Goal: Task Accomplishment & Management: Manage account settings

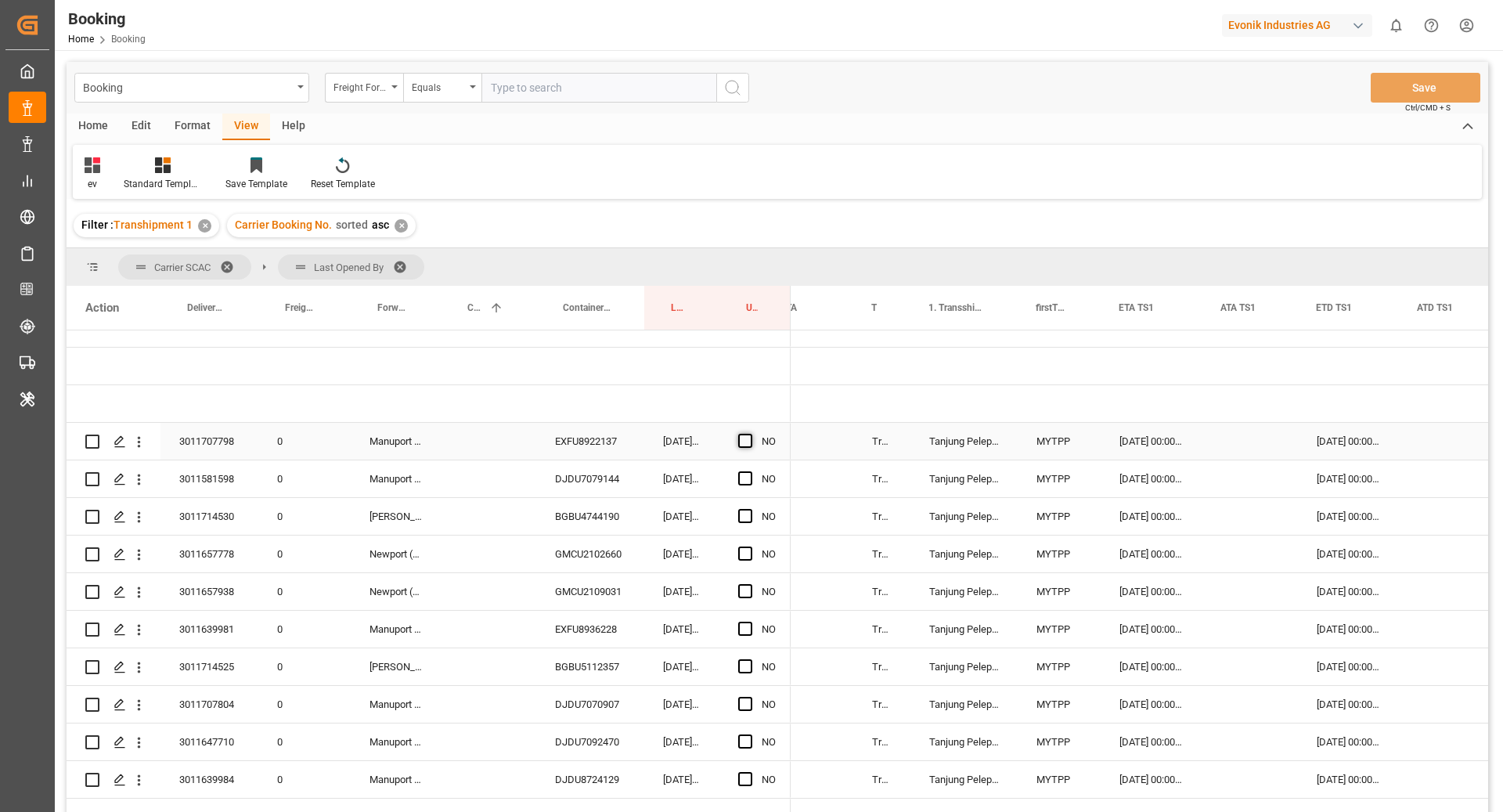
click at [746, 430] on div "Press SPACE to select this row." at bounding box center [750, 442] width 24 height 36
click at [745, 433] on span "Press SPACE to select this row." at bounding box center [745, 440] width 14 height 14
click at [750, 433] on input "Press SPACE to select this row." at bounding box center [750, 433] width 0 height 0
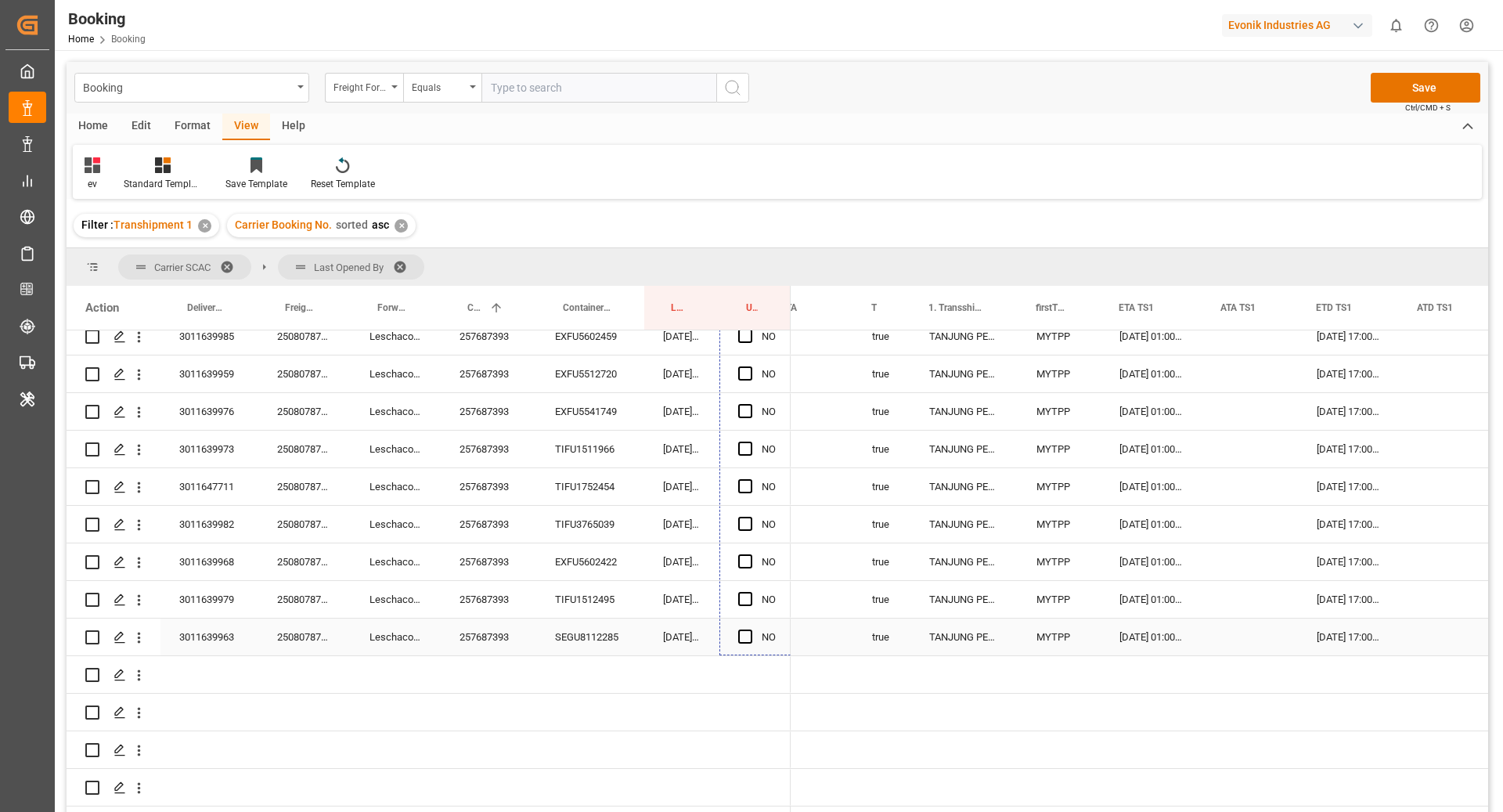
drag, startPoint x: 787, startPoint y: 455, endPoint x: 769, endPoint y: 624, distance: 170.0
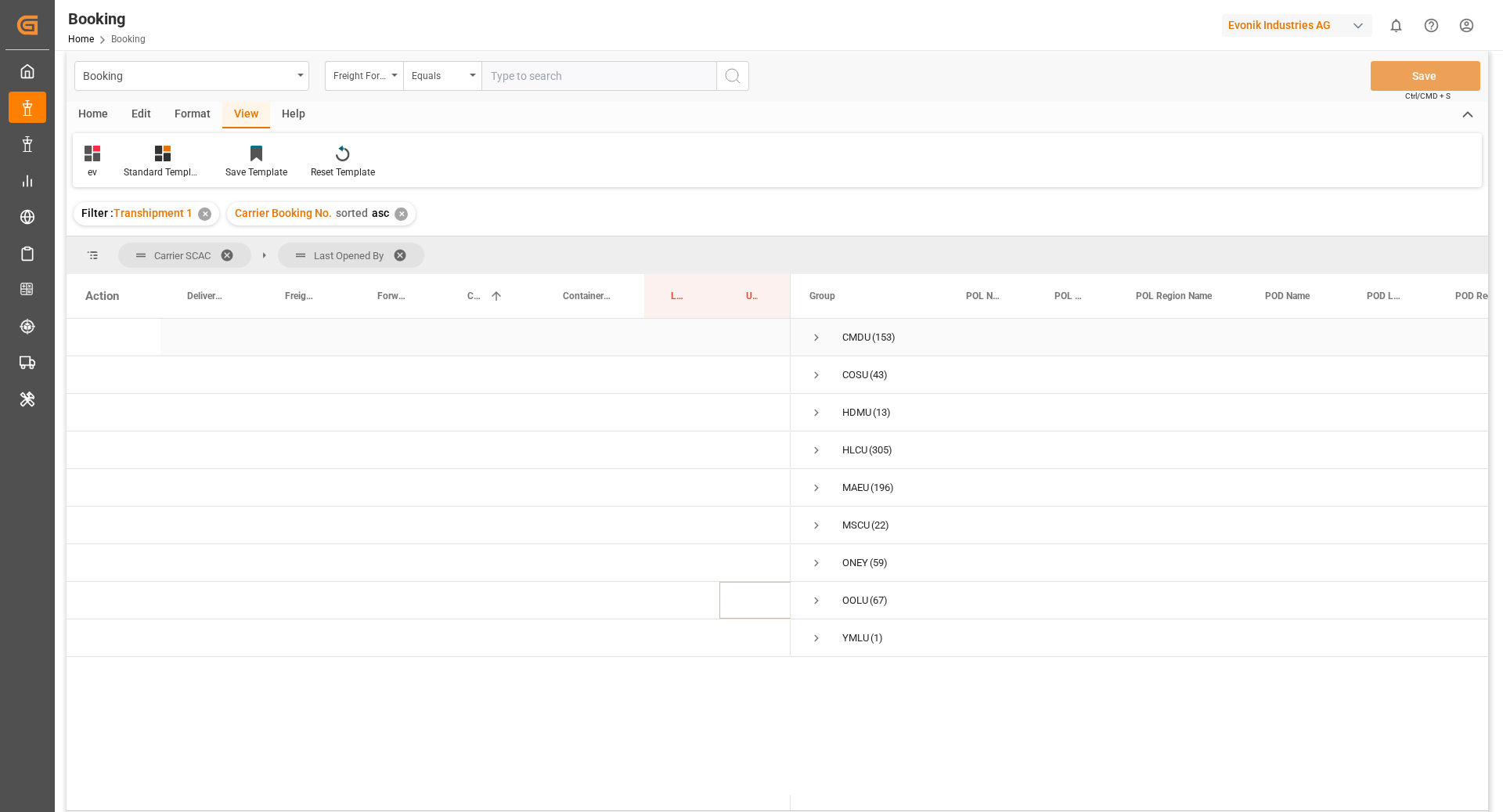
scroll to position [12, 0]
drag, startPoint x: 187, startPoint y: 107, endPoint x: 144, endPoint y: 140, distance: 54.2
click at [187, 106] on div "Format" at bounding box center [192, 115] width 59 height 27
click at [113, 157] on icon at bounding box center [107, 152] width 14 height 15
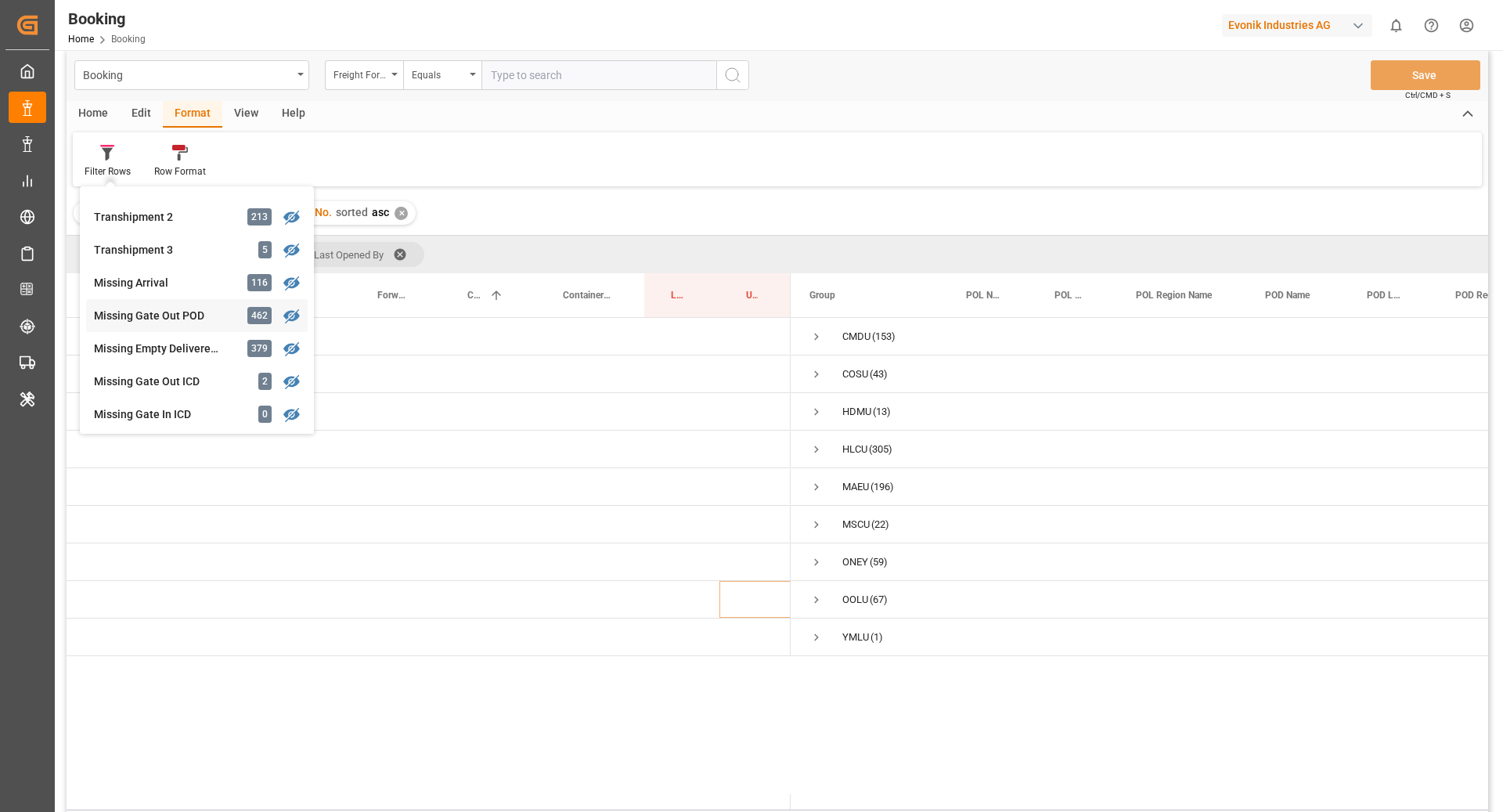
scroll to position [553, 0]
click at [202, 342] on div "Booking Freight Forwarder's Reference No. Equals Save Ctrl/CMD + S Home Edit Fo…" at bounding box center [778, 445] width 1422 height 791
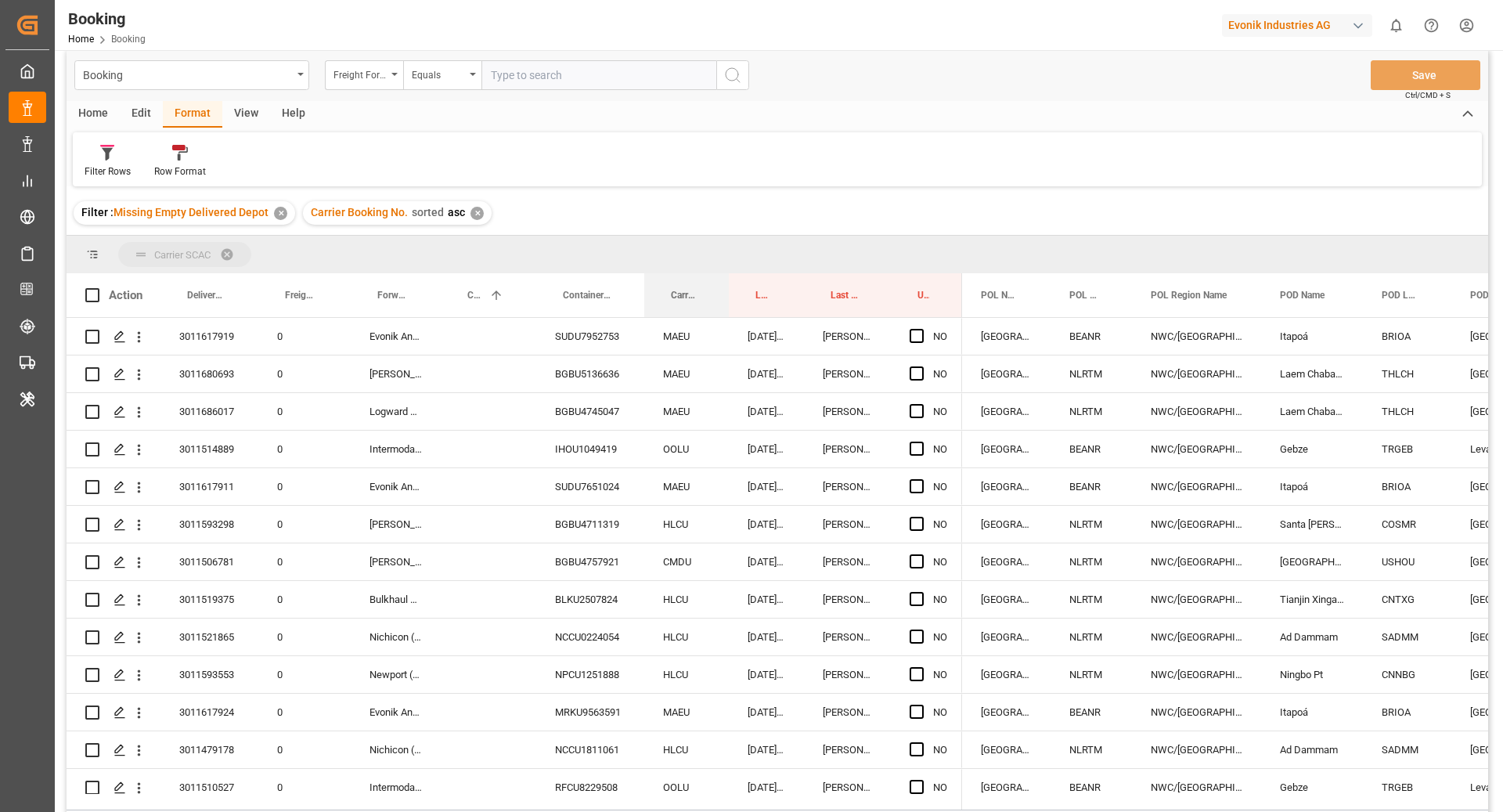
drag, startPoint x: 678, startPoint y: 298, endPoint x: 668, endPoint y: 256, distance: 43.2
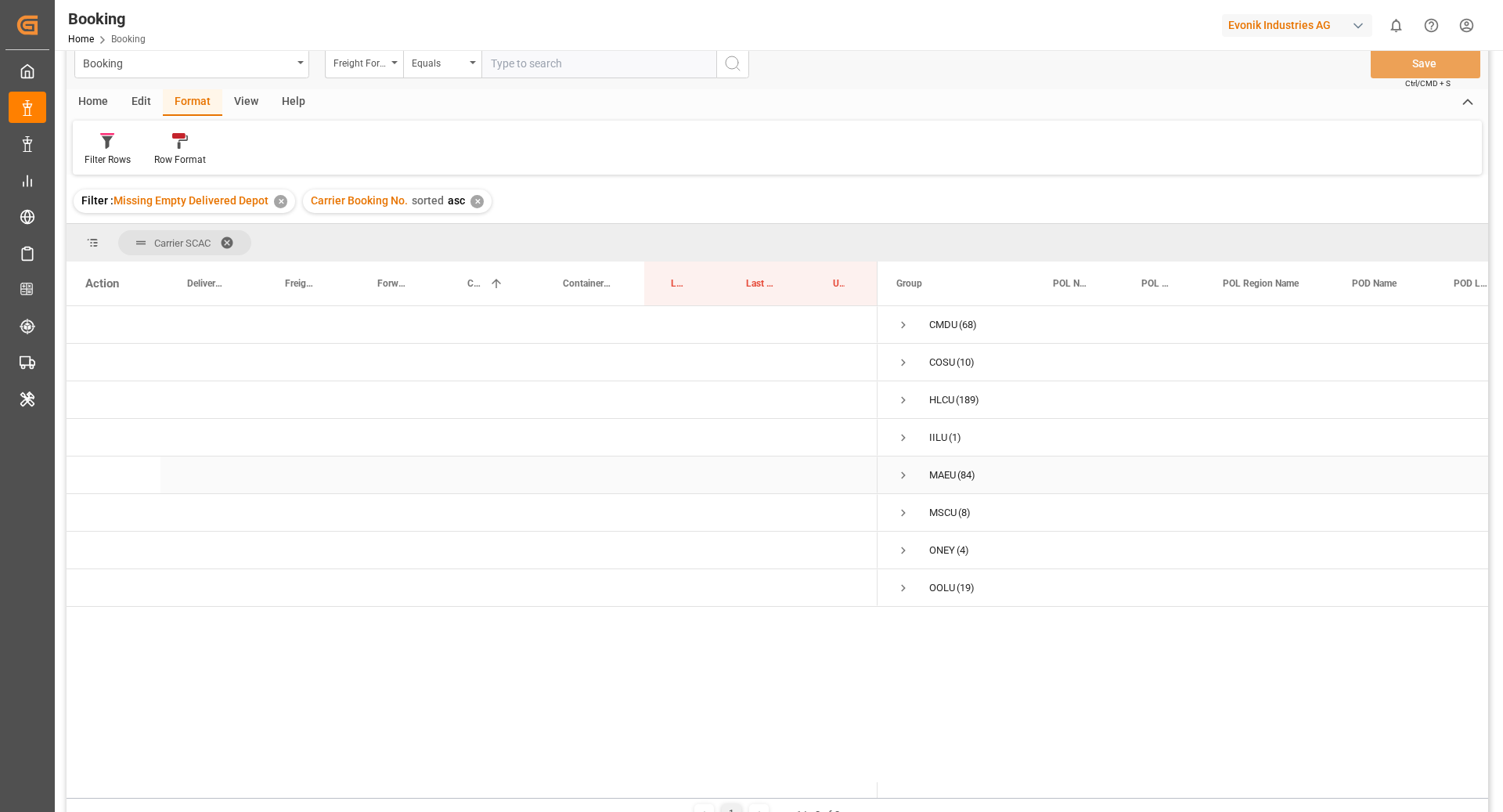
scroll to position [22, 0]
click at [105, 150] on div "Filter Rows" at bounding box center [107, 152] width 70 height 34
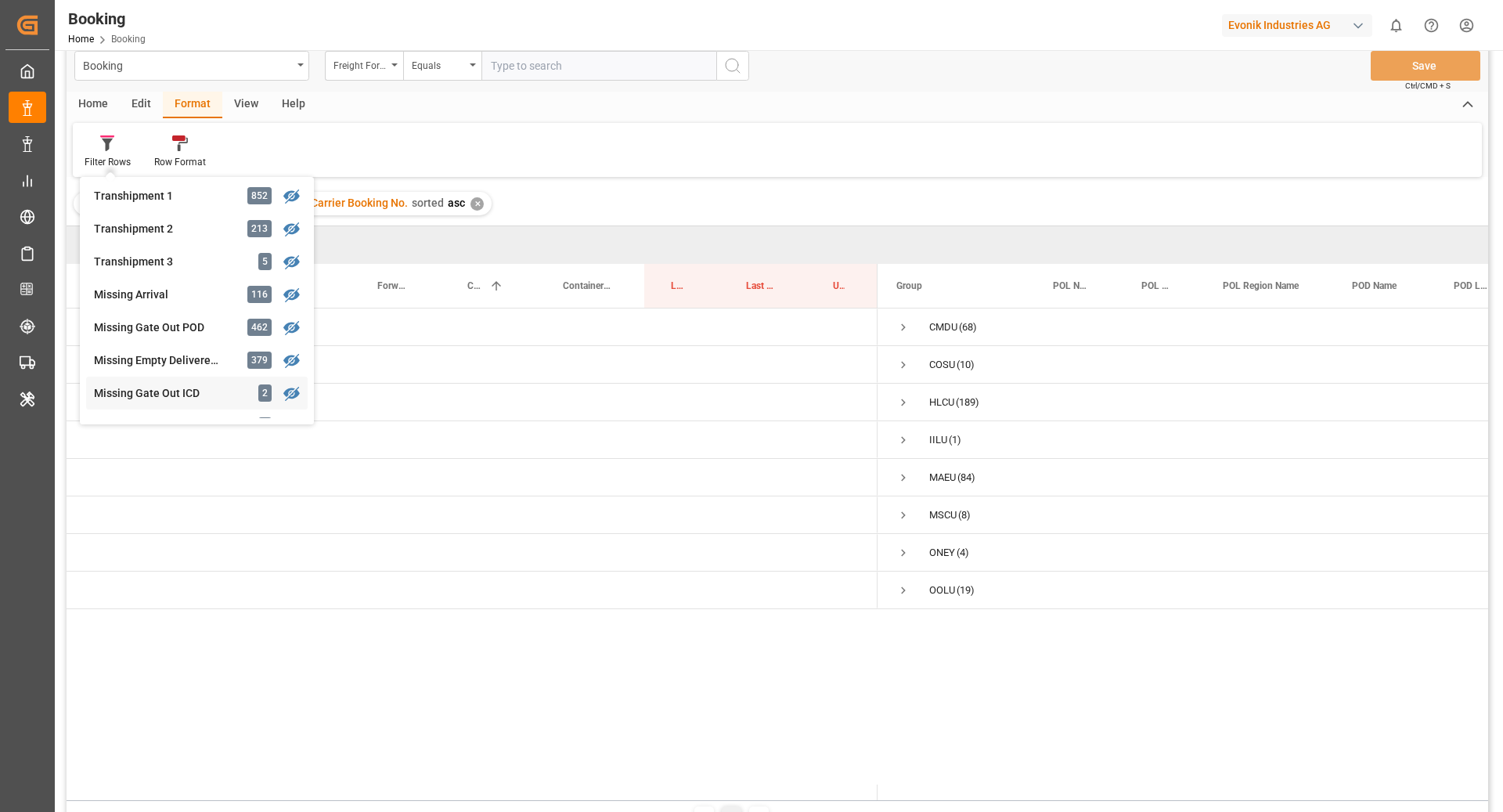
scroll to position [638, 0]
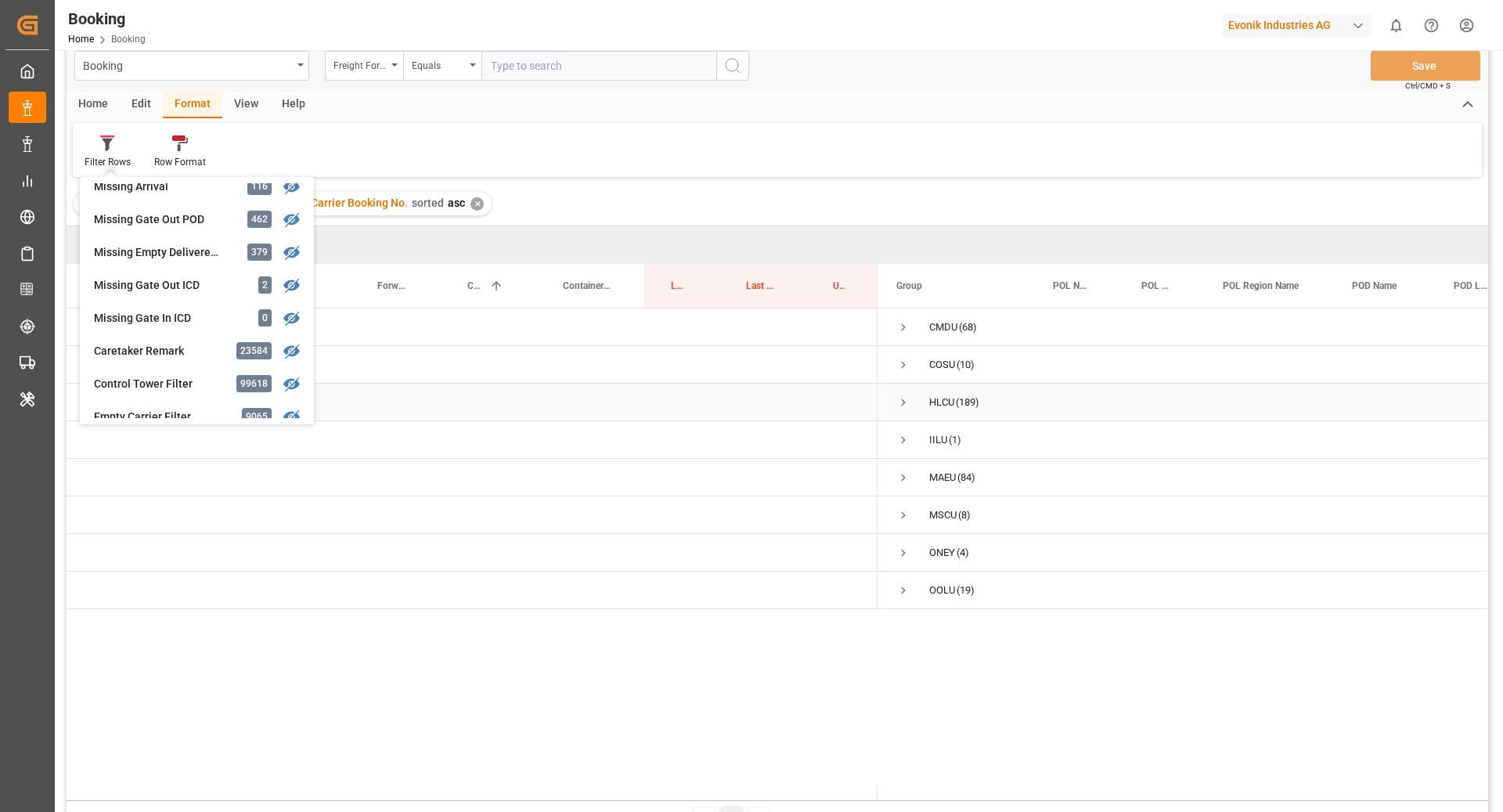
click at [901, 404] on span "Press SPACE to select this row." at bounding box center [903, 402] width 14 height 14
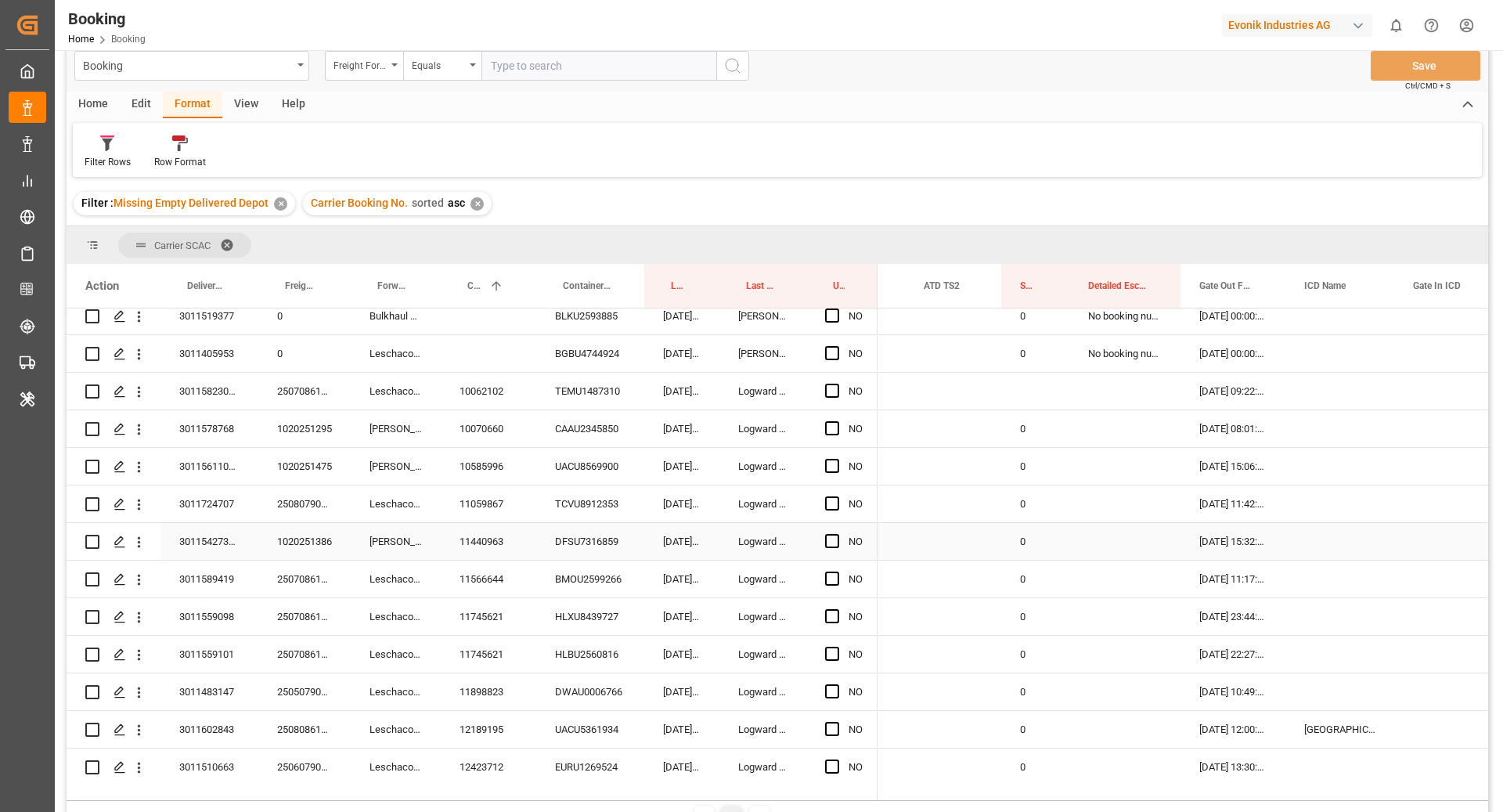
scroll to position [534, 0]
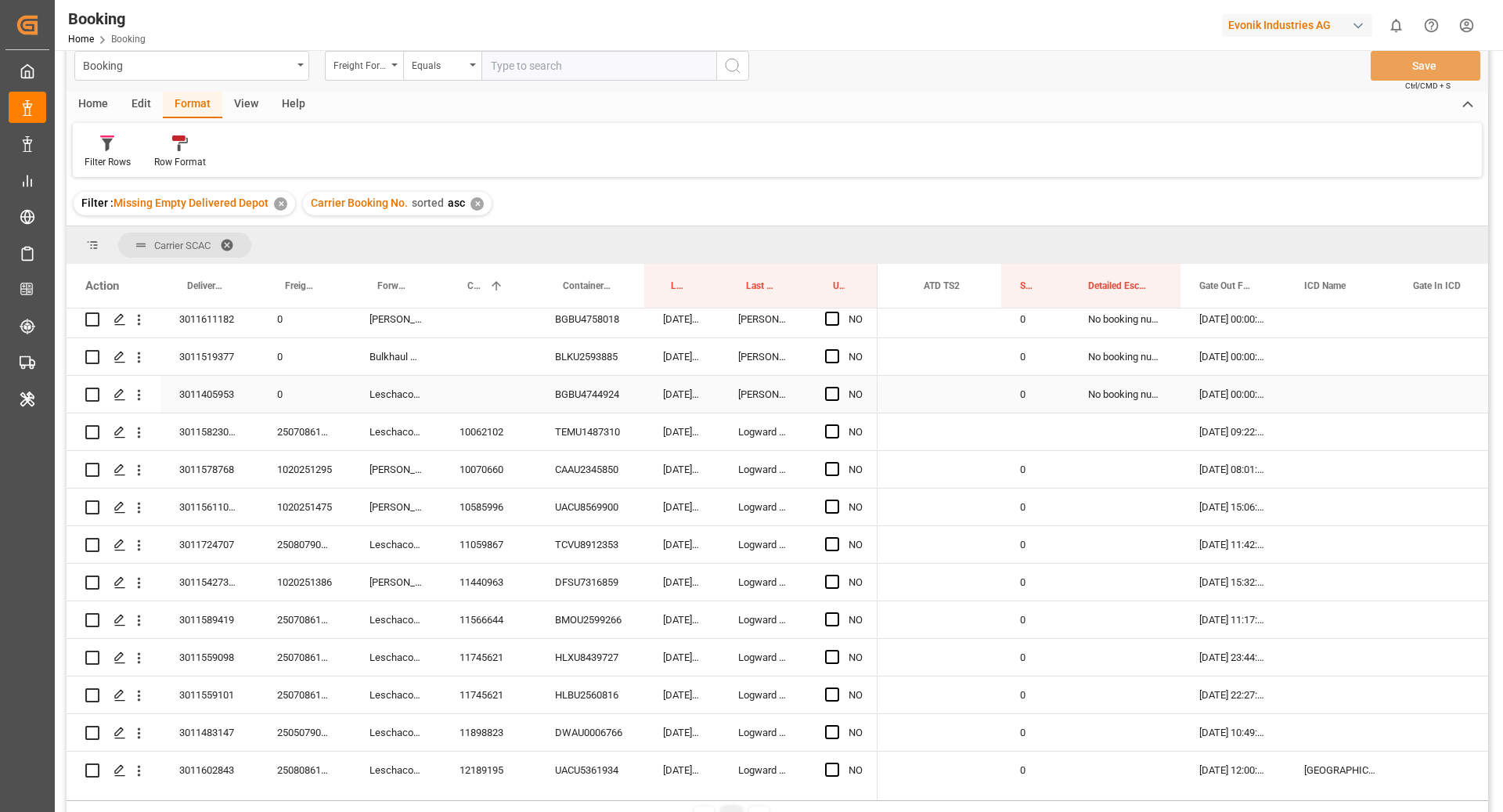
click at [1047, 404] on div "0" at bounding box center [1035, 394] width 68 height 36
drag, startPoint x: 1068, startPoint y: 410, endPoint x: 1059, endPoint y: 444, distance: 35.2
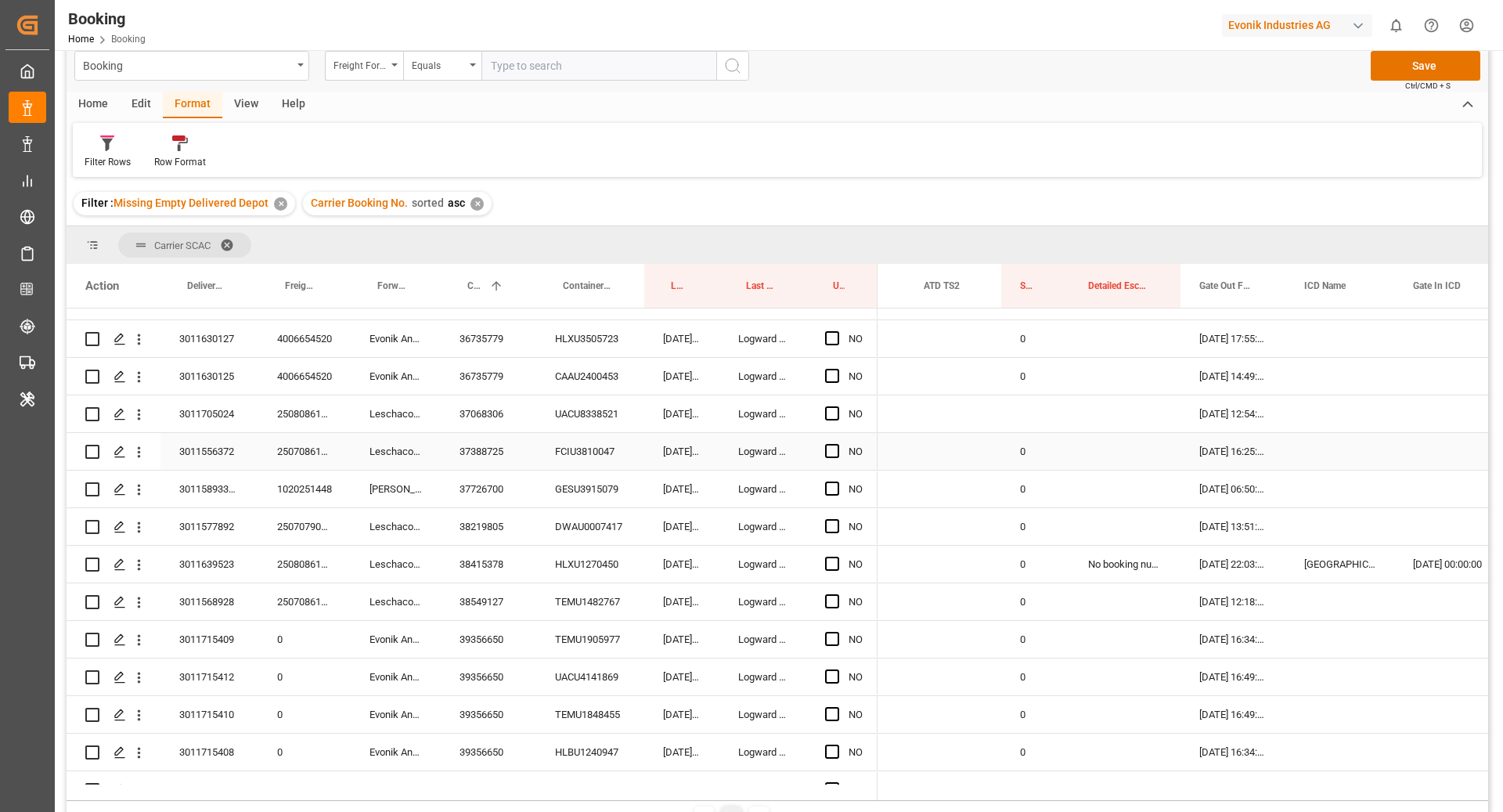
scroll to position [4383, 0]
click at [1042, 376] on div "0" at bounding box center [1035, 377] width 68 height 36
drag, startPoint x: 1068, startPoint y: 392, endPoint x: 1067, endPoint y: 413, distance: 21.0
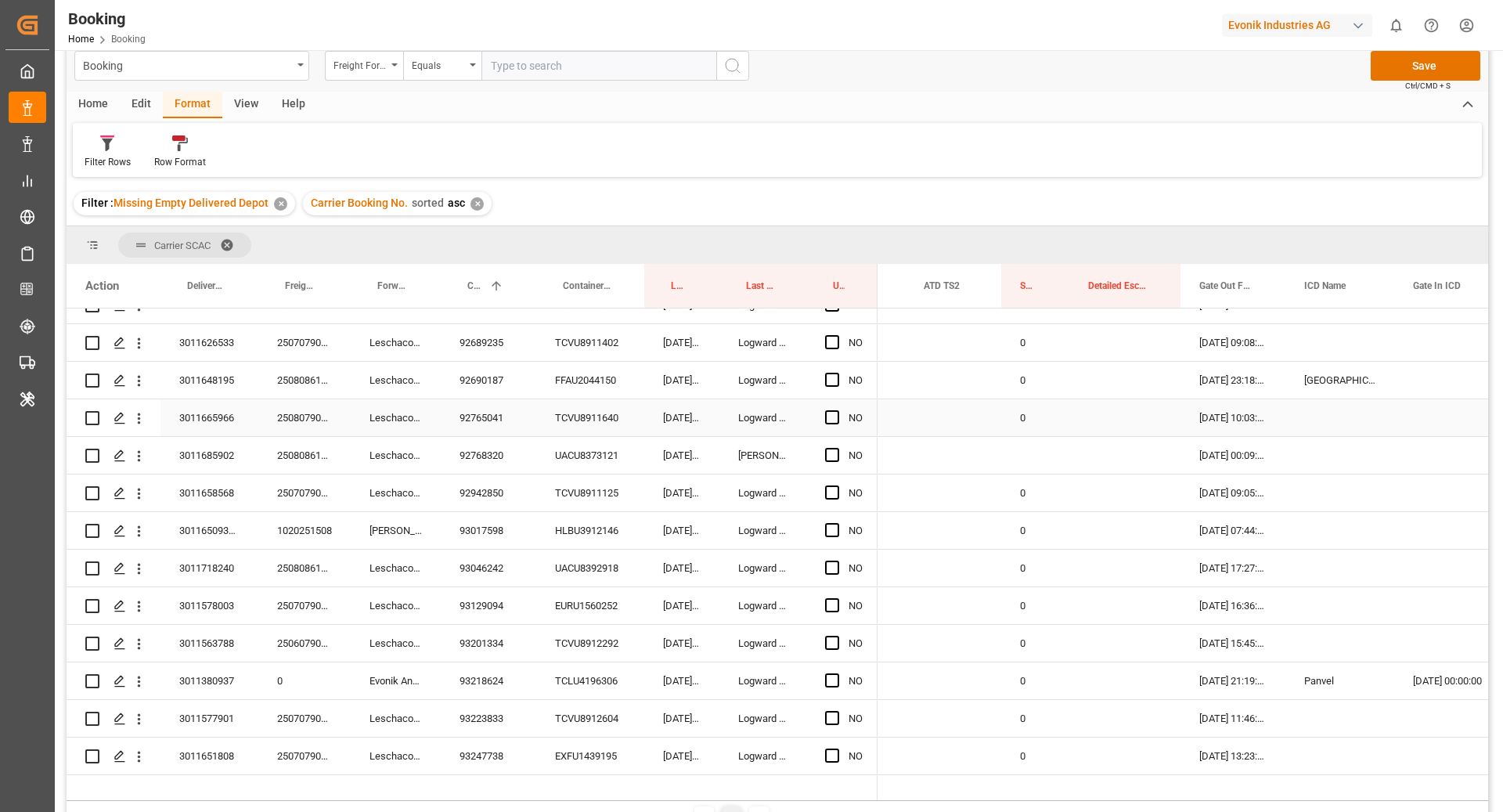
scroll to position [6146, 0]
click at [1040, 425] on div "0" at bounding box center [1035, 417] width 68 height 36
drag, startPoint x: 1067, startPoint y: 434, endPoint x: 1063, endPoint y: 456, distance: 22.4
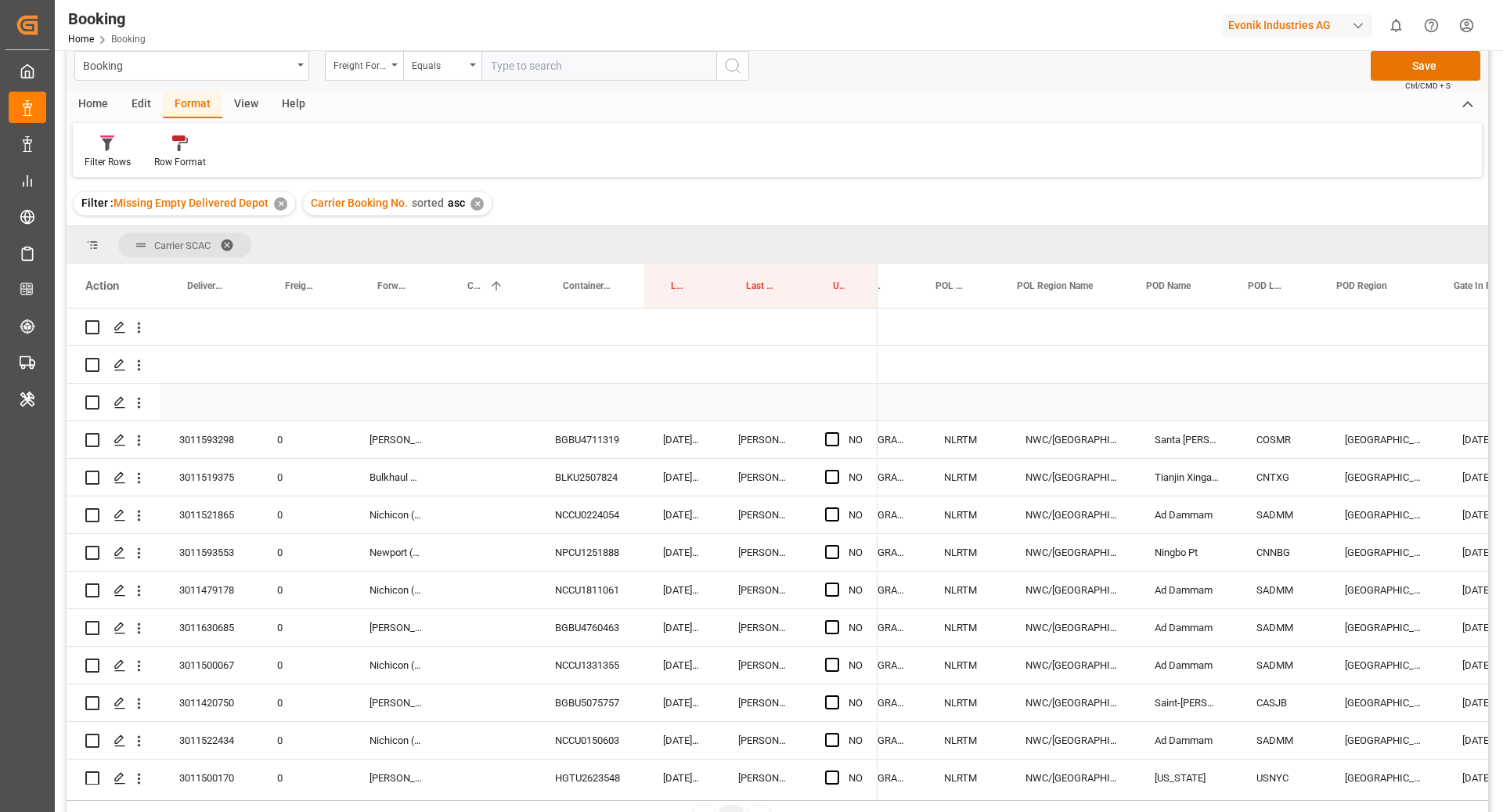
scroll to position [0, 421]
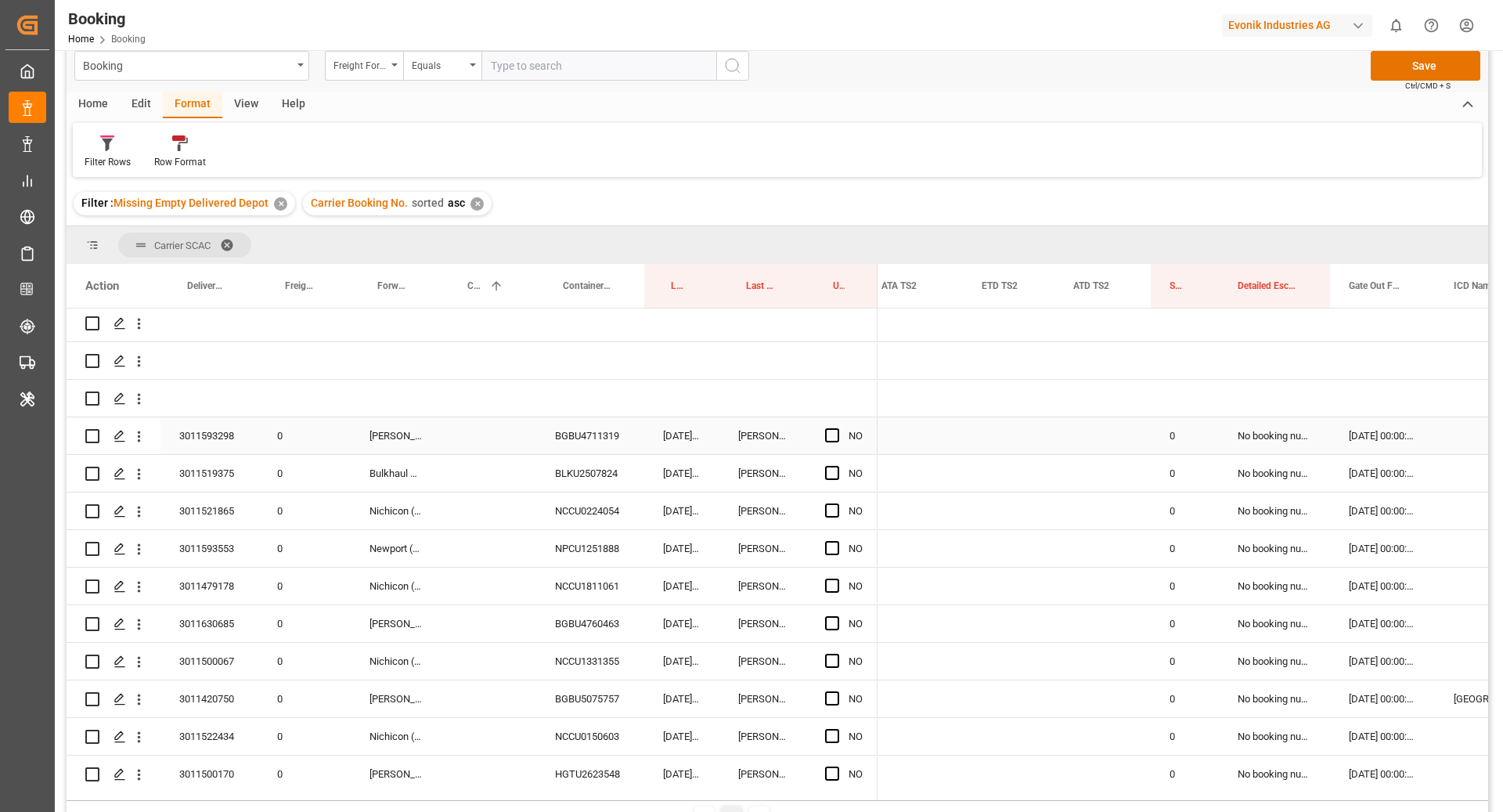
click at [592, 421] on div "BGBU4711319" at bounding box center [590, 435] width 108 height 36
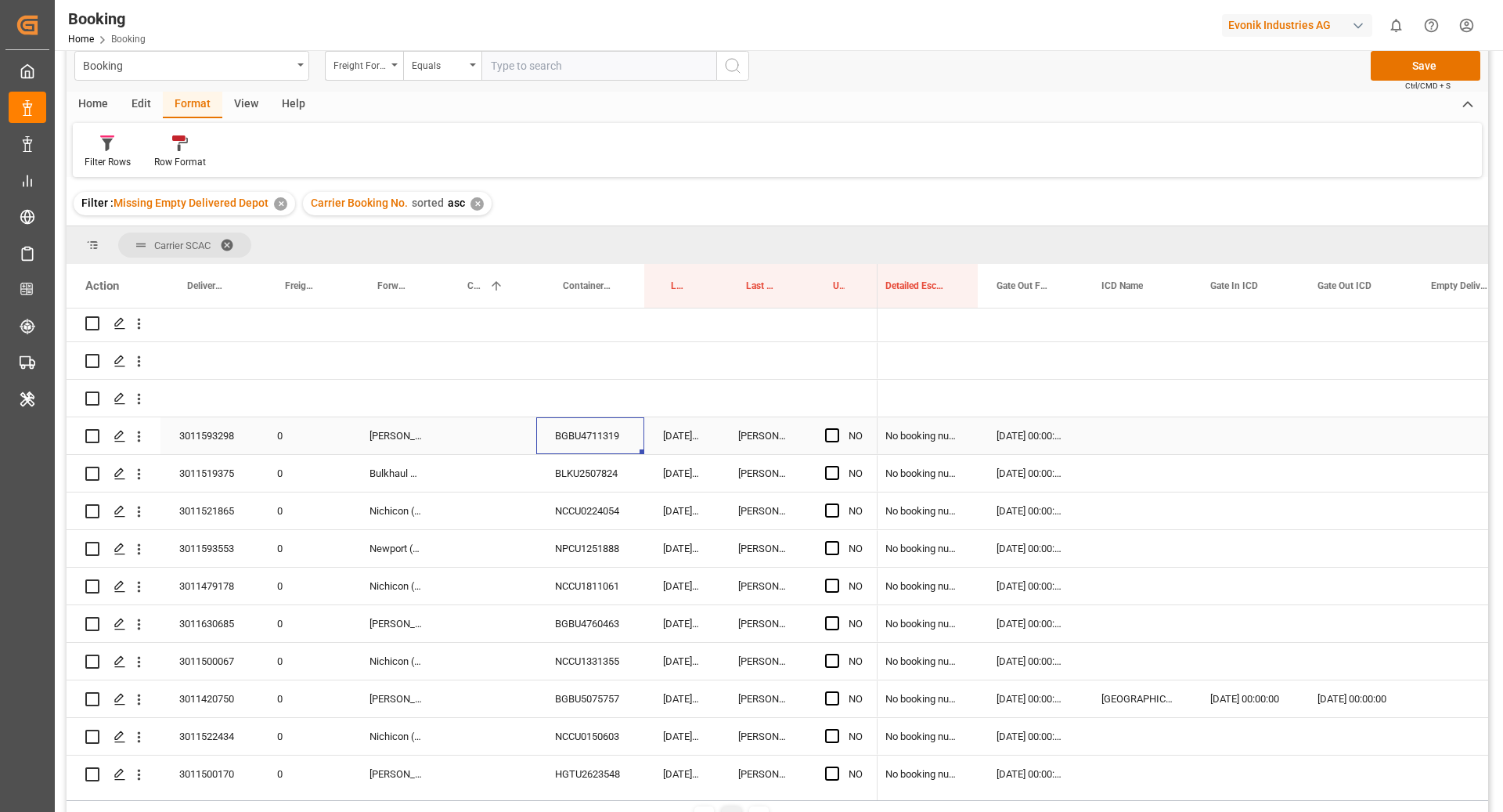
click at [829, 434] on span "Press SPACE to select this row." at bounding box center [832, 435] width 14 height 14
click at [837, 428] on input "Press SPACE to select this row." at bounding box center [837, 428] width 0 height 0
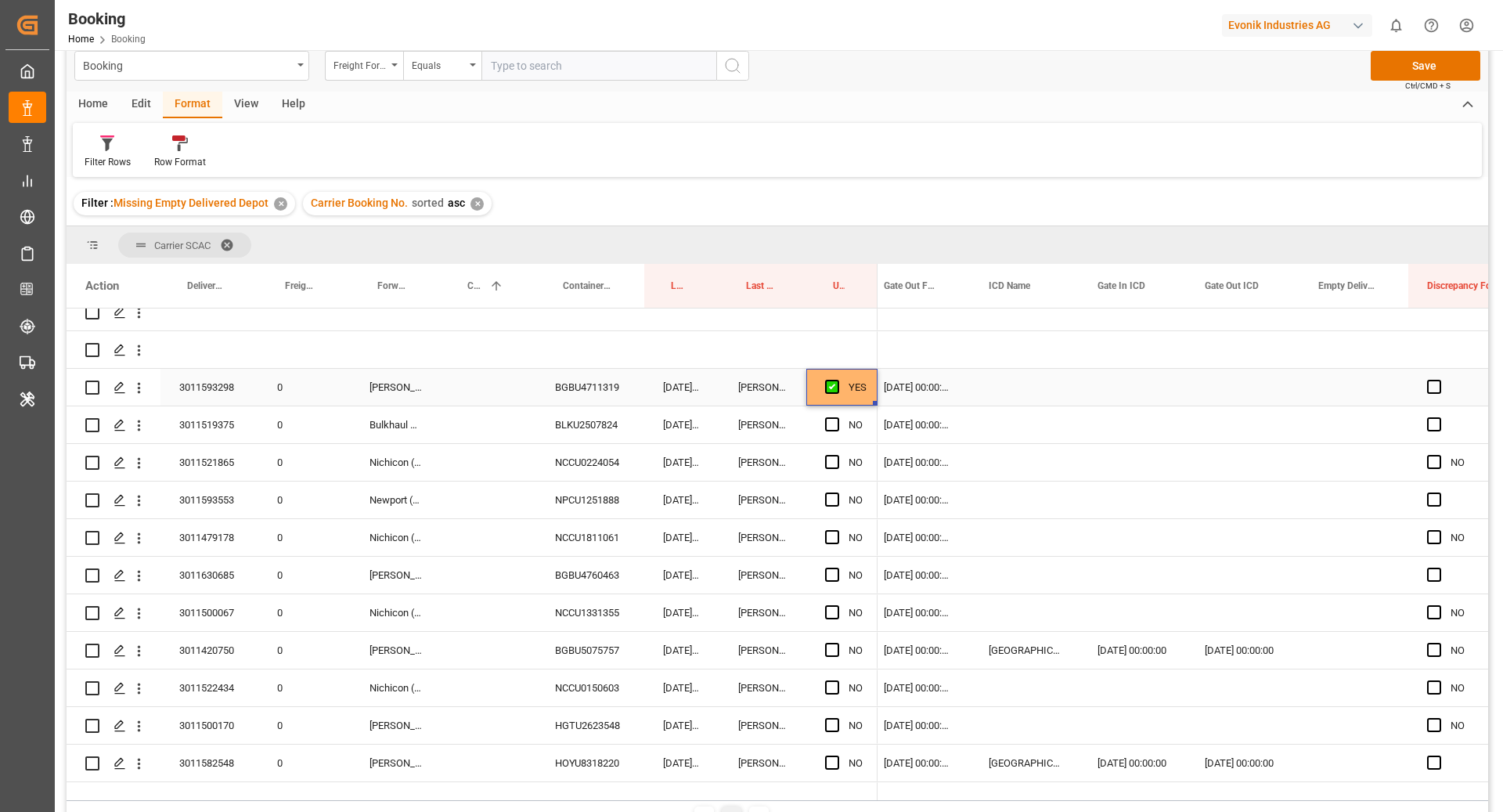
scroll to position [0, 2858]
click at [1365, 382] on div "Press SPACE to select this row." at bounding box center [1352, 386] width 109 height 36
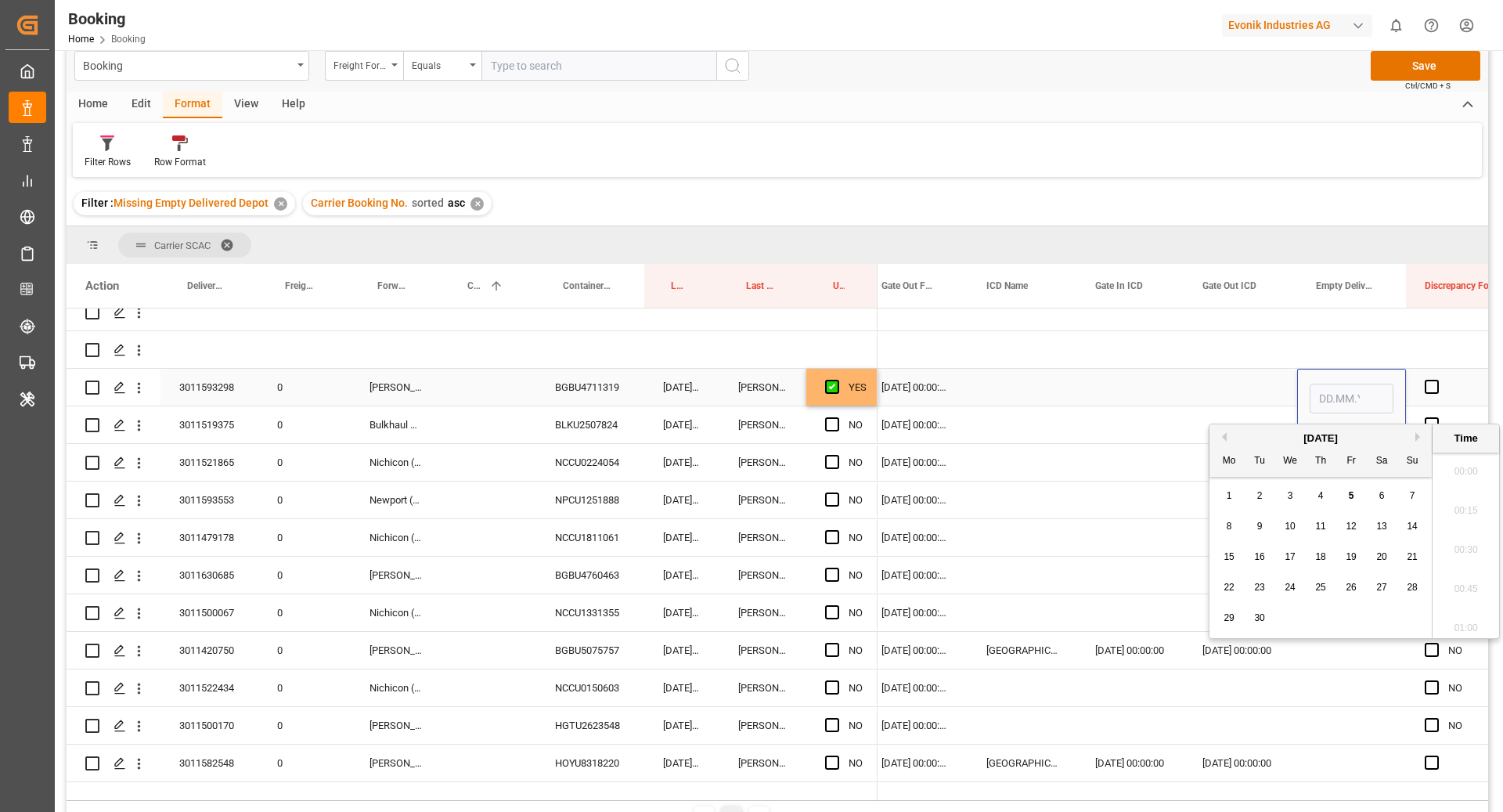
scroll to position [2510, 0]
click at [1283, 491] on div "3" at bounding box center [1291, 496] width 19 height 19
type input "03.09.2025 00:00"
click at [1101, 381] on div "Press SPACE to select this row." at bounding box center [1130, 386] width 107 height 36
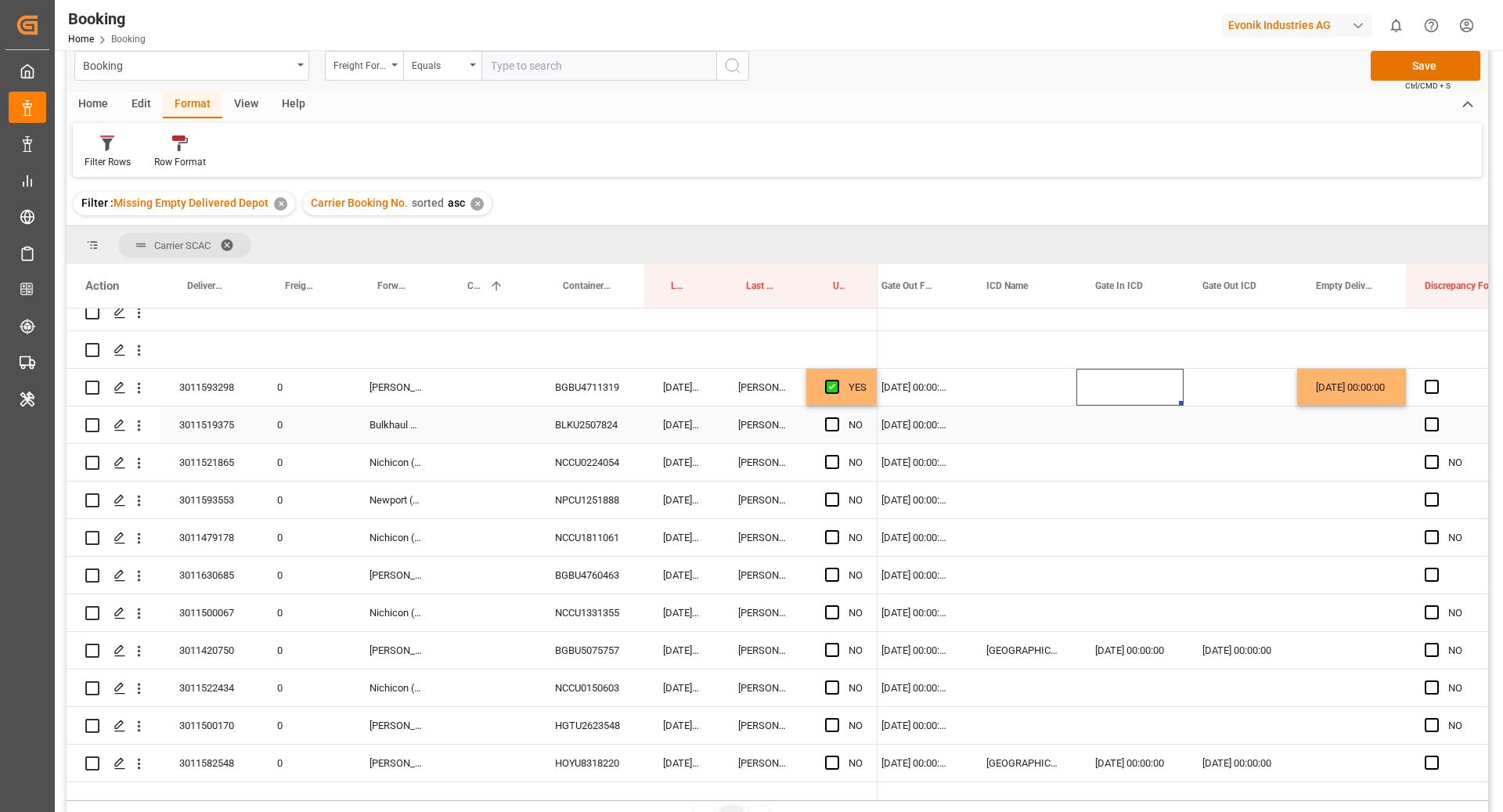
click at [567, 429] on div "BLKU2507824" at bounding box center [590, 425] width 108 height 36
click at [826, 423] on span "Press SPACE to select this row." at bounding box center [832, 424] width 14 height 14
click at [837, 417] on input "Press SPACE to select this row." at bounding box center [837, 417] width 0 height 0
click at [551, 481] on div "NPCU1251888" at bounding box center [590, 499] width 108 height 36
click at [616, 459] on div "NCCU0224054" at bounding box center [590, 462] width 108 height 36
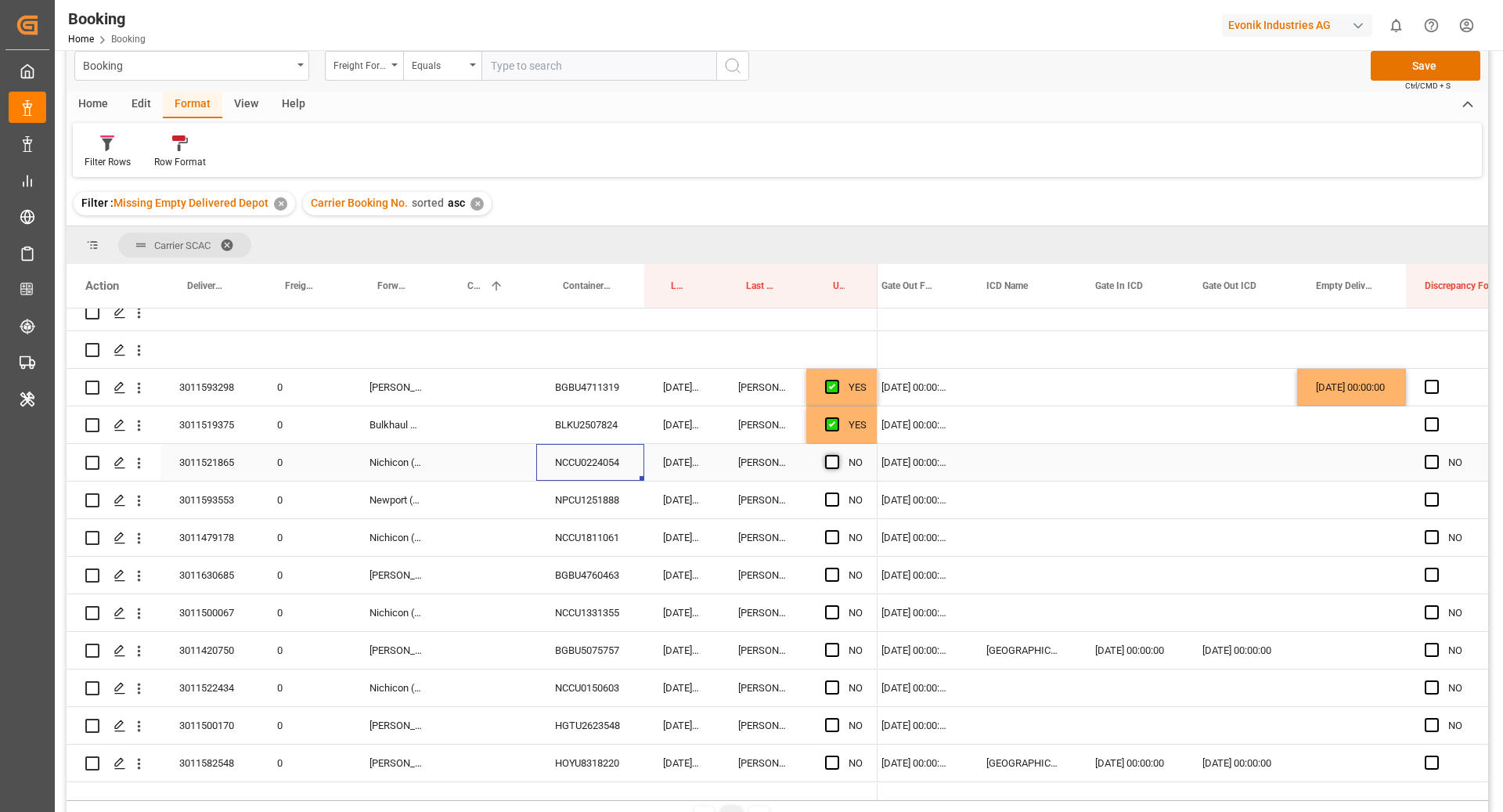
click at [829, 458] on span "Press SPACE to select this row." at bounding box center [832, 462] width 14 height 14
click at [837, 455] on input "Press SPACE to select this row." at bounding box center [837, 455] width 0 height 0
click at [621, 511] on div "NPCU1251888" at bounding box center [590, 499] width 108 height 36
click at [830, 497] on span "Press SPACE to select this row." at bounding box center [832, 499] width 14 height 14
click at [837, 493] on input "Press SPACE to select this row." at bounding box center [837, 493] width 0 height 0
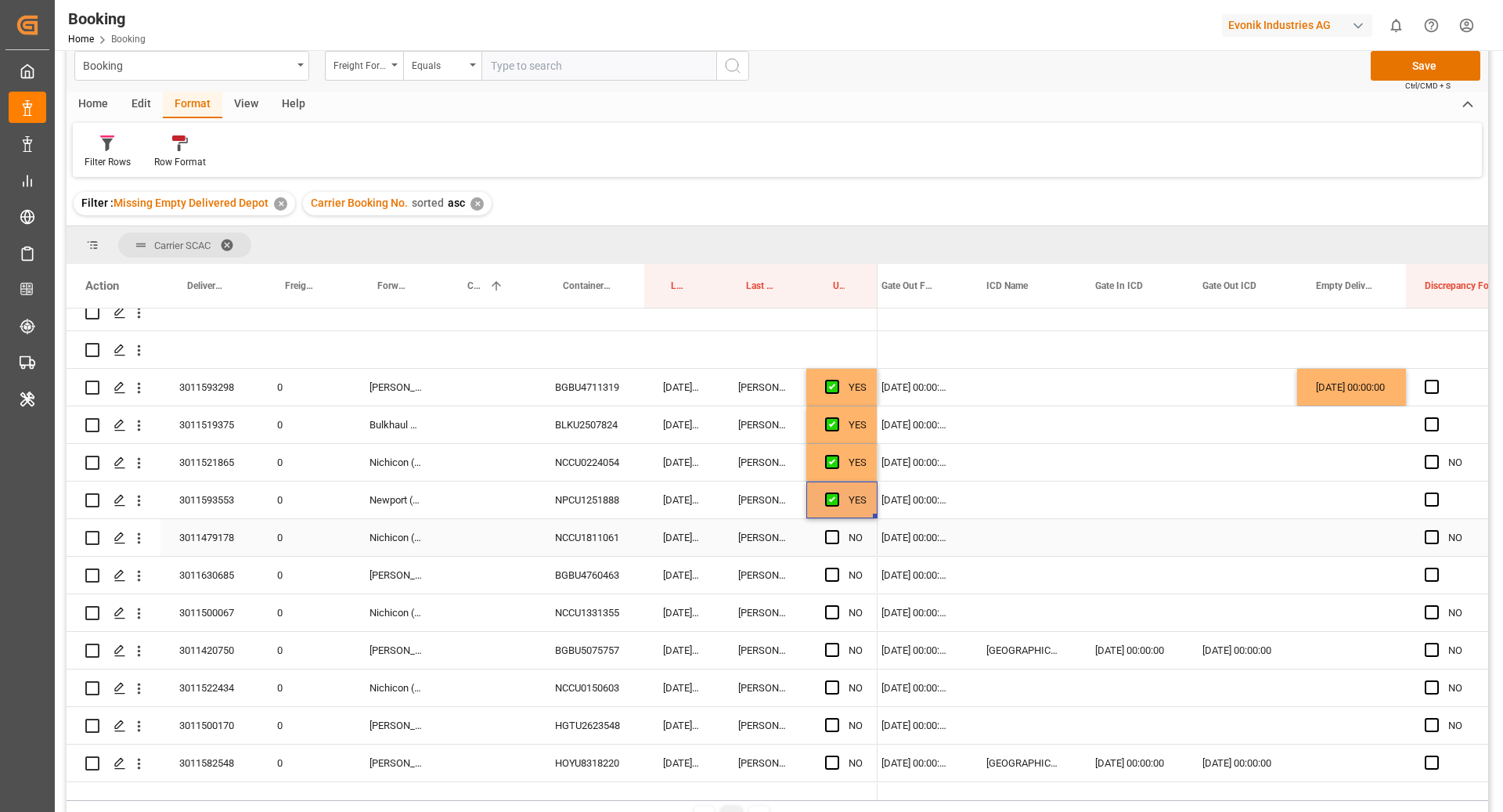
click at [600, 533] on div "NCCU1811061" at bounding box center [590, 538] width 108 height 36
click at [829, 502] on span "Press SPACE to select this row." at bounding box center [832, 499] width 14 height 14
click at [837, 493] on input "Press SPACE to select this row." at bounding box center [837, 493] width 0 height 0
click at [836, 539] on span "Press SPACE to select this row." at bounding box center [832, 537] width 14 height 14
click at [837, 530] on input "Press SPACE to select this row." at bounding box center [837, 530] width 0 height 0
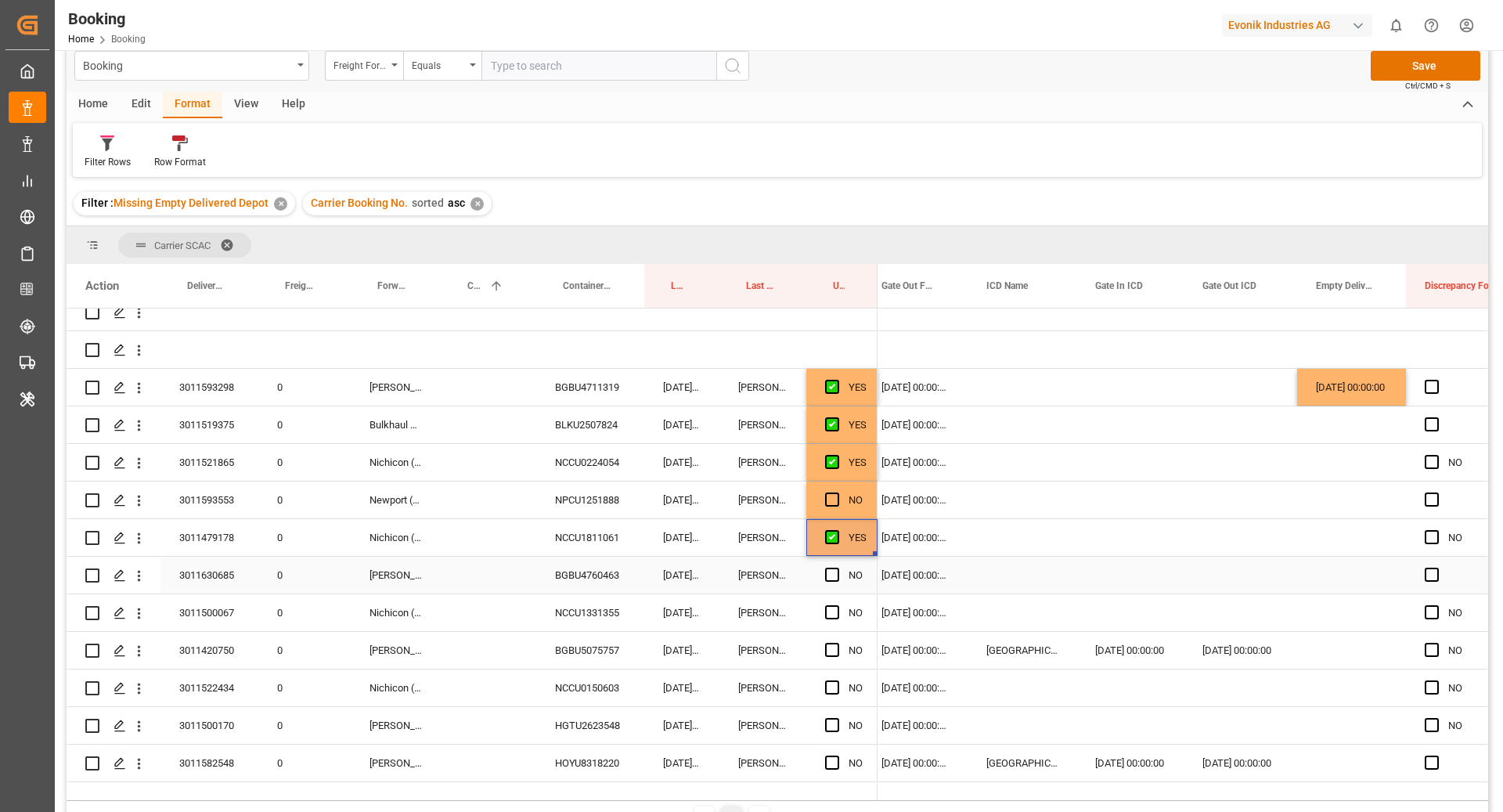
drag, startPoint x: 595, startPoint y: 587, endPoint x: 662, endPoint y: 625, distance: 77.0
click at [595, 587] on div "BGBU4760463" at bounding box center [590, 575] width 108 height 36
click at [836, 571] on span "Press SPACE to select this row." at bounding box center [832, 574] width 14 height 14
click at [837, 567] on input "Press SPACE to select this row." at bounding box center [837, 567] width 0 height 0
click at [603, 620] on div "NCCU1331355" at bounding box center [590, 612] width 108 height 36
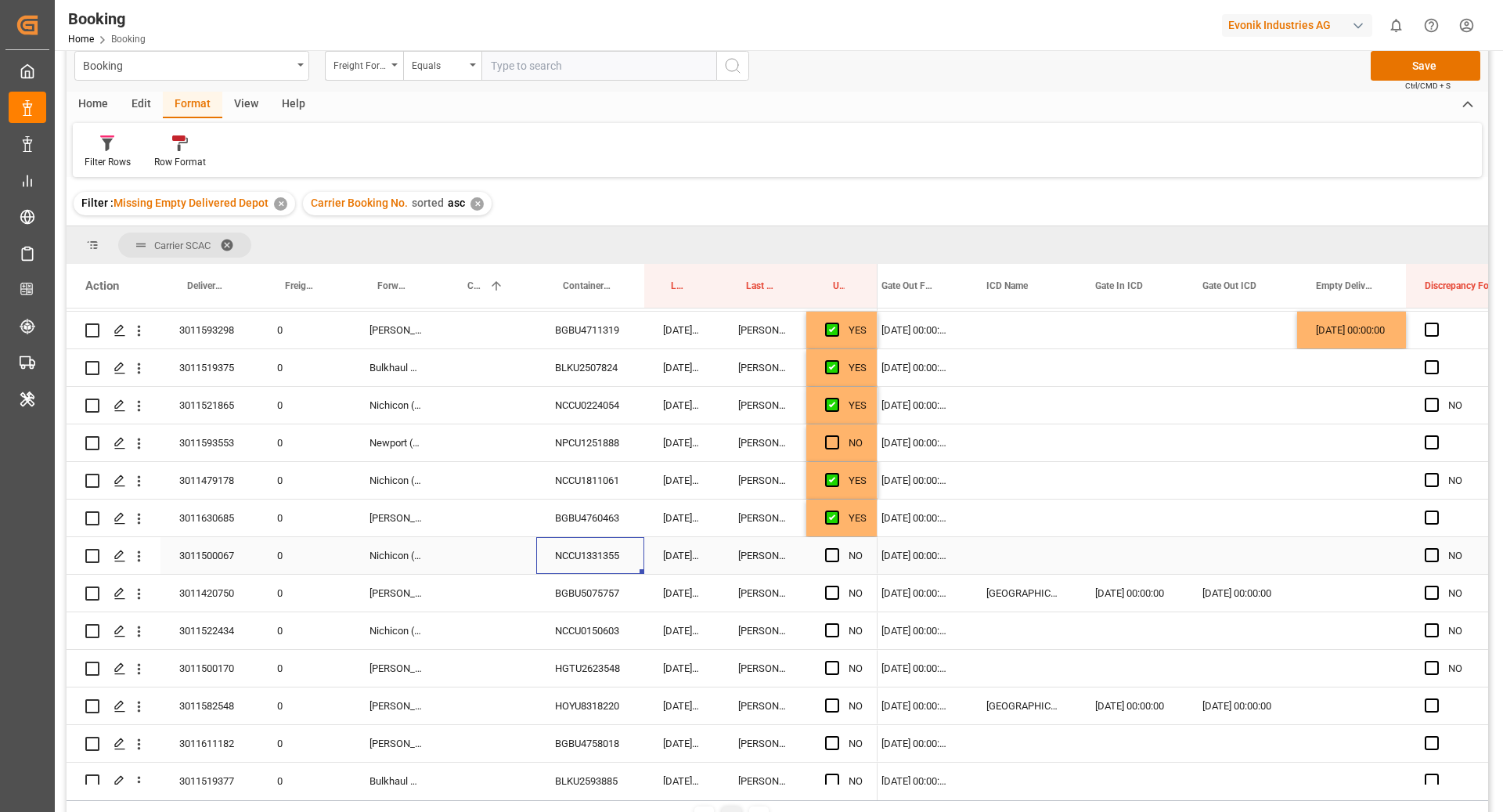
scroll to position [122, 0]
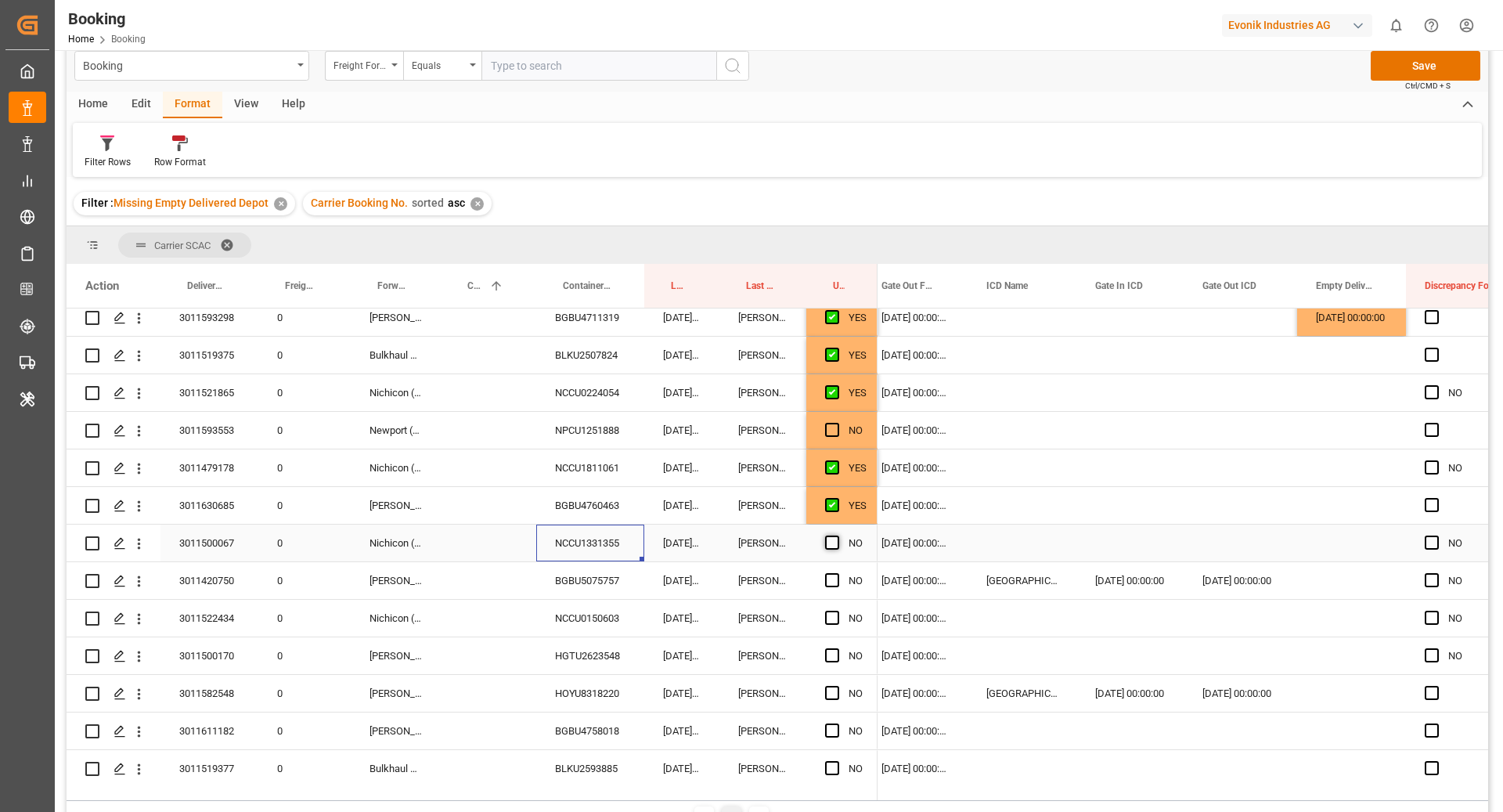
click at [829, 541] on span "Press SPACE to select this row." at bounding box center [832, 542] width 14 height 14
click at [837, 536] on input "Press SPACE to select this row." at bounding box center [837, 536] width 0 height 0
click at [597, 580] on div "BGBU5075757" at bounding box center [590, 581] width 108 height 36
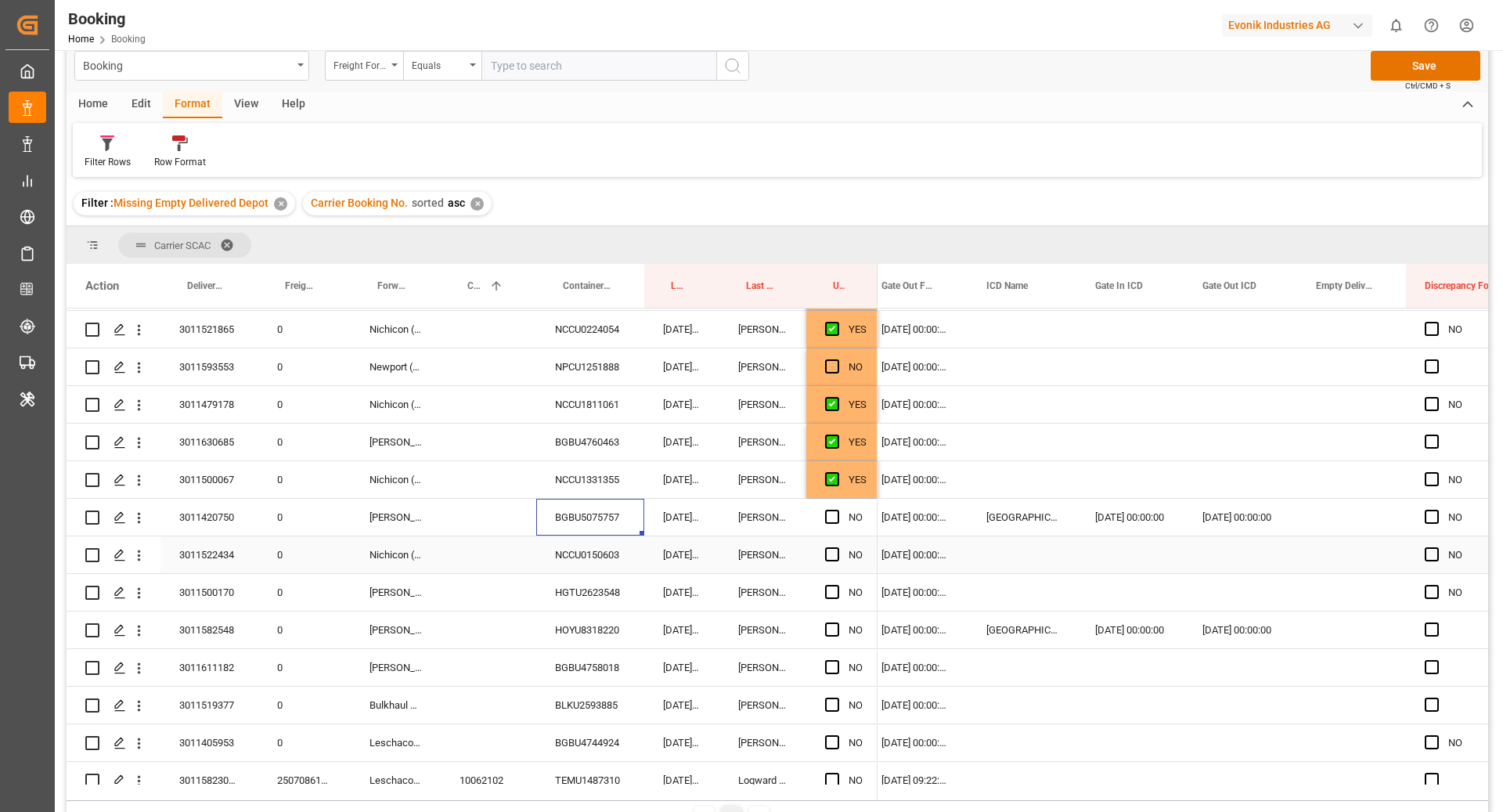
scroll to position [191, 0]
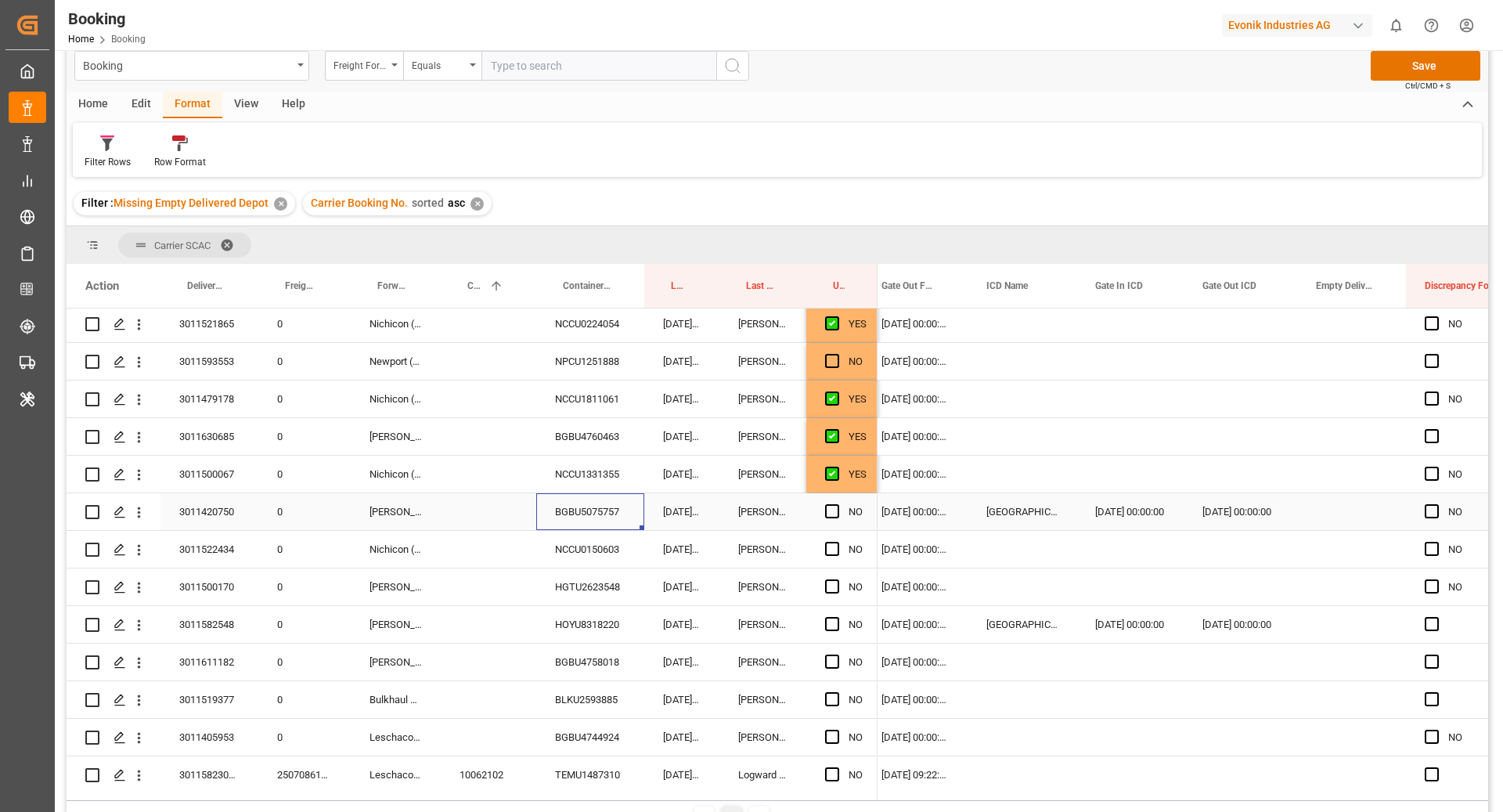
click at [828, 509] on span "Press SPACE to select this row." at bounding box center [832, 511] width 14 height 14
click at [837, 504] on input "Press SPACE to select this row." at bounding box center [837, 504] width 0 height 0
click at [560, 536] on div "NCCU0150603" at bounding box center [590, 549] width 108 height 36
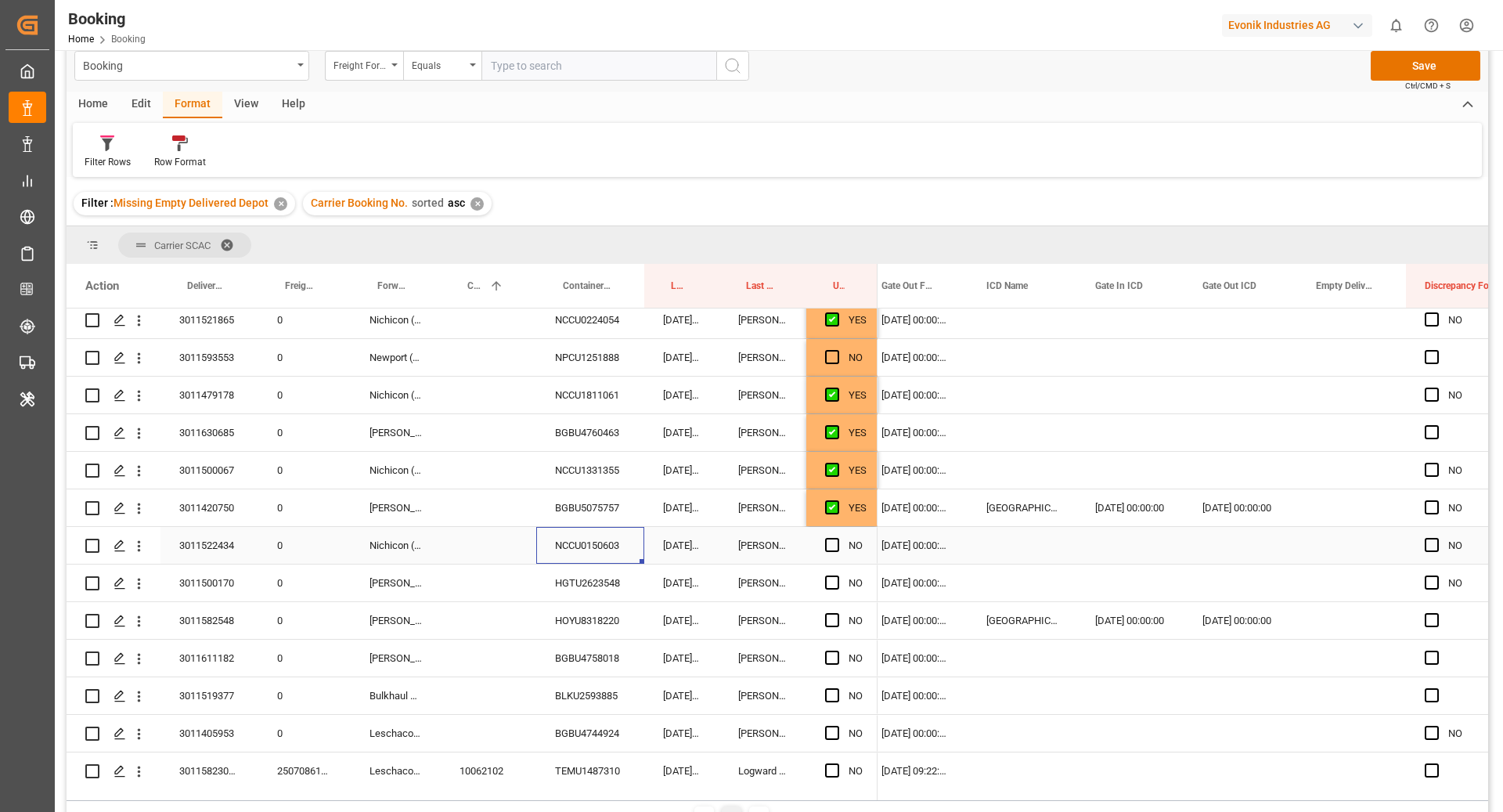
click at [829, 545] on span "Press SPACE to select this row." at bounding box center [832, 544] width 14 height 14
click at [837, 538] on input "Press SPACE to select this row." at bounding box center [837, 538] width 0 height 0
click at [601, 579] on div "HGTU2623548" at bounding box center [590, 582] width 108 height 36
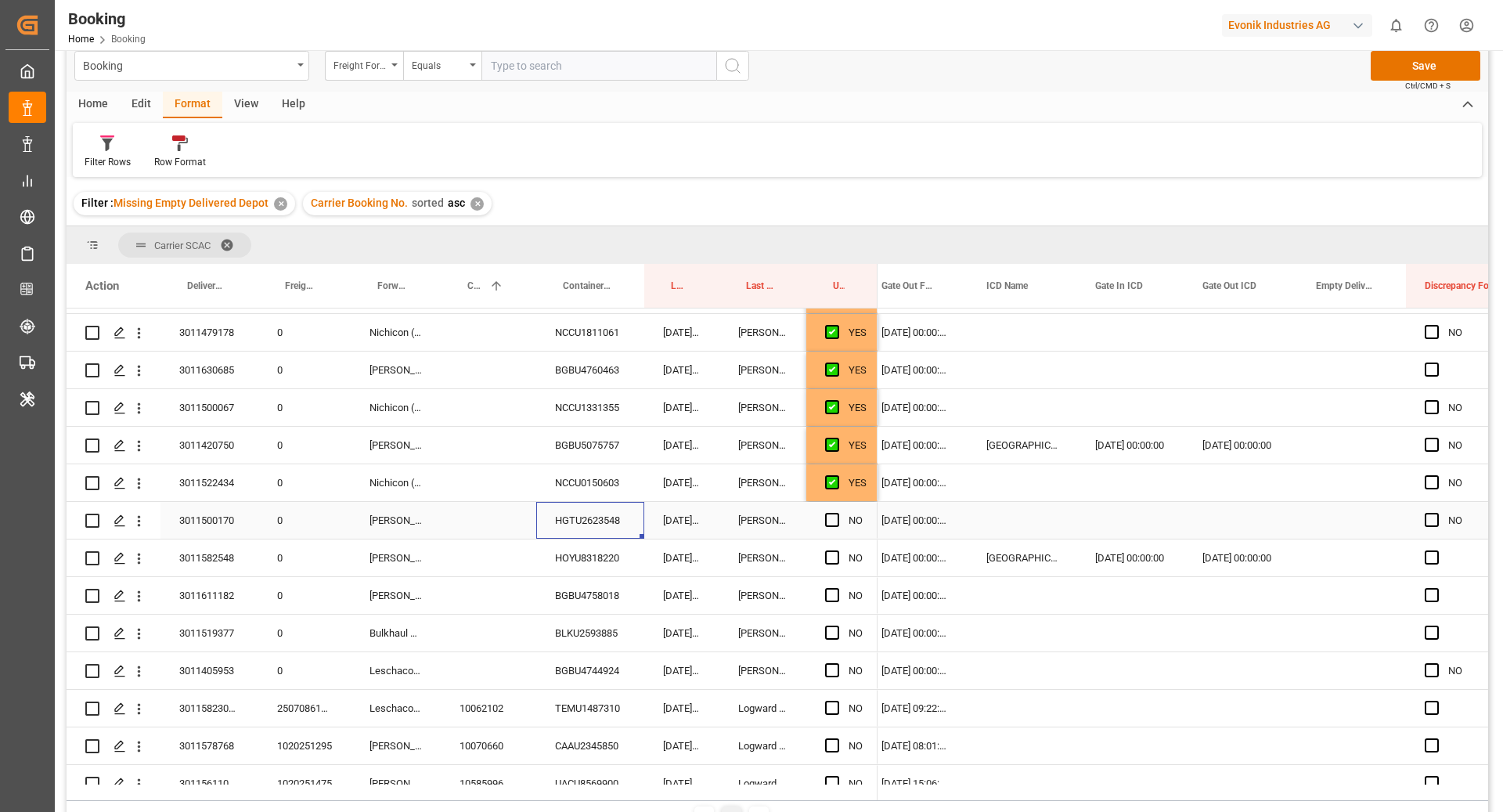
scroll to position [264, 0]
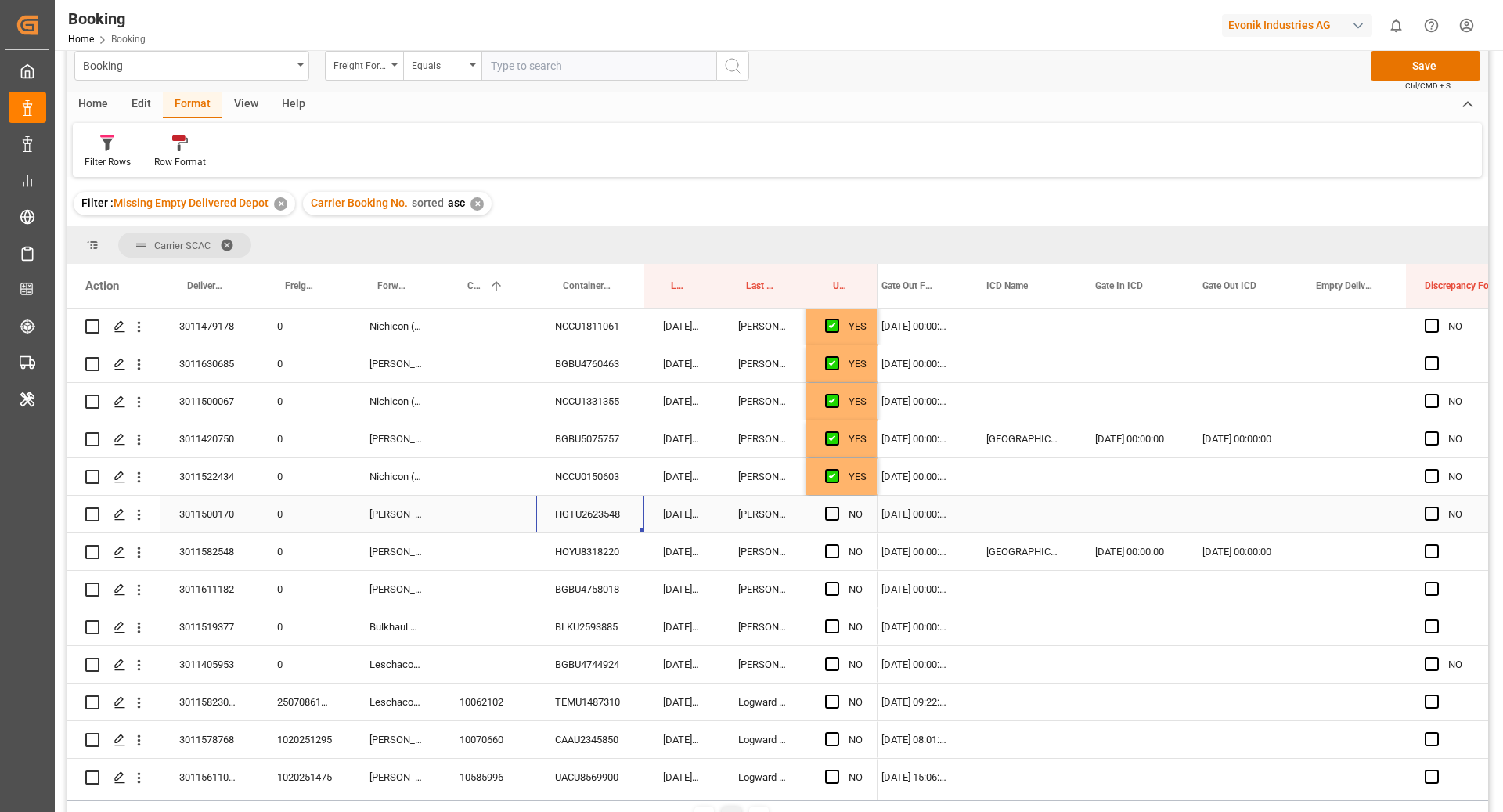
click at [832, 509] on span "Press SPACE to select this row." at bounding box center [832, 514] width 14 height 14
click at [837, 507] on input "Press SPACE to select this row." at bounding box center [837, 507] width 0 height 0
click at [590, 555] on div "HOYU8318220" at bounding box center [590, 551] width 108 height 36
click at [838, 552] on span "Press SPACE to select this row." at bounding box center [832, 551] width 14 height 14
click at [837, 544] on input "Press SPACE to select this row." at bounding box center [837, 544] width 0 height 0
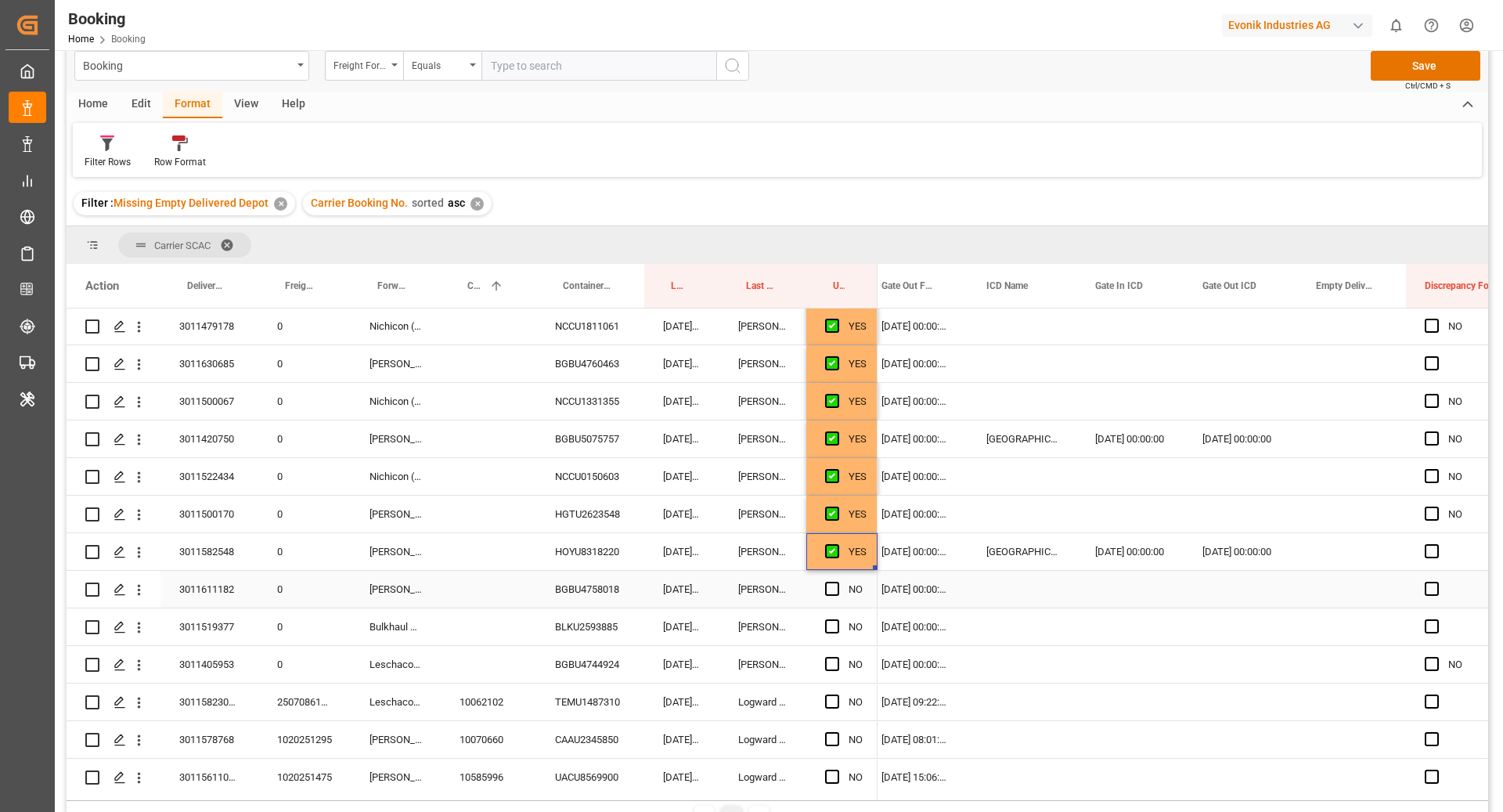
click at [624, 587] on div "BGBU4758018" at bounding box center [590, 589] width 108 height 36
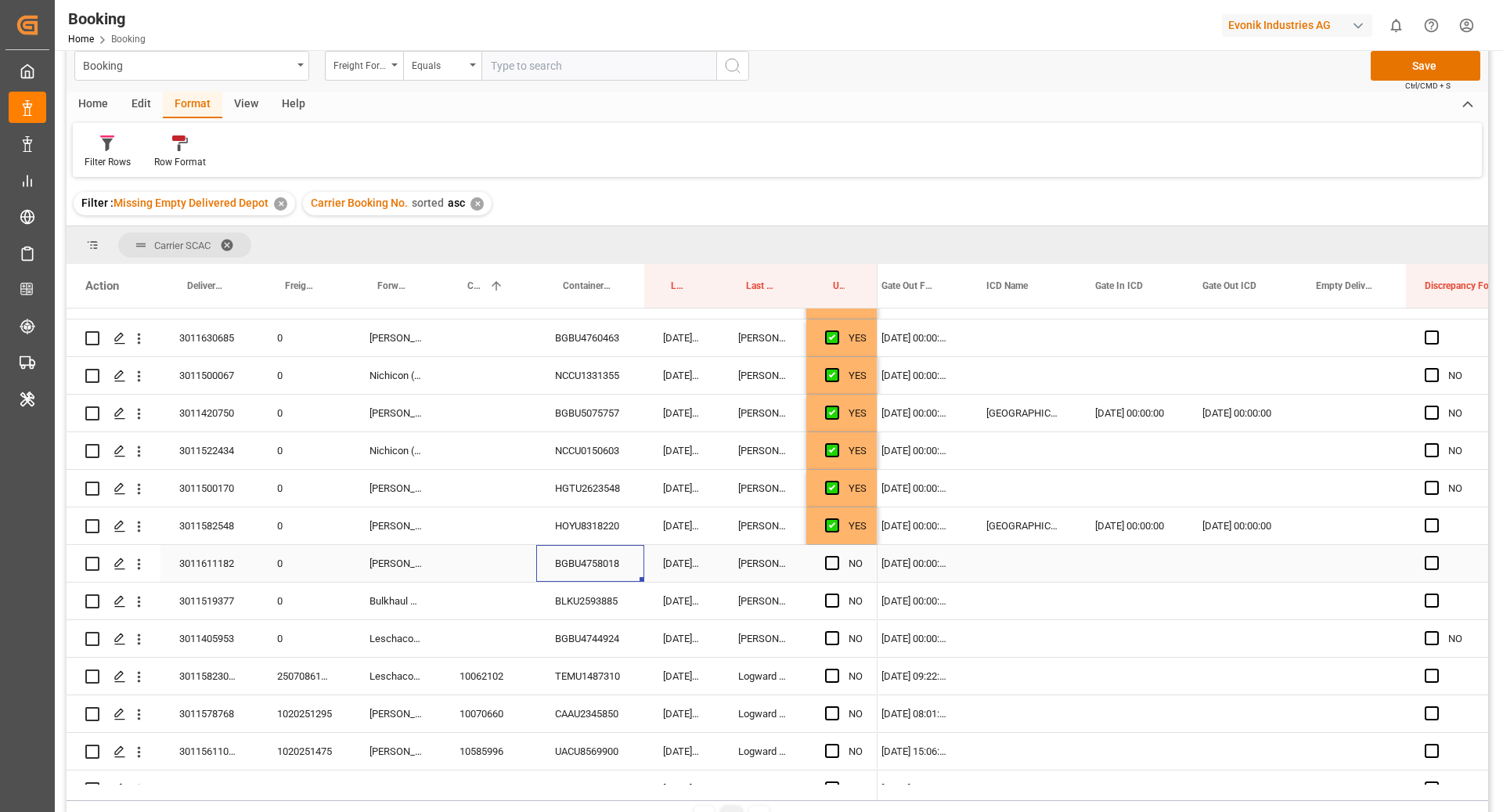
scroll to position [296, 0]
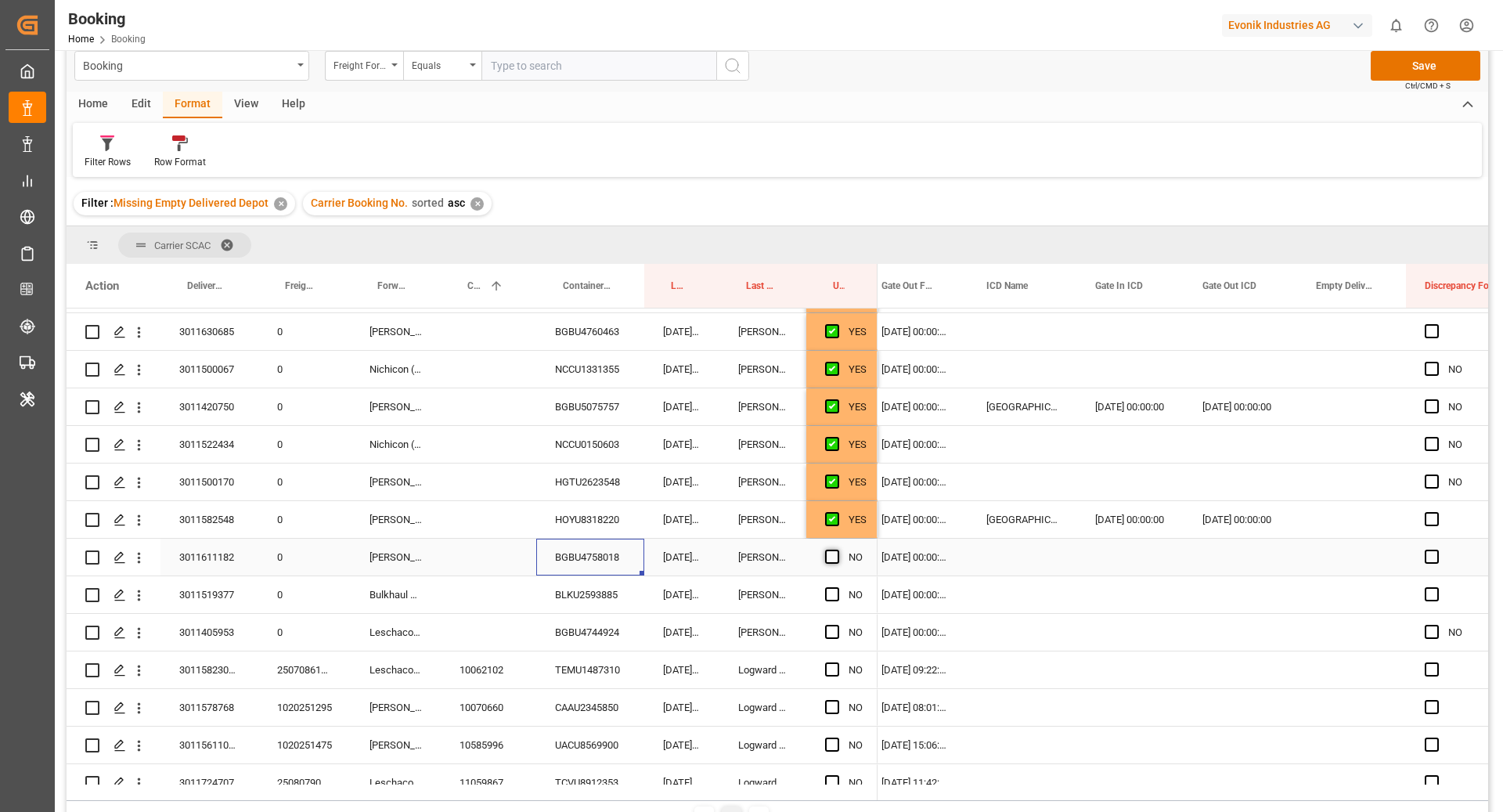
click at [834, 552] on span "Press SPACE to select this row." at bounding box center [832, 557] width 14 height 14
click at [837, 550] on input "Press SPACE to select this row." at bounding box center [837, 550] width 0 height 0
click at [577, 601] on div "BLKU2593885" at bounding box center [590, 594] width 108 height 36
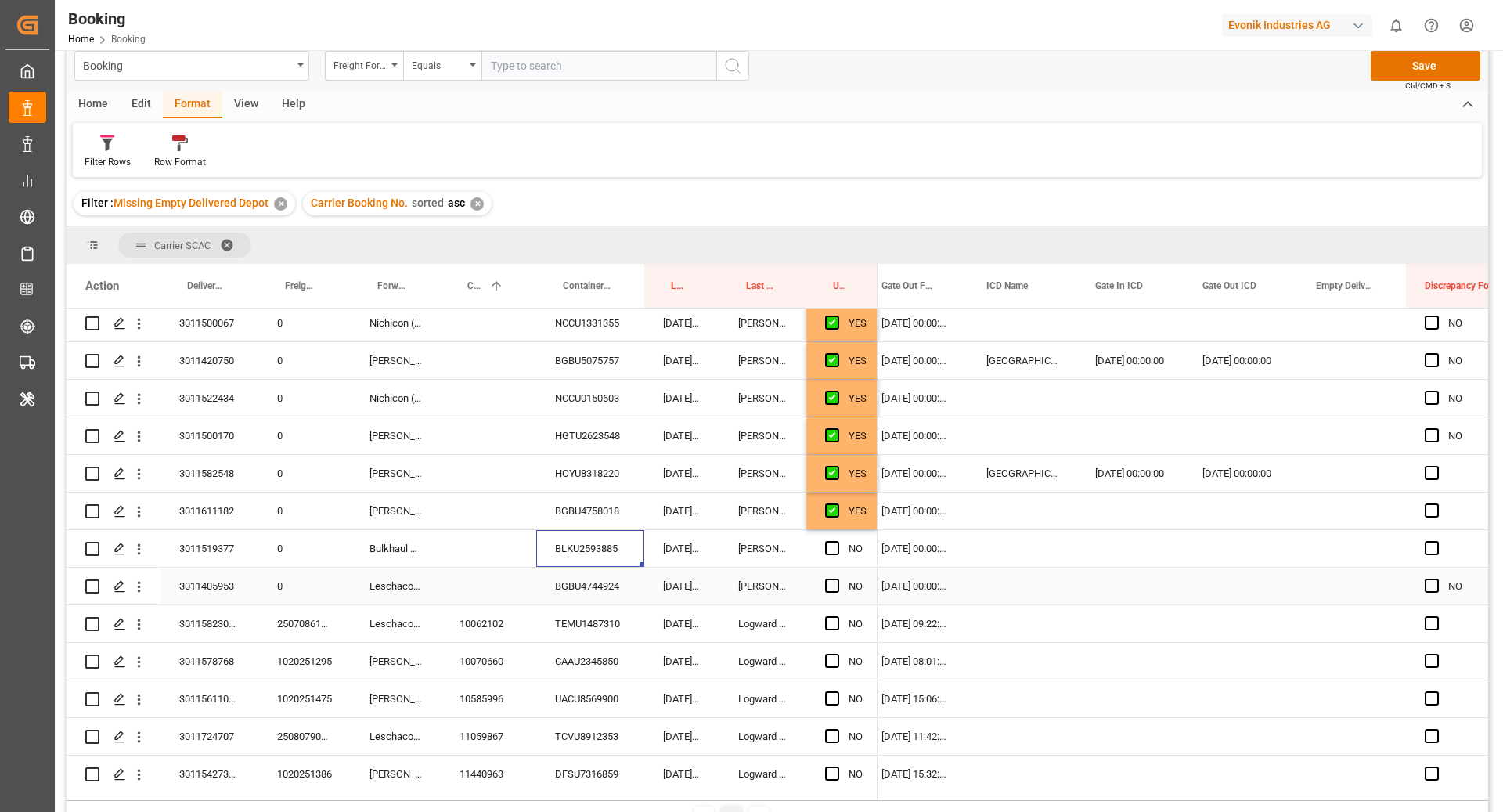
scroll to position [393, 0]
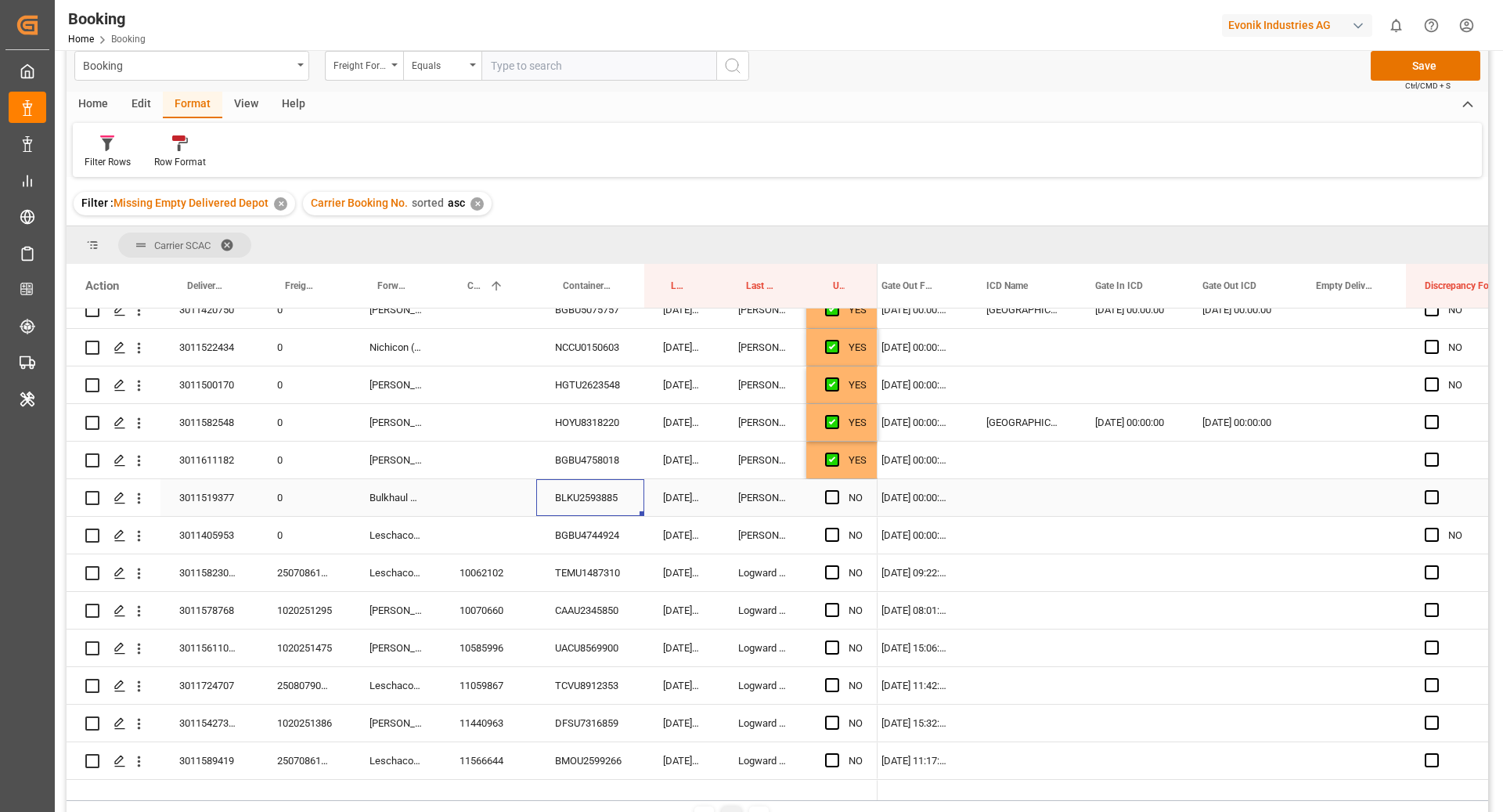
click at [830, 503] on div "Press SPACE to select this row." at bounding box center [837, 498] width 24 height 36
click at [831, 499] on span "Press SPACE to select this row." at bounding box center [832, 496] width 14 height 14
click at [837, 490] on input "Press SPACE to select this row." at bounding box center [837, 490] width 0 height 0
click at [617, 528] on div "BGBU4744924" at bounding box center [590, 535] width 108 height 36
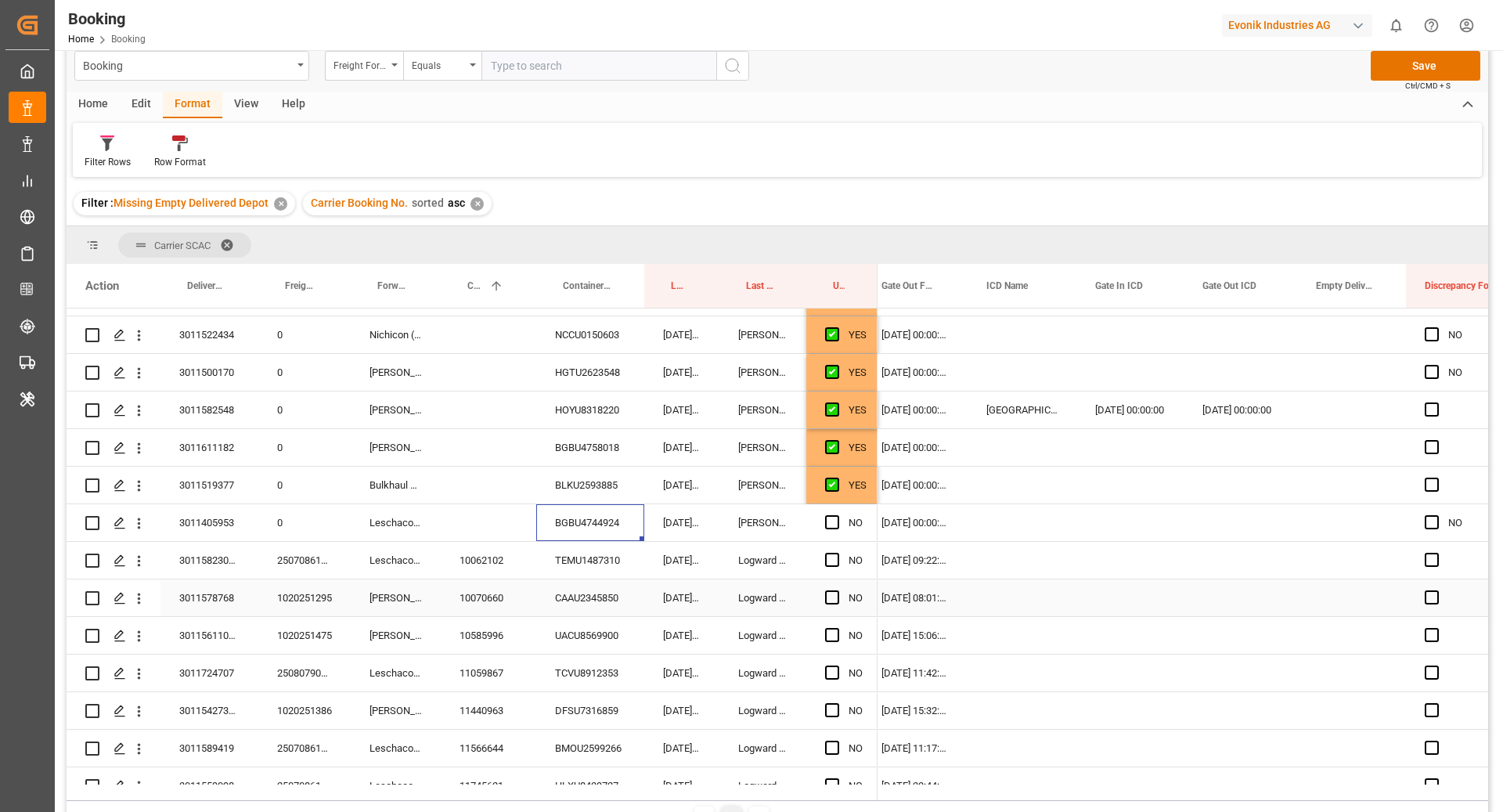
scroll to position [464, 0]
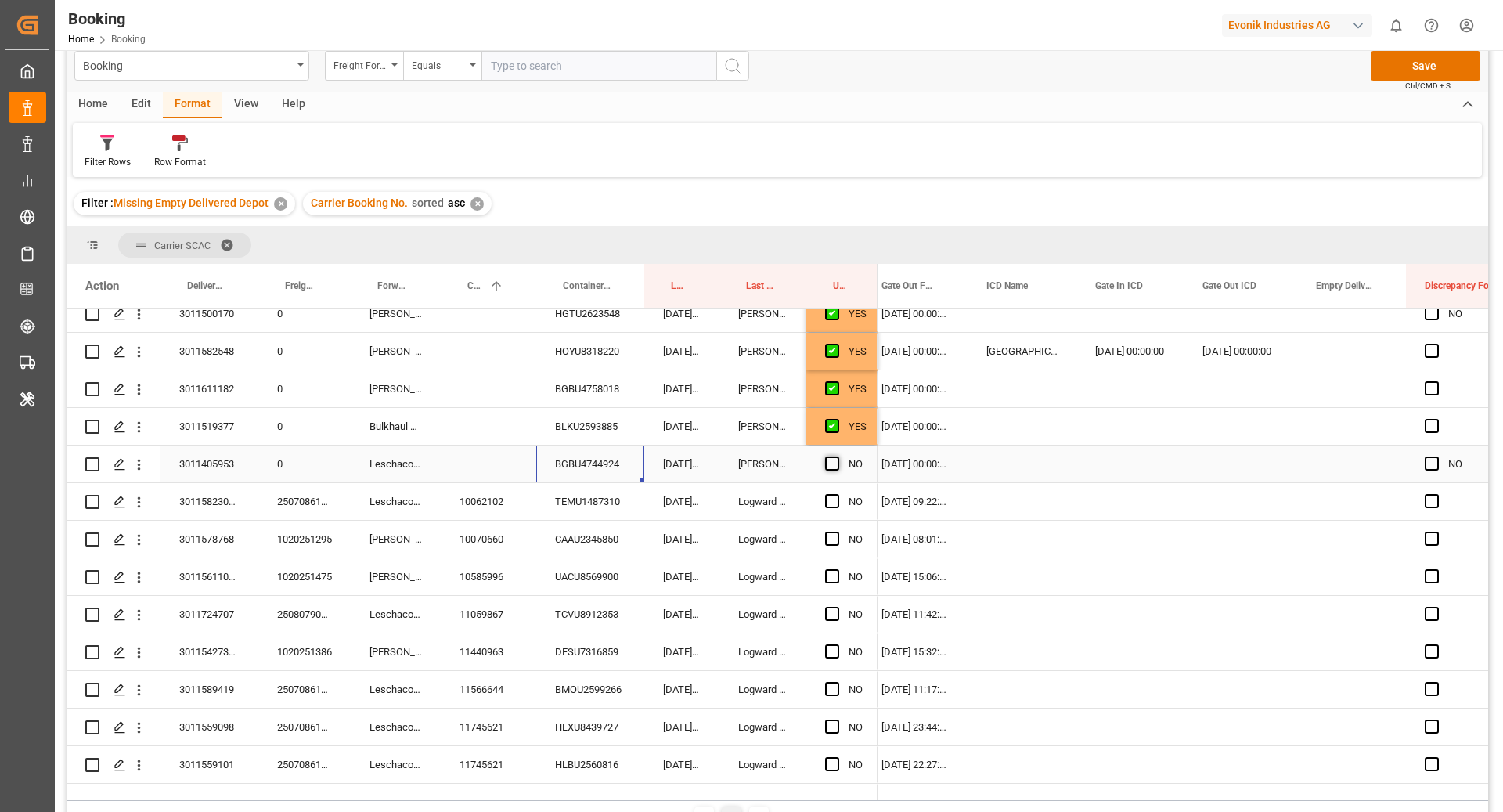
click at [830, 463] on span "Press SPACE to select this row." at bounding box center [832, 463] width 14 height 14
click at [837, 456] on input "Press SPACE to select this row." at bounding box center [837, 456] width 0 height 0
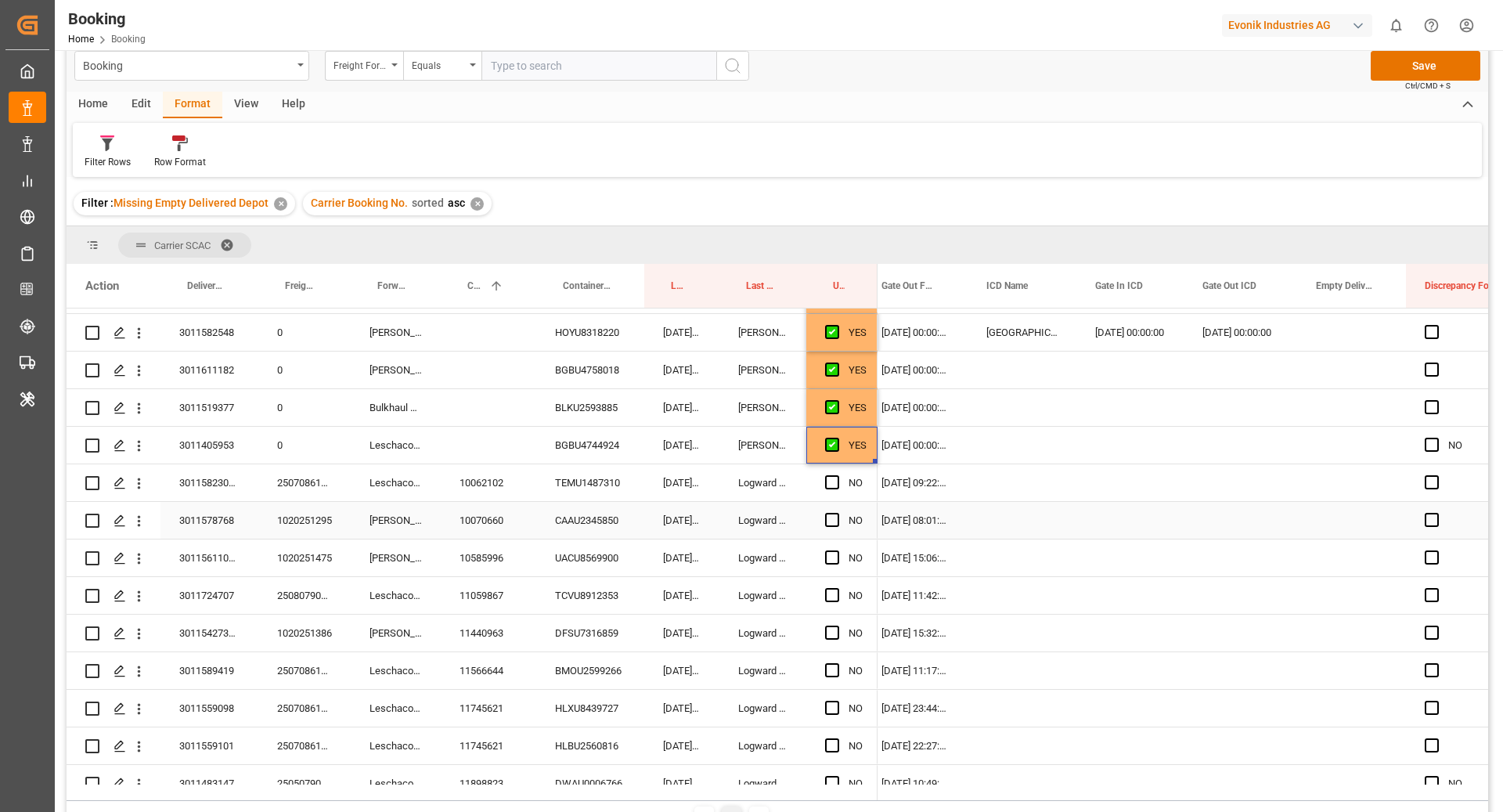
scroll to position [498, 0]
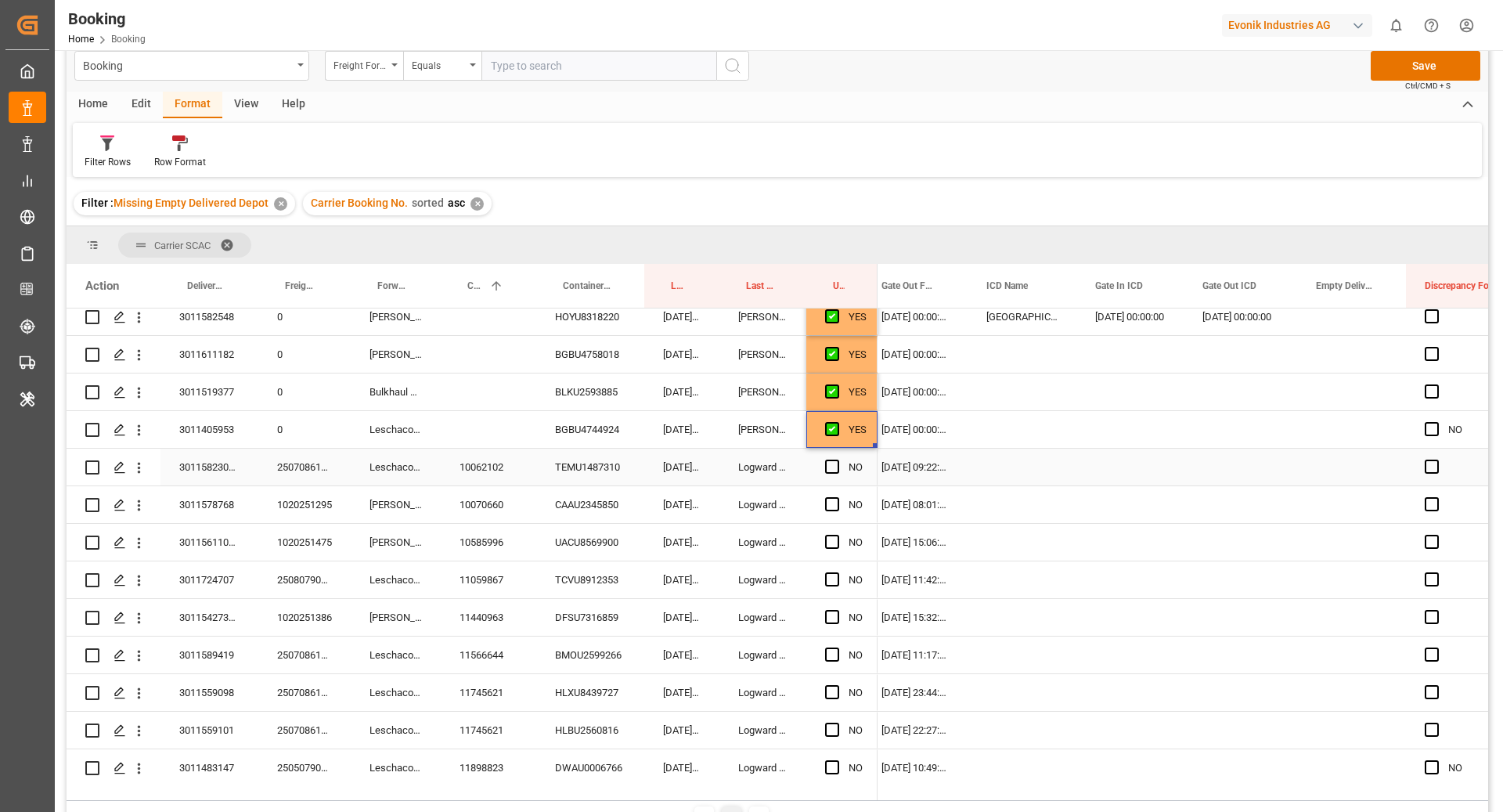
click at [557, 471] on div "TEMU1487310" at bounding box center [590, 467] width 108 height 36
click at [828, 468] on span "Press SPACE to select this row." at bounding box center [832, 466] width 14 height 14
click at [837, 459] on input "Press SPACE to select this row." at bounding box center [837, 459] width 0 height 0
click at [585, 501] on div "CAAU2345850" at bounding box center [590, 504] width 108 height 36
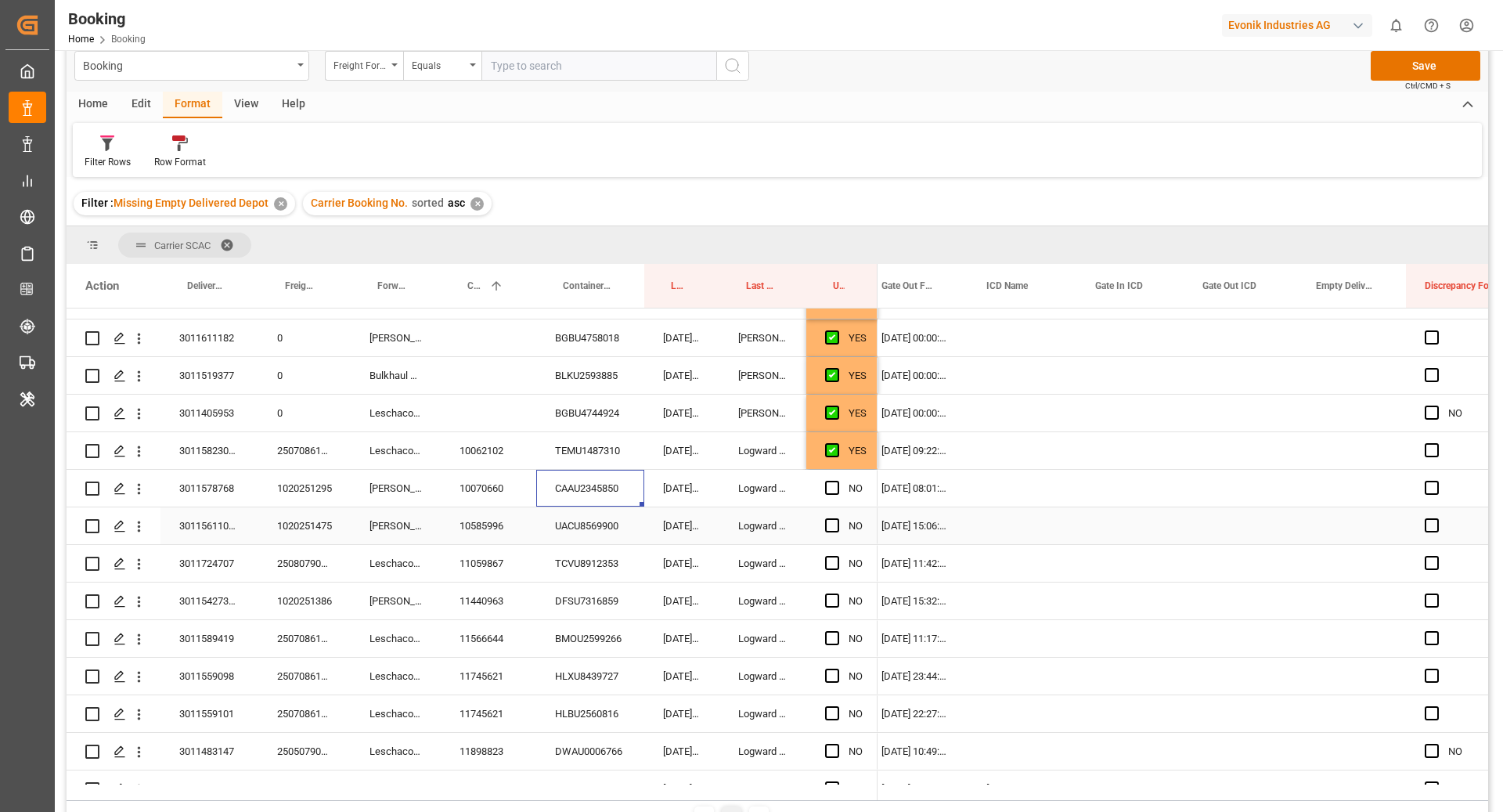
scroll to position [526, 0]
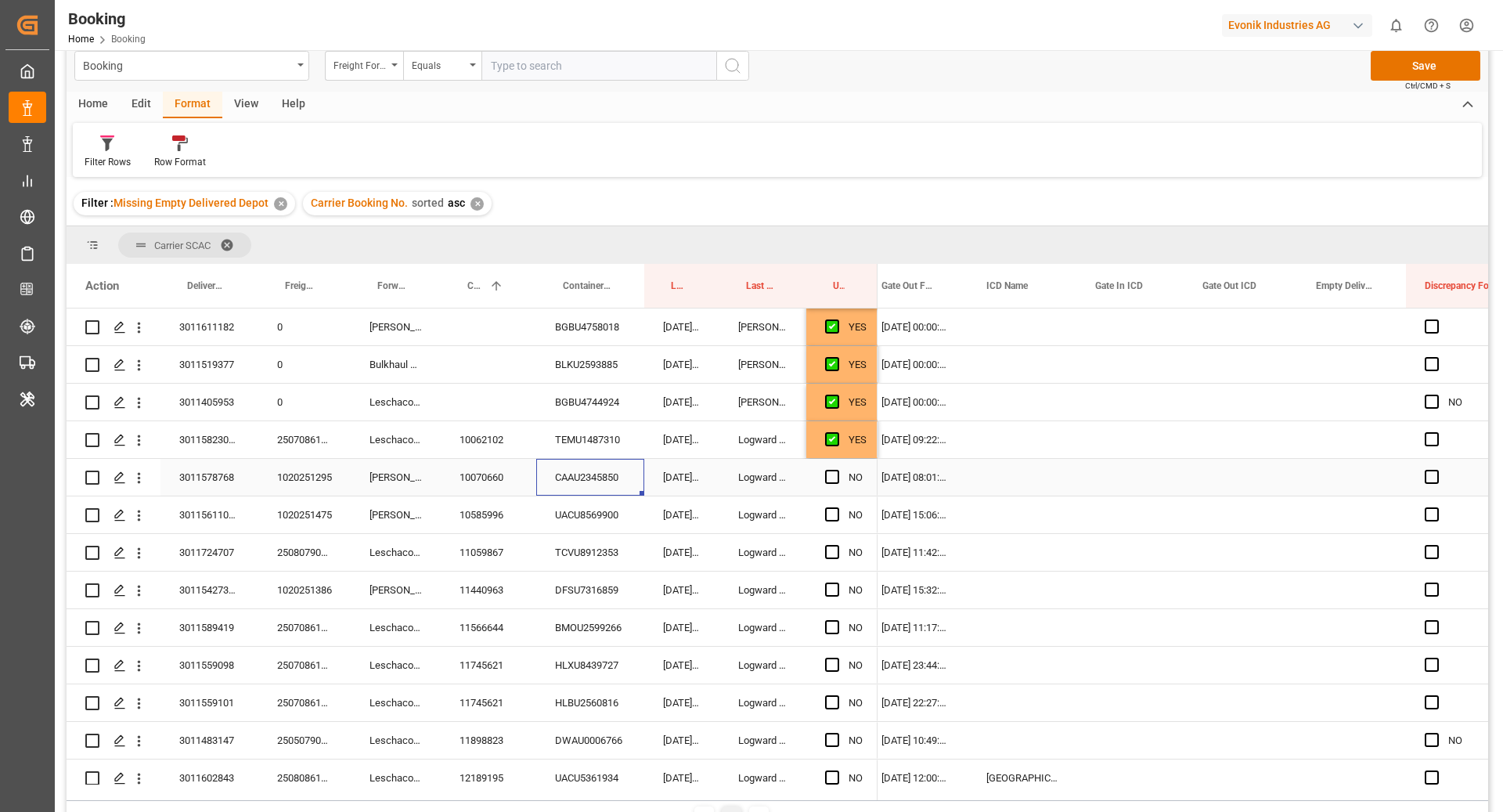
click at [844, 472] on div "Press SPACE to select this row." at bounding box center [837, 477] width 24 height 36
click at [830, 472] on span "Press SPACE to select this row." at bounding box center [832, 476] width 14 height 14
click at [837, 470] on input "Press SPACE to select this row." at bounding box center [837, 470] width 0 height 0
click at [597, 516] on div "UACU8569900" at bounding box center [590, 515] width 108 height 36
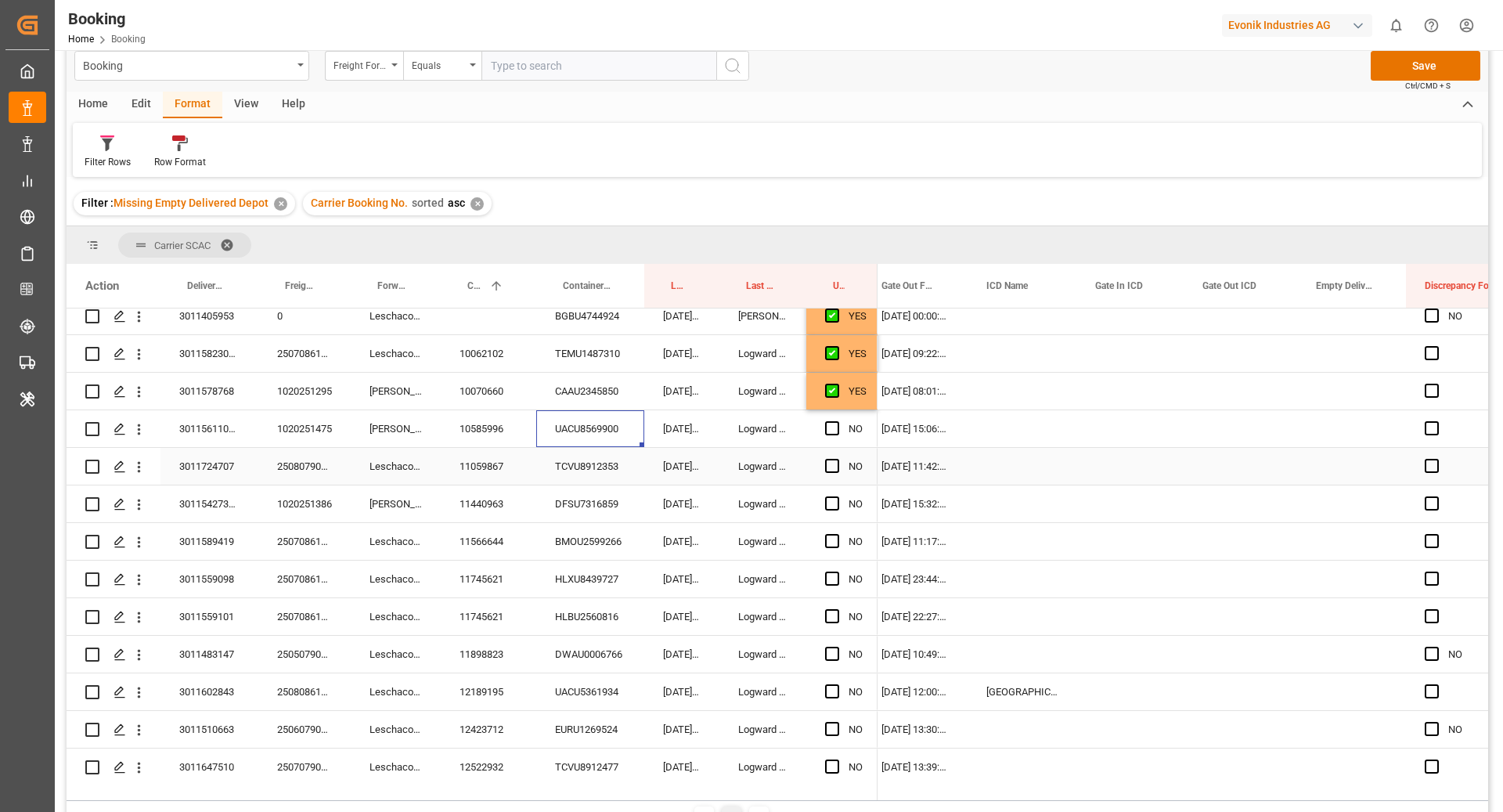
scroll to position [674, 0]
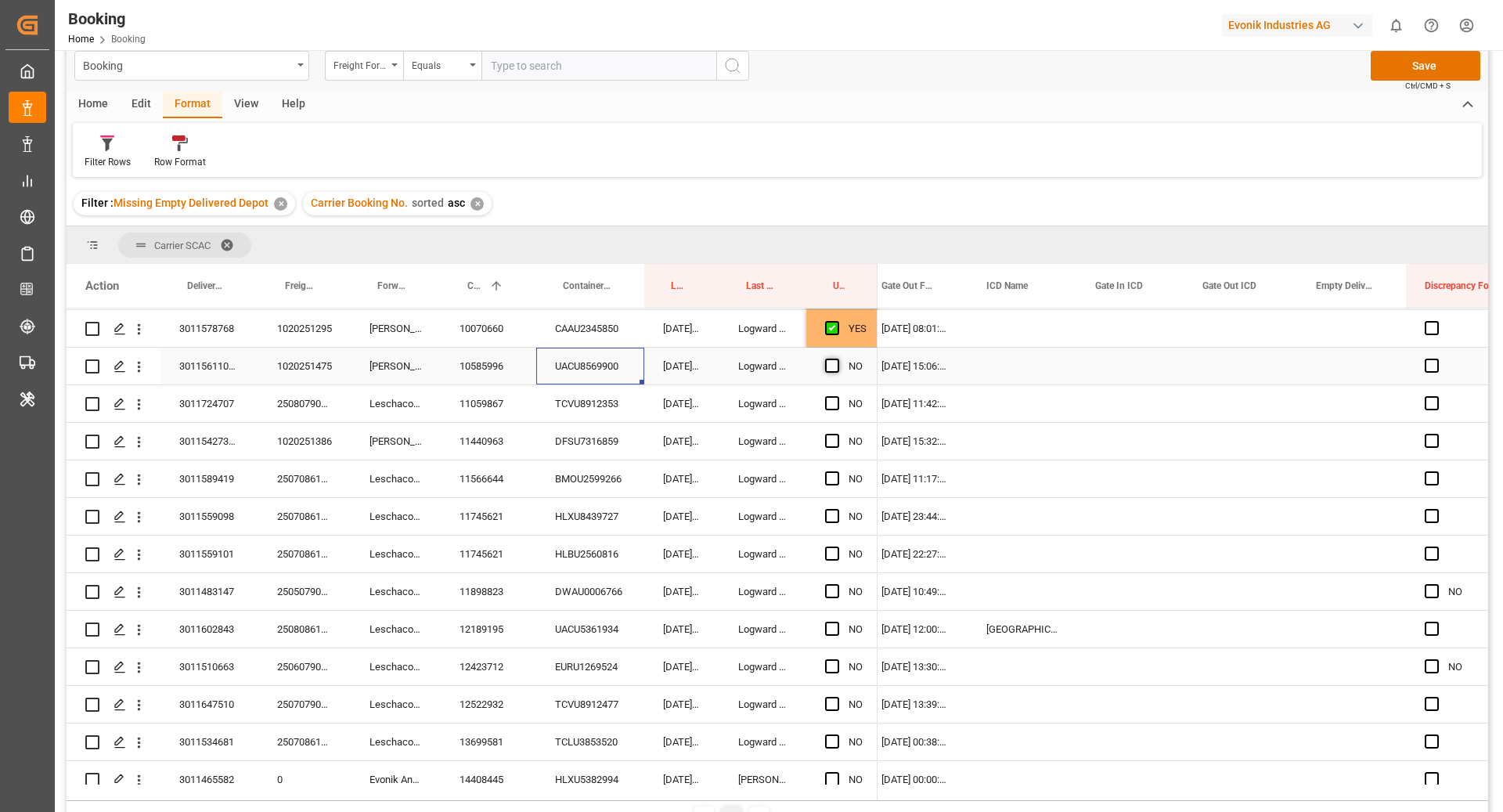
click at [827, 361] on span "Press SPACE to select this row." at bounding box center [832, 365] width 14 height 14
click at [837, 359] on input "Press SPACE to select this row." at bounding box center [837, 359] width 0 height 0
click at [594, 407] on div "TCVU8912353" at bounding box center [590, 404] width 108 height 36
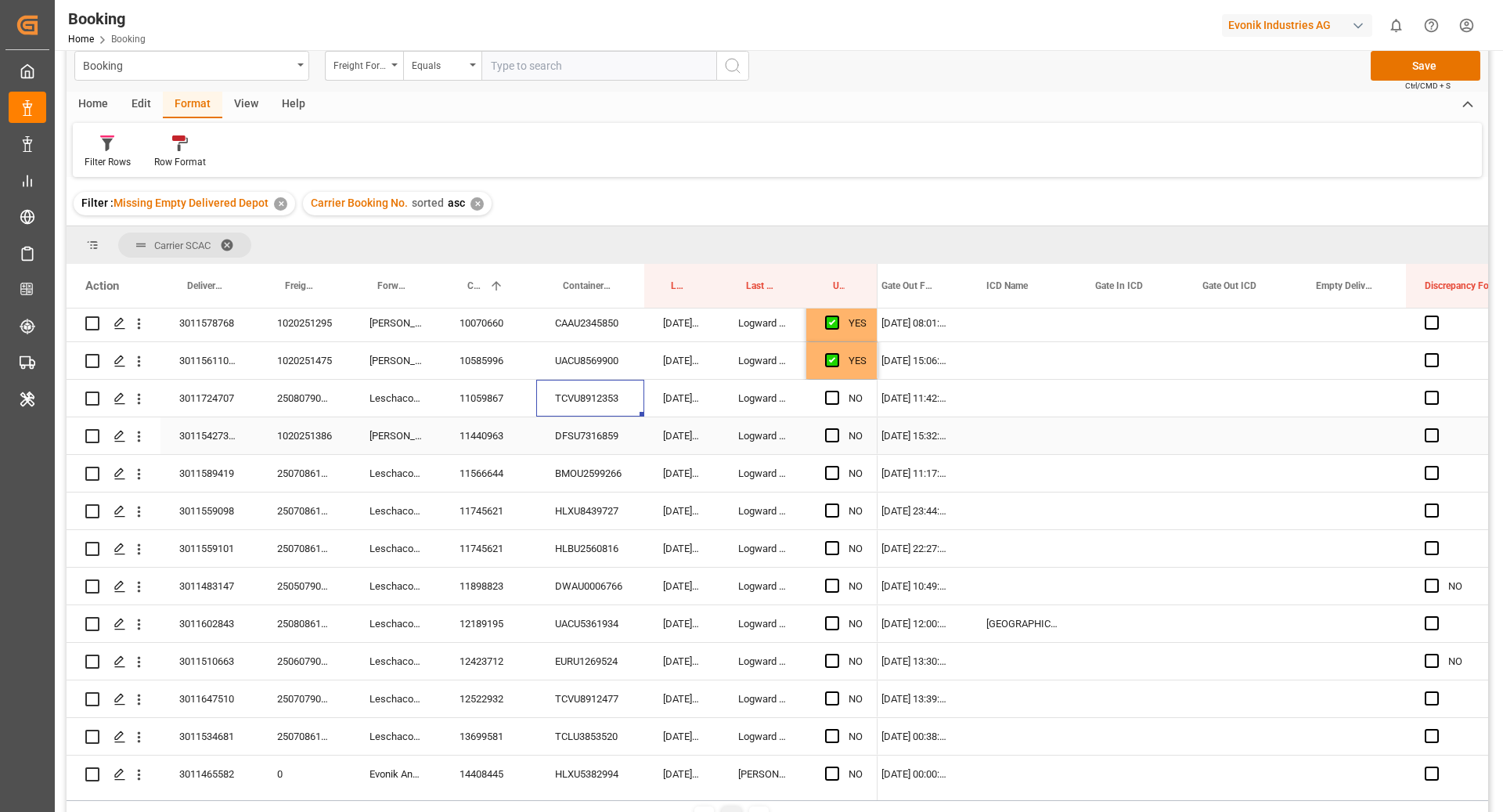
scroll to position [683, 0]
click at [832, 390] on span "Press SPACE to select this row." at bounding box center [832, 394] width 14 height 14
click at [837, 387] on input "Press SPACE to select this row." at bounding box center [837, 387] width 0 height 0
click at [569, 443] on div "DFSU7316859" at bounding box center [590, 432] width 108 height 36
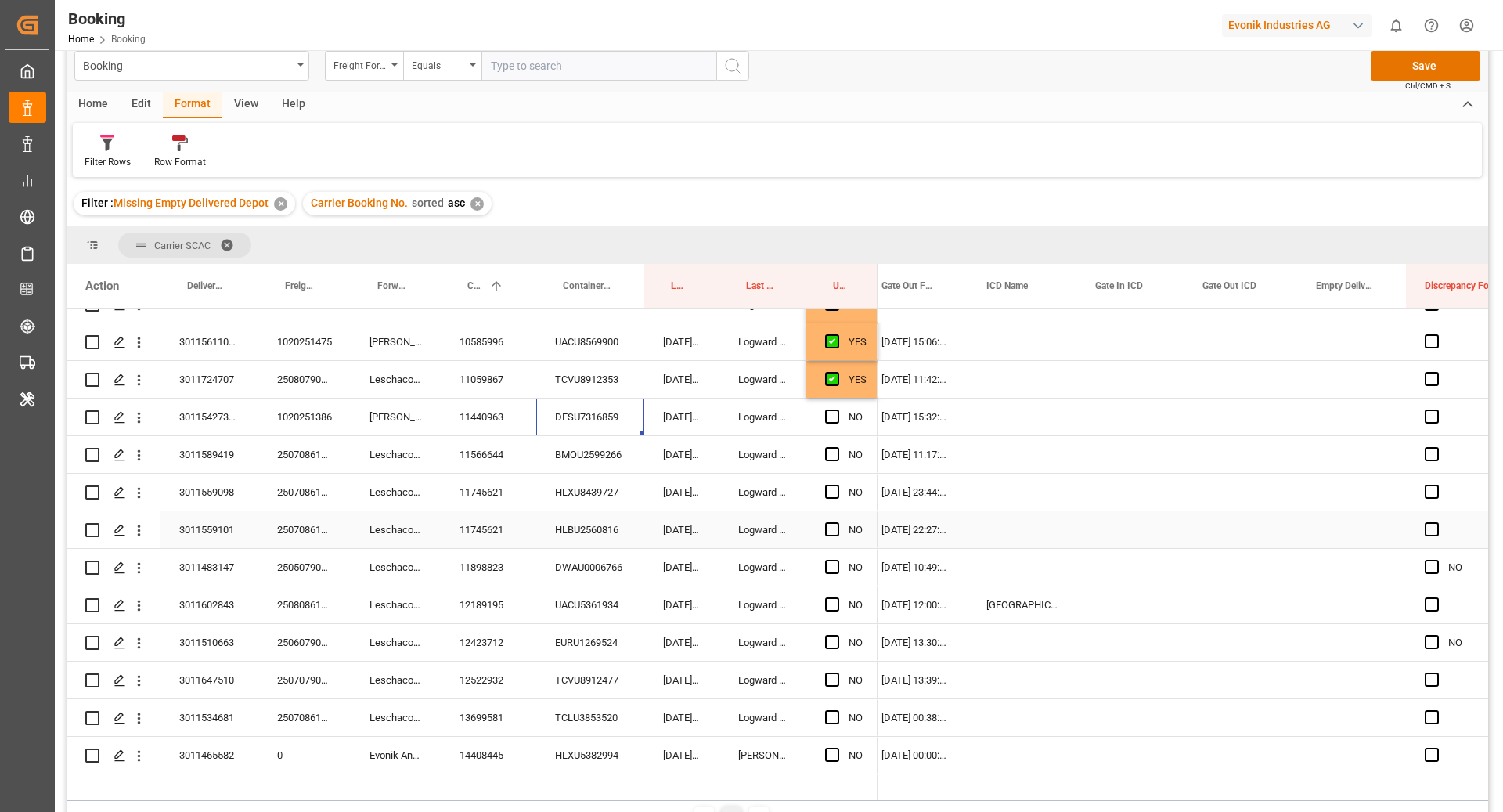
scroll to position [701, 0]
click at [830, 419] on span "Press SPACE to select this row." at bounding box center [832, 414] width 14 height 14
click at [837, 407] on input "Press SPACE to select this row." at bounding box center [837, 407] width 0 height 0
click at [590, 448] on div "BMOU2599266" at bounding box center [590, 451] width 108 height 36
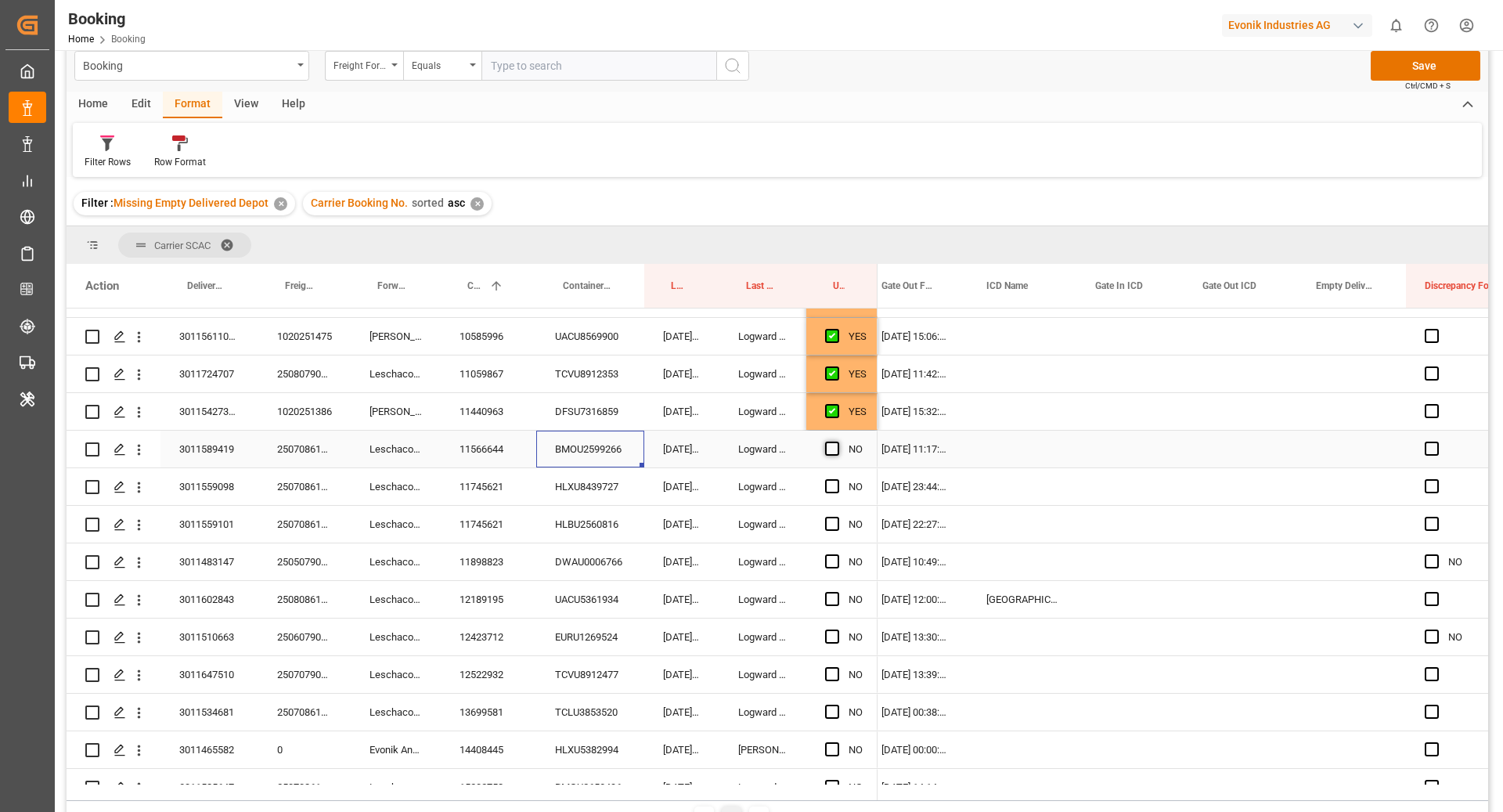
scroll to position [706, 0]
click at [828, 443] on span "Press SPACE to select this row." at bounding box center [832, 447] width 14 height 14
click at [837, 440] on input "Press SPACE to select this row." at bounding box center [837, 440] width 0 height 0
click at [624, 483] on div "HLXU8439727" at bounding box center [590, 485] width 108 height 36
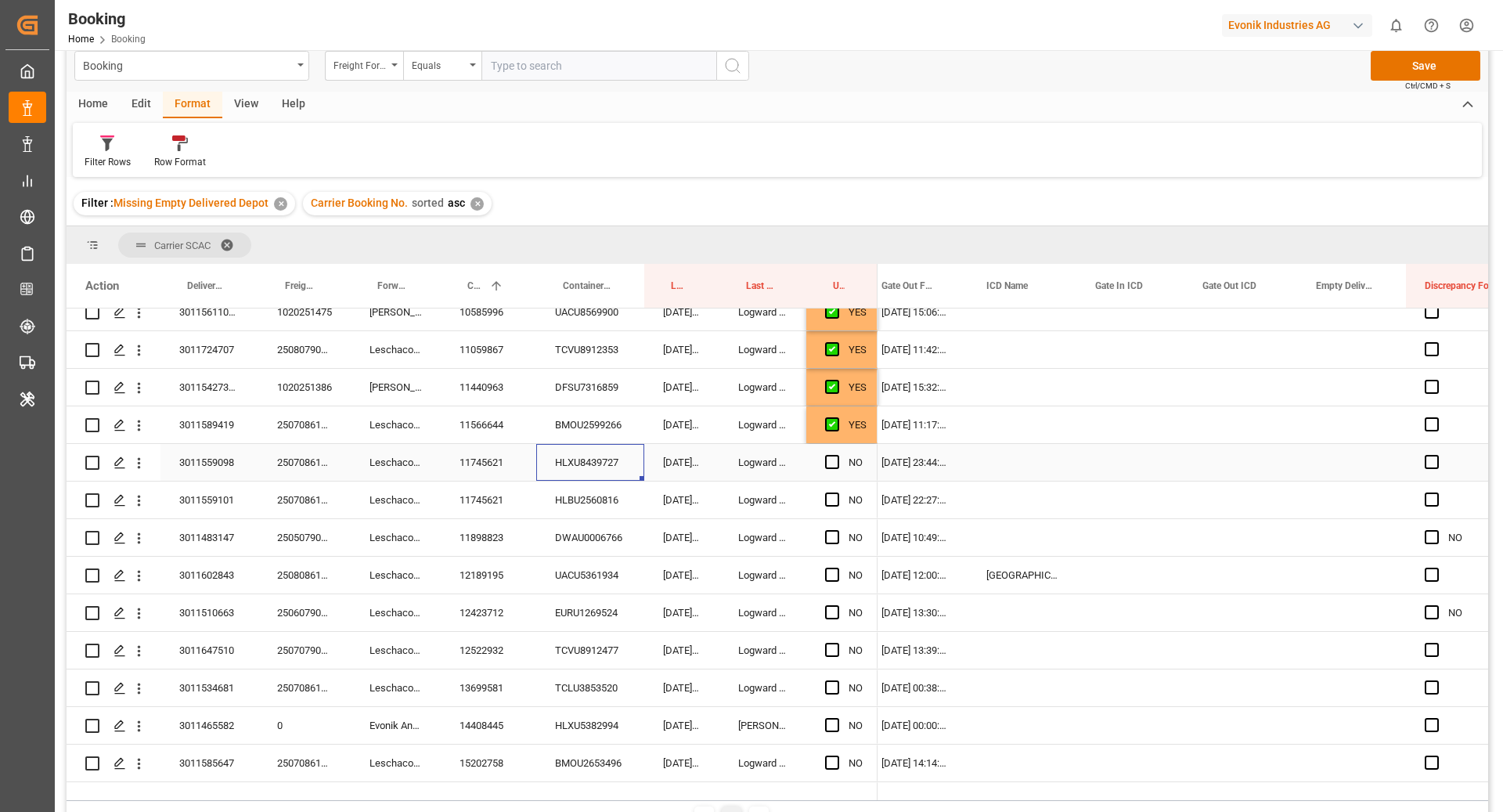
scroll to position [735, 0]
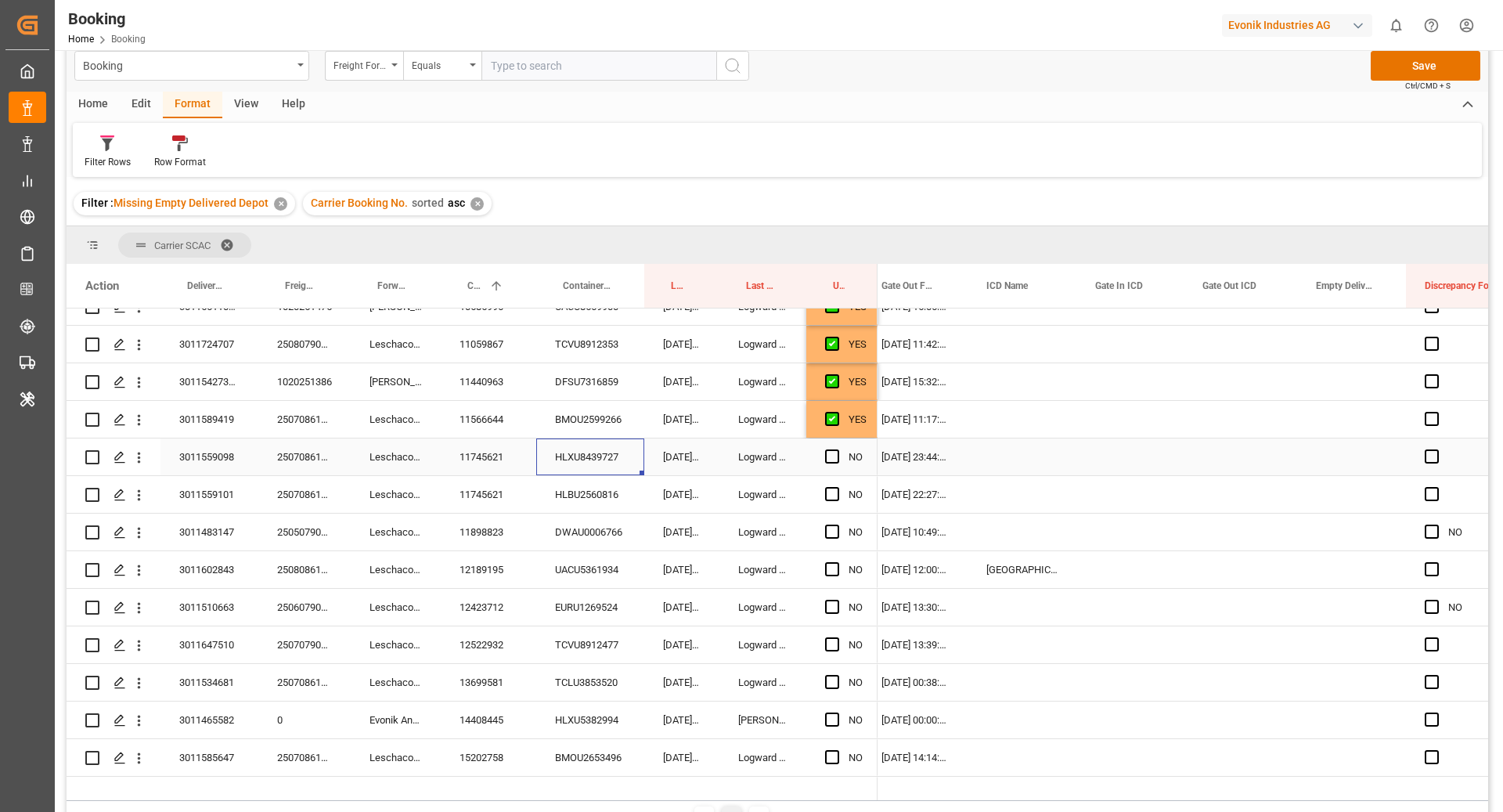
click at [830, 460] on span "Press SPACE to select this row." at bounding box center [832, 456] width 14 height 14
click at [837, 450] on input "Press SPACE to select this row." at bounding box center [837, 450] width 0 height 0
click at [557, 510] on div "HLBU2560816" at bounding box center [590, 494] width 108 height 36
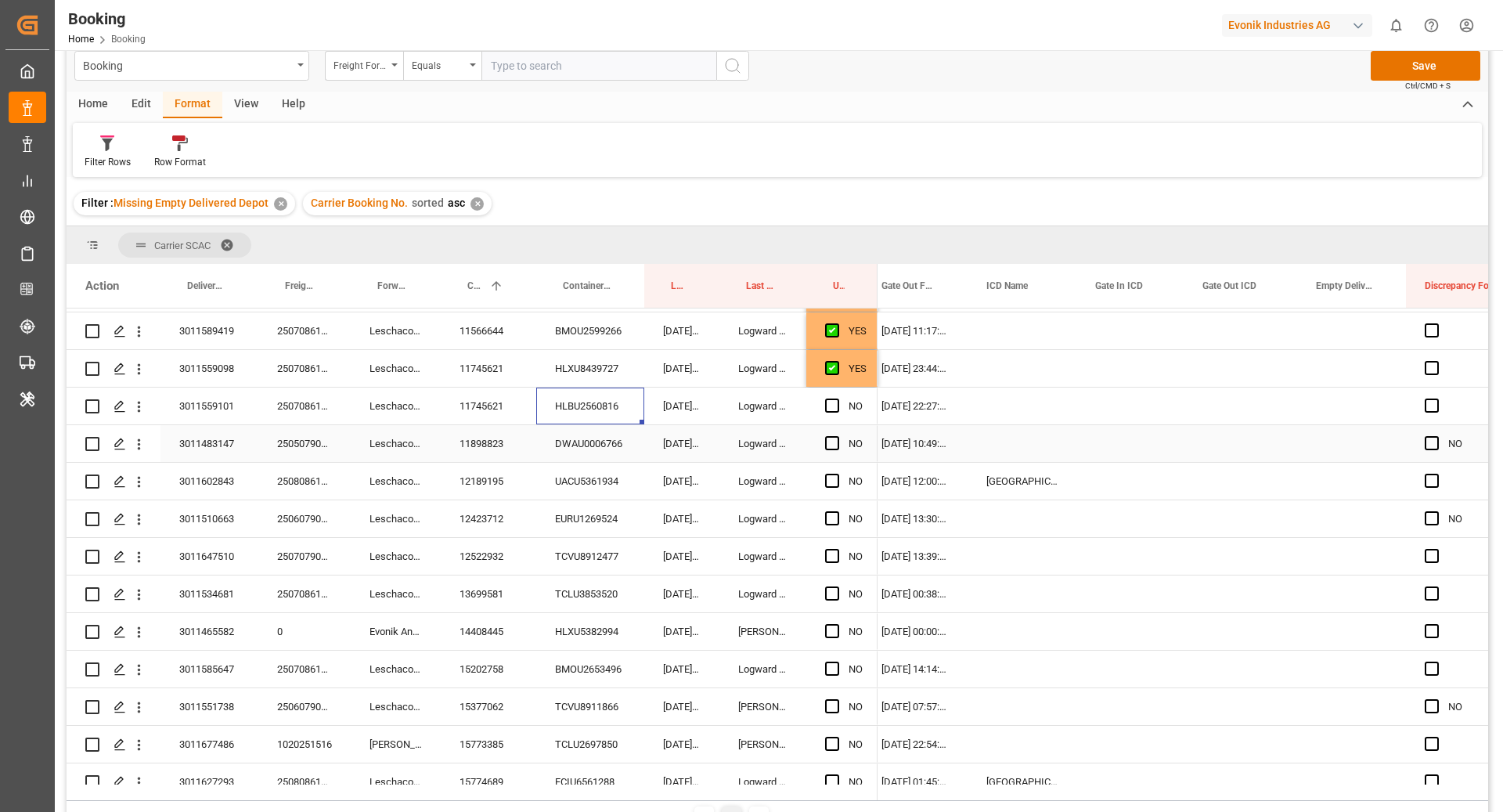
scroll to position [810, 0]
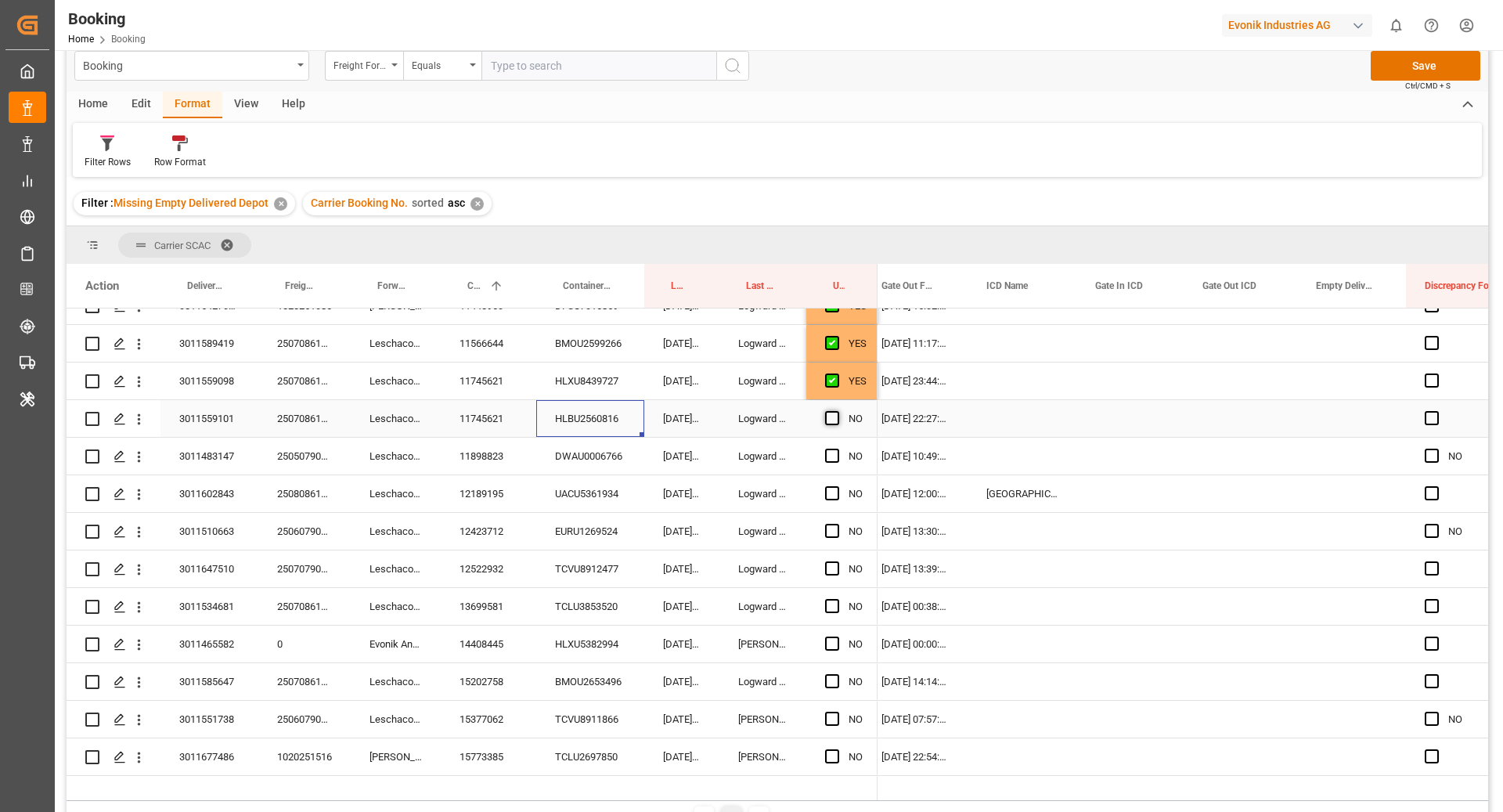
click at [837, 413] on span "Press SPACE to select this row." at bounding box center [832, 418] width 14 height 14
click at [837, 411] on input "Press SPACE to select this row." at bounding box center [837, 411] width 0 height 0
click at [578, 455] on div "DWAU0006766" at bounding box center [590, 456] width 108 height 36
click at [832, 462] on div "Press SPACE to select this row." at bounding box center [837, 456] width 24 height 36
click at [831, 456] on span "Press SPACE to select this row." at bounding box center [832, 455] width 14 height 14
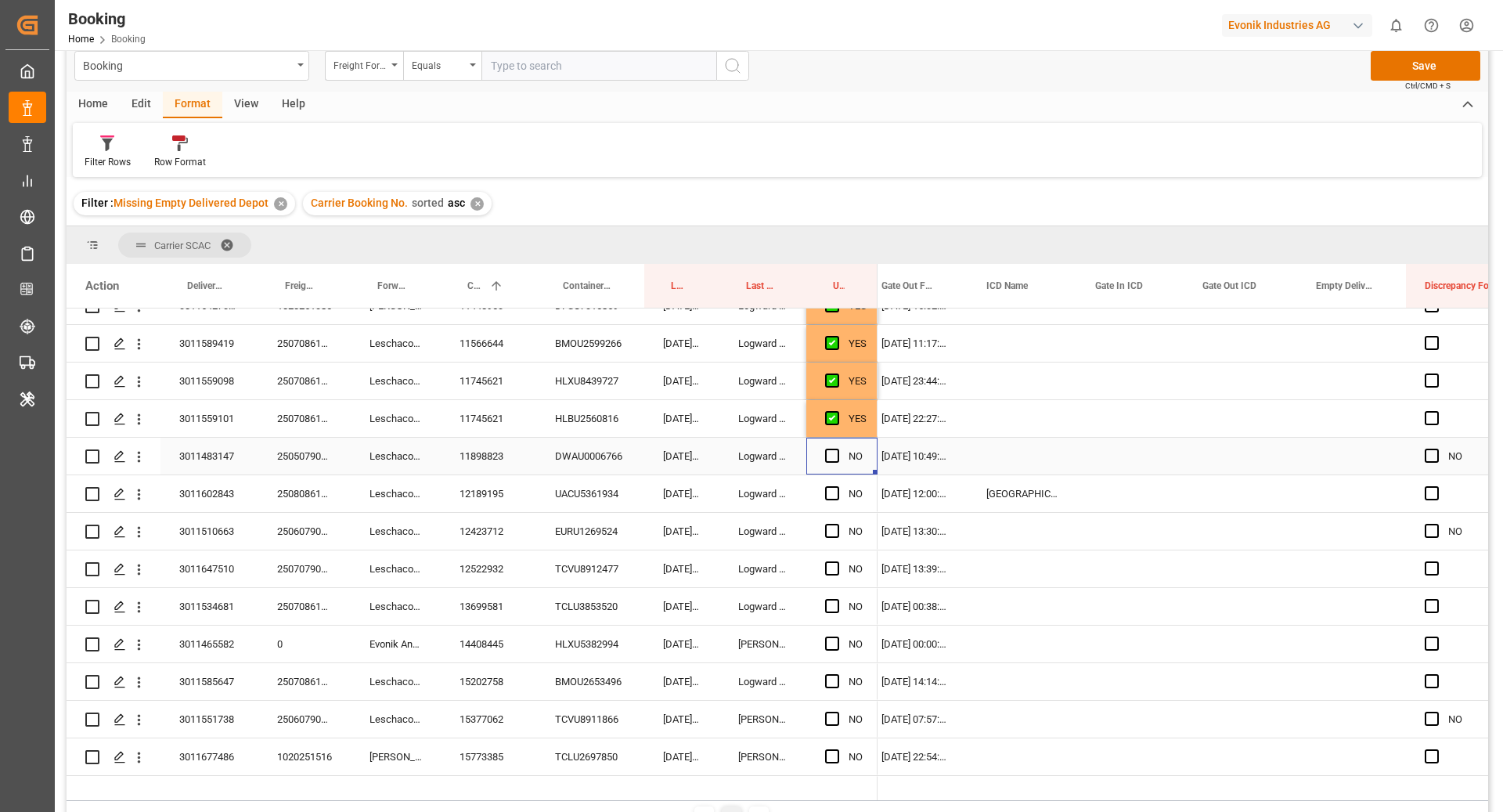
click at [837, 449] on input "Press SPACE to select this row." at bounding box center [837, 449] width 0 height 0
click at [586, 494] on div "UACU5361934" at bounding box center [590, 494] width 108 height 36
click at [1105, 498] on div "Press SPACE to select this row." at bounding box center [1130, 494] width 107 height 36
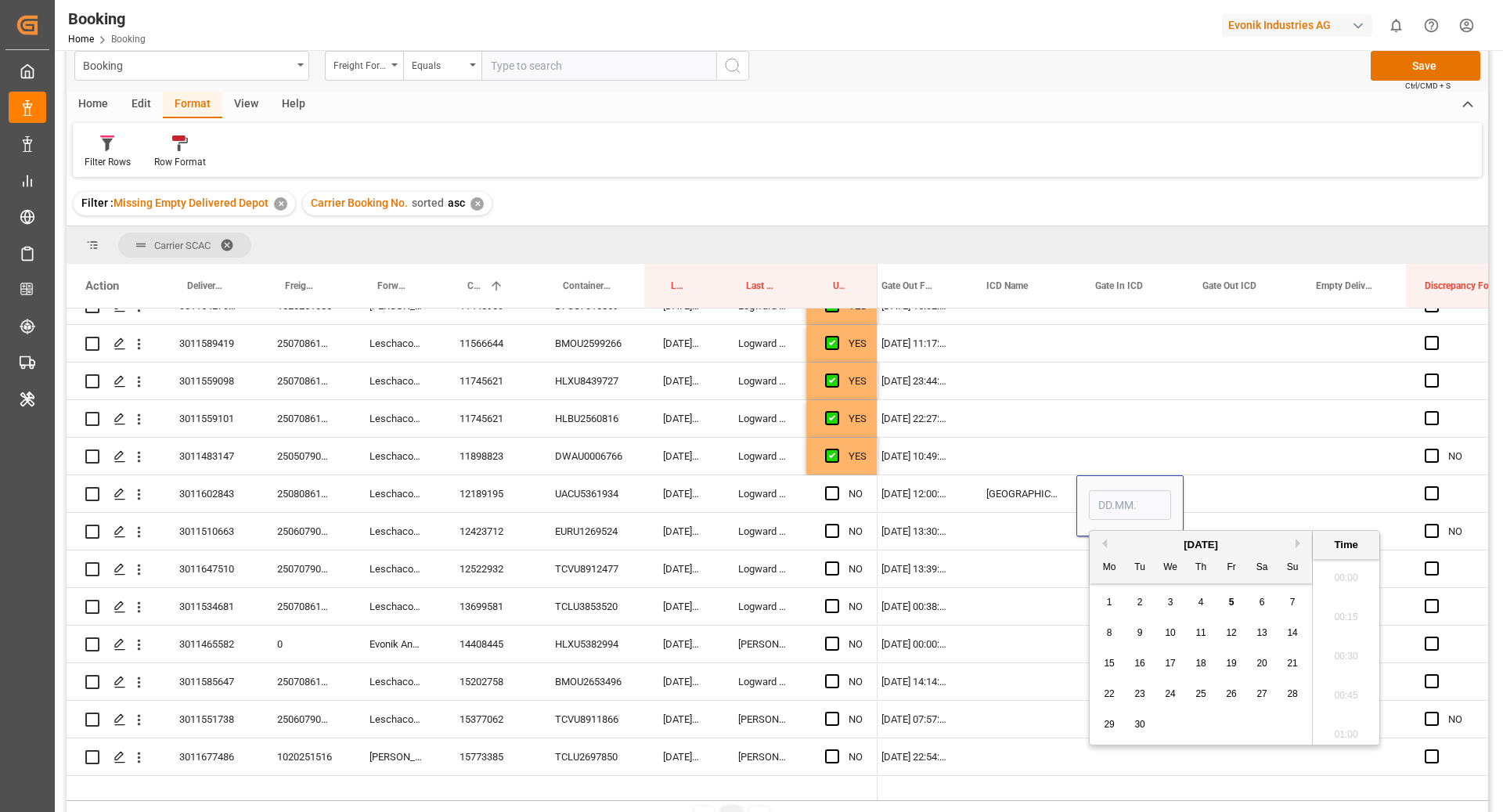
scroll to position [2510, 0]
click at [1173, 608] on div "3" at bounding box center [1171, 603] width 19 height 19
type input "03.09.2025 00:00"
click at [1240, 493] on div "Press SPACE to select this row." at bounding box center [1240, 494] width 114 height 36
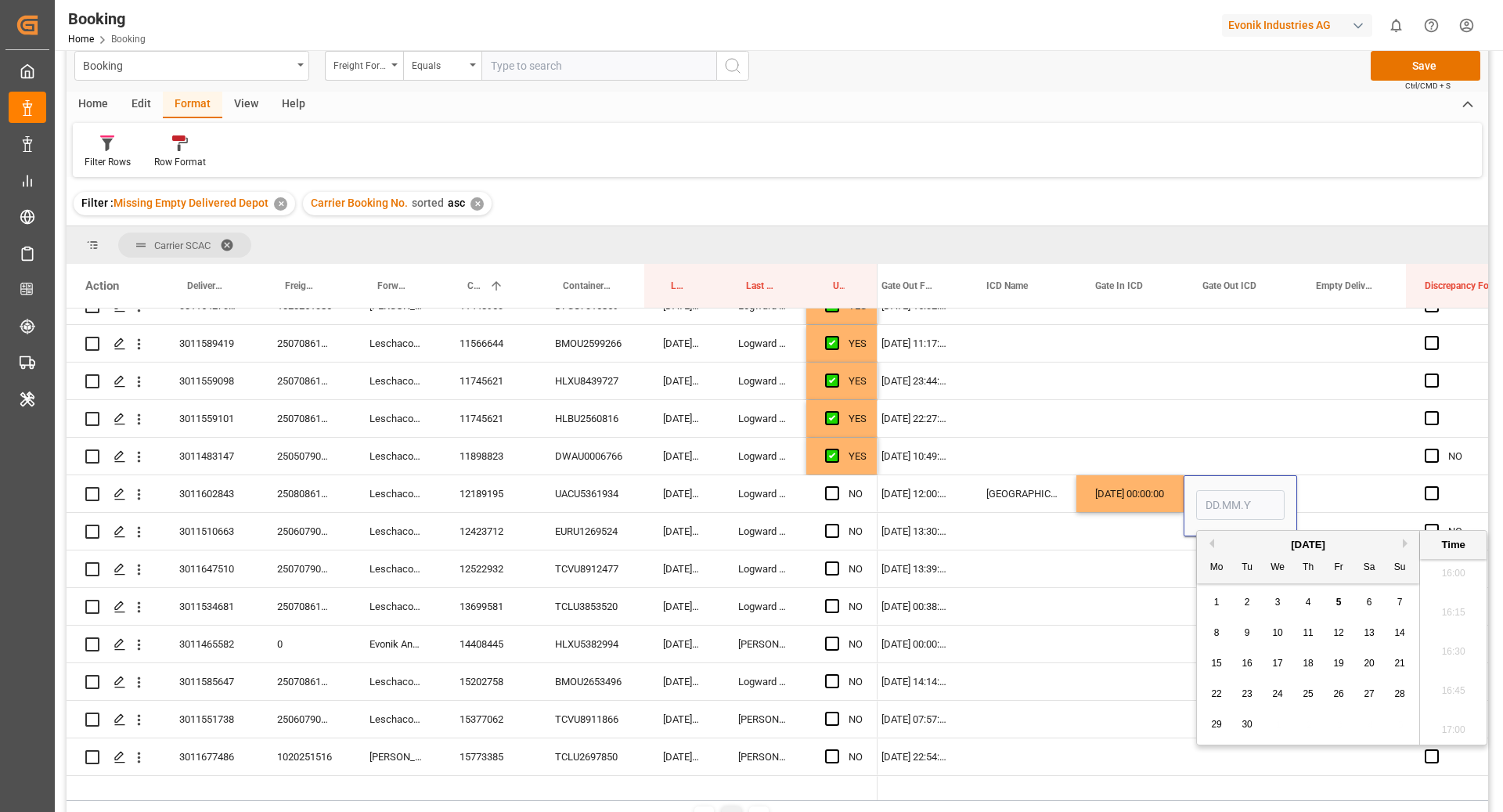
click at [1333, 604] on div "5" at bounding box center [1339, 603] width 19 height 19
type input "05.09.2025 00:00"
click at [1339, 492] on div "Press SPACE to select this row." at bounding box center [1352, 494] width 109 height 36
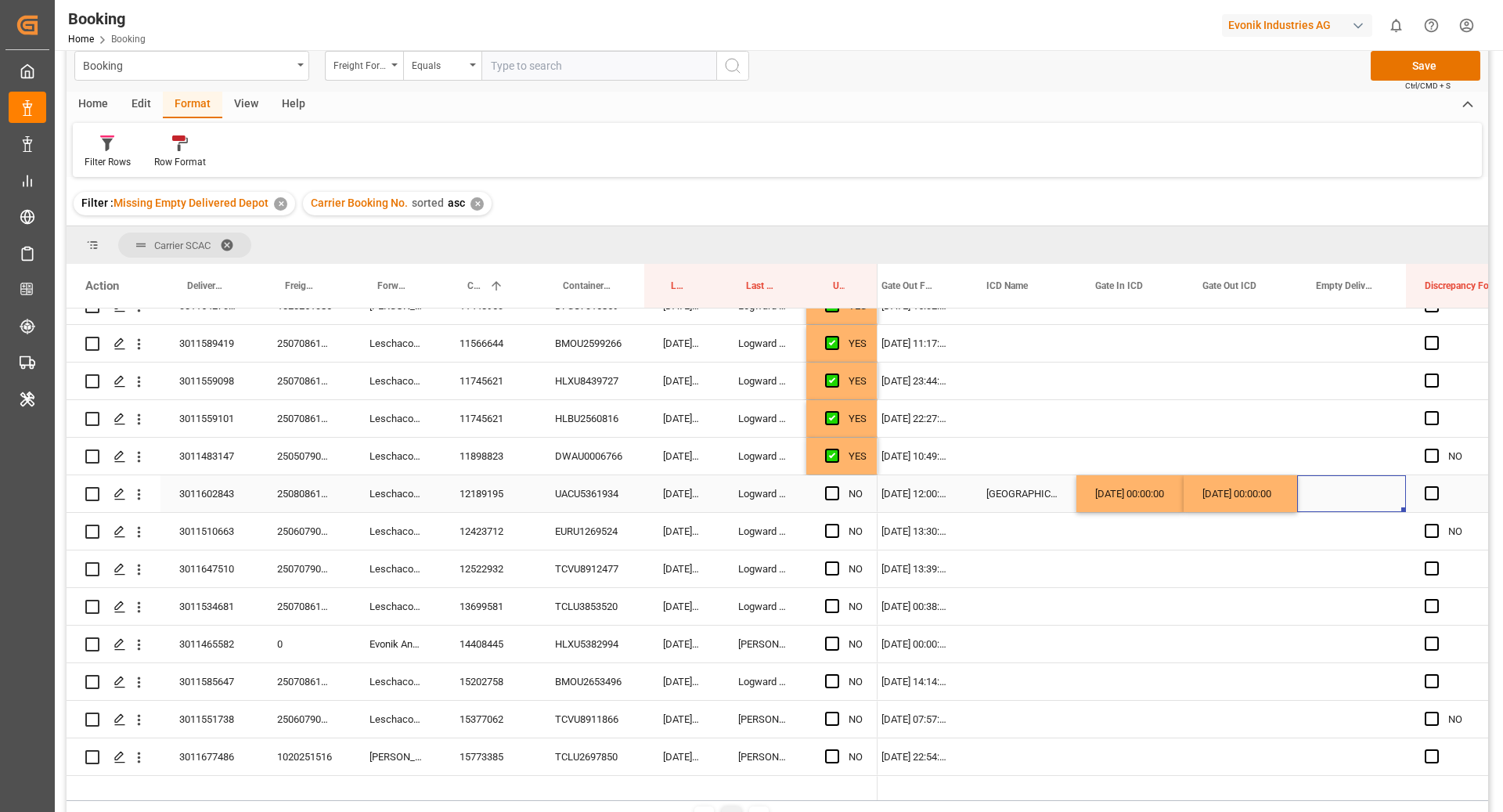
click at [840, 491] on div "Press SPACE to select this row." at bounding box center [837, 494] width 24 height 36
click at [571, 538] on div "EURU1269524" at bounding box center [590, 531] width 108 height 36
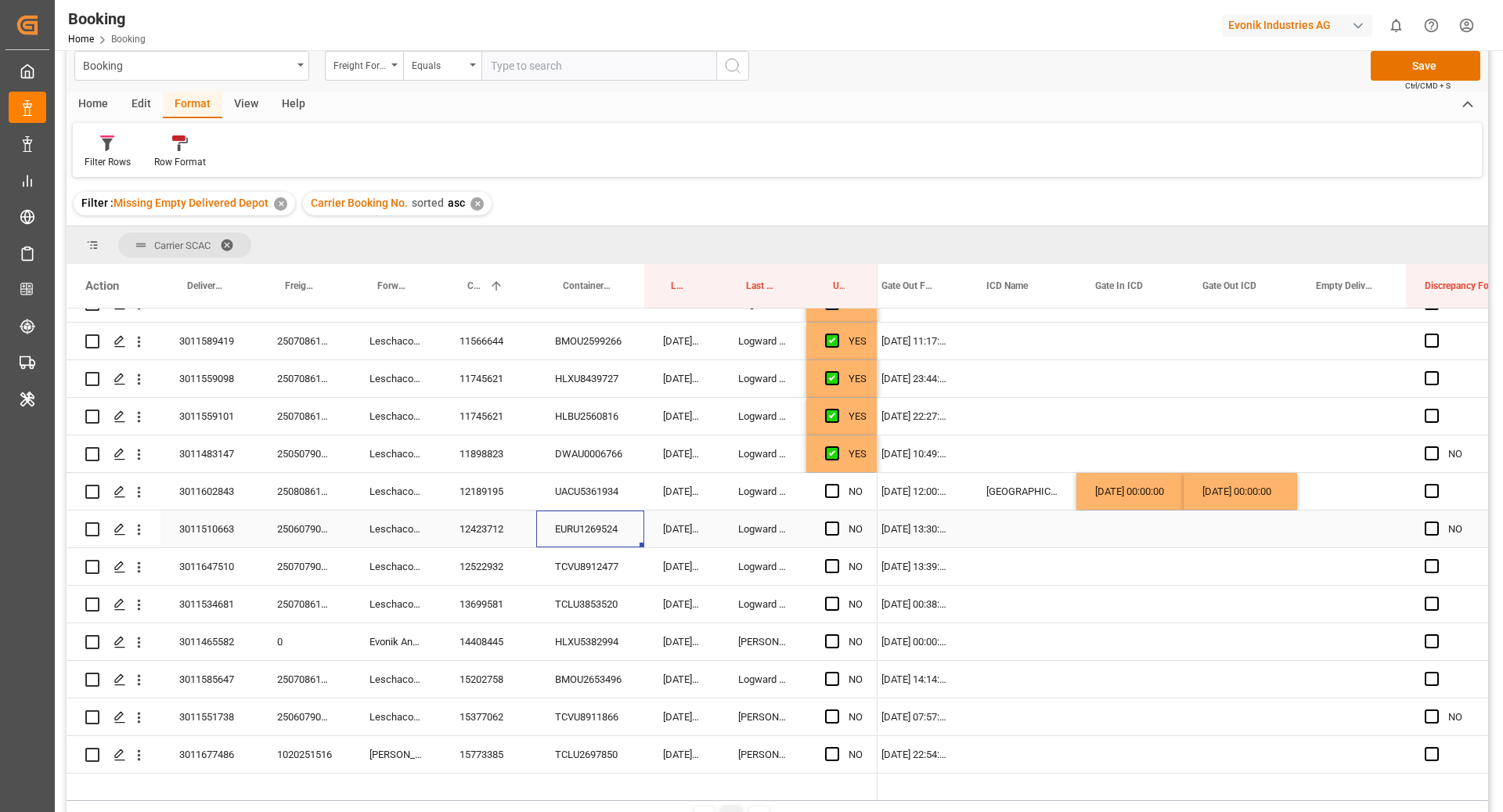
scroll to position [814, 0]
click at [838, 525] on span "Press SPACE to select this row." at bounding box center [832, 526] width 14 height 14
click at [837, 519] on input "Press SPACE to select this row." at bounding box center [837, 519] width 0 height 0
click at [842, 523] on div "Press SPACE to select this row." at bounding box center [837, 528] width 24 height 36
click at [588, 556] on div "TCVU8912477" at bounding box center [590, 564] width 108 height 36
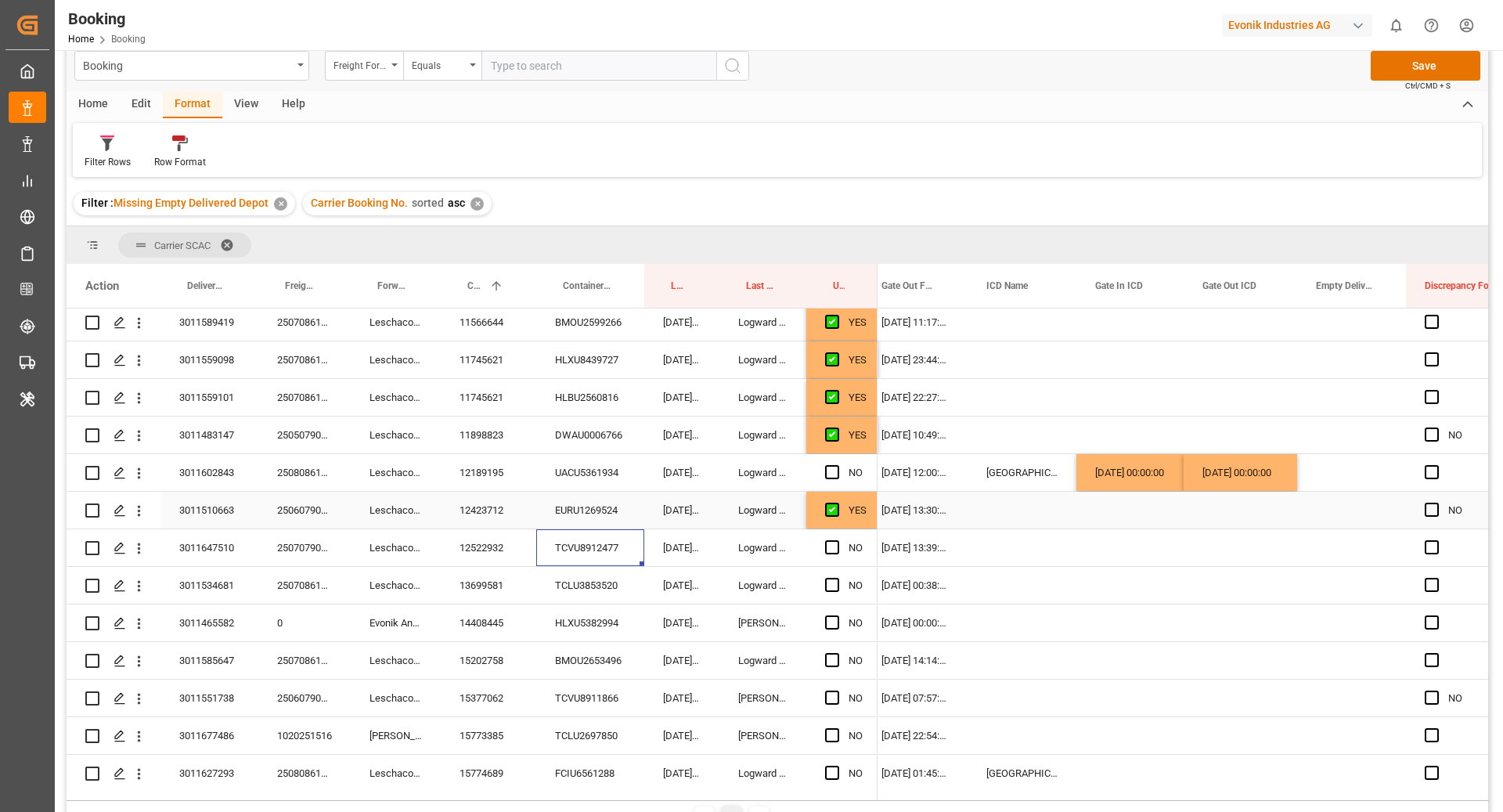
scroll to position [844, 0]
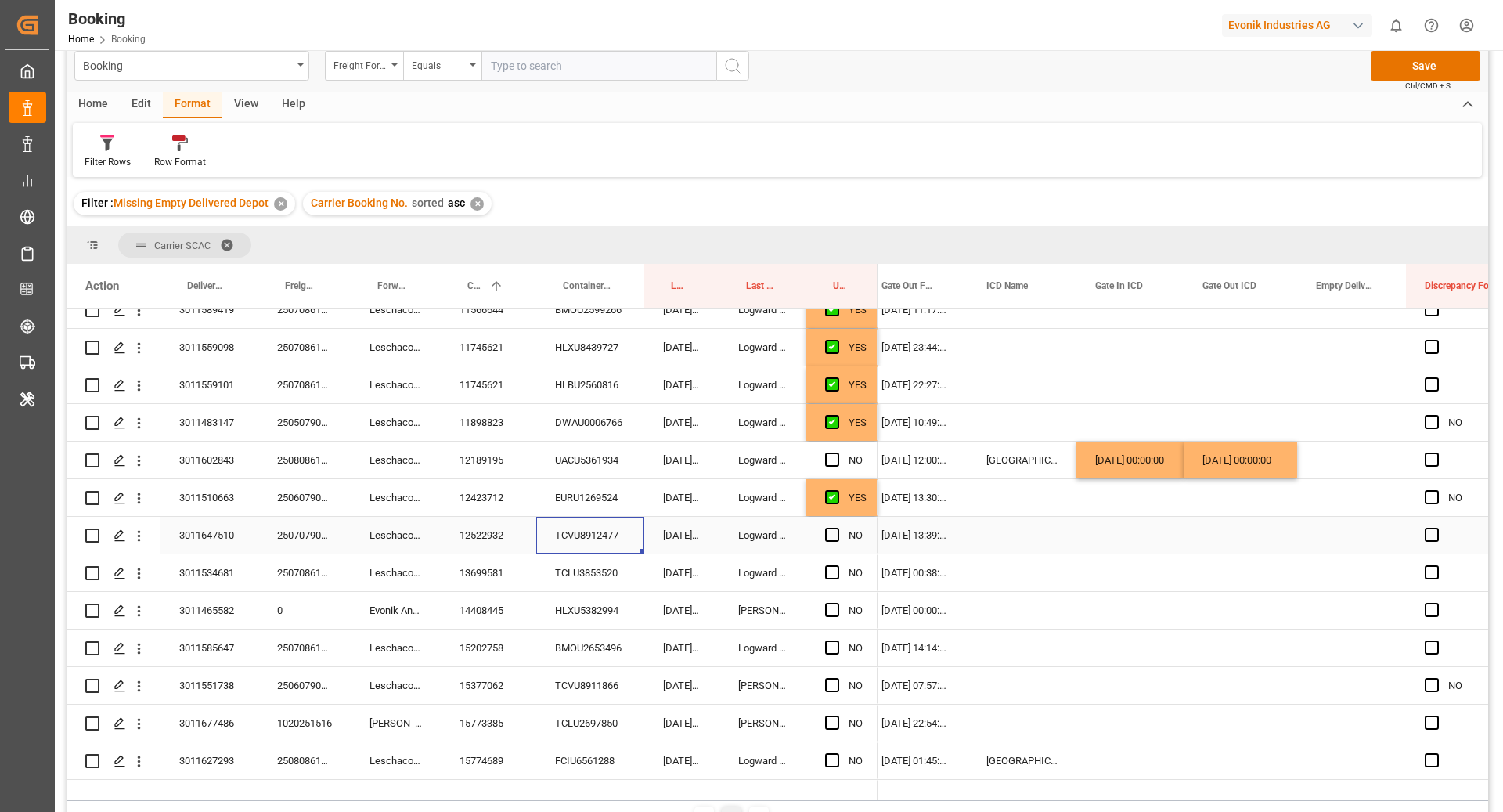
click at [828, 537] on span "Press SPACE to select this row." at bounding box center [832, 535] width 14 height 14
click at [837, 528] on input "Press SPACE to select this row." at bounding box center [837, 528] width 0 height 0
click at [625, 580] on div "TCLU3853520" at bounding box center [590, 572] width 108 height 36
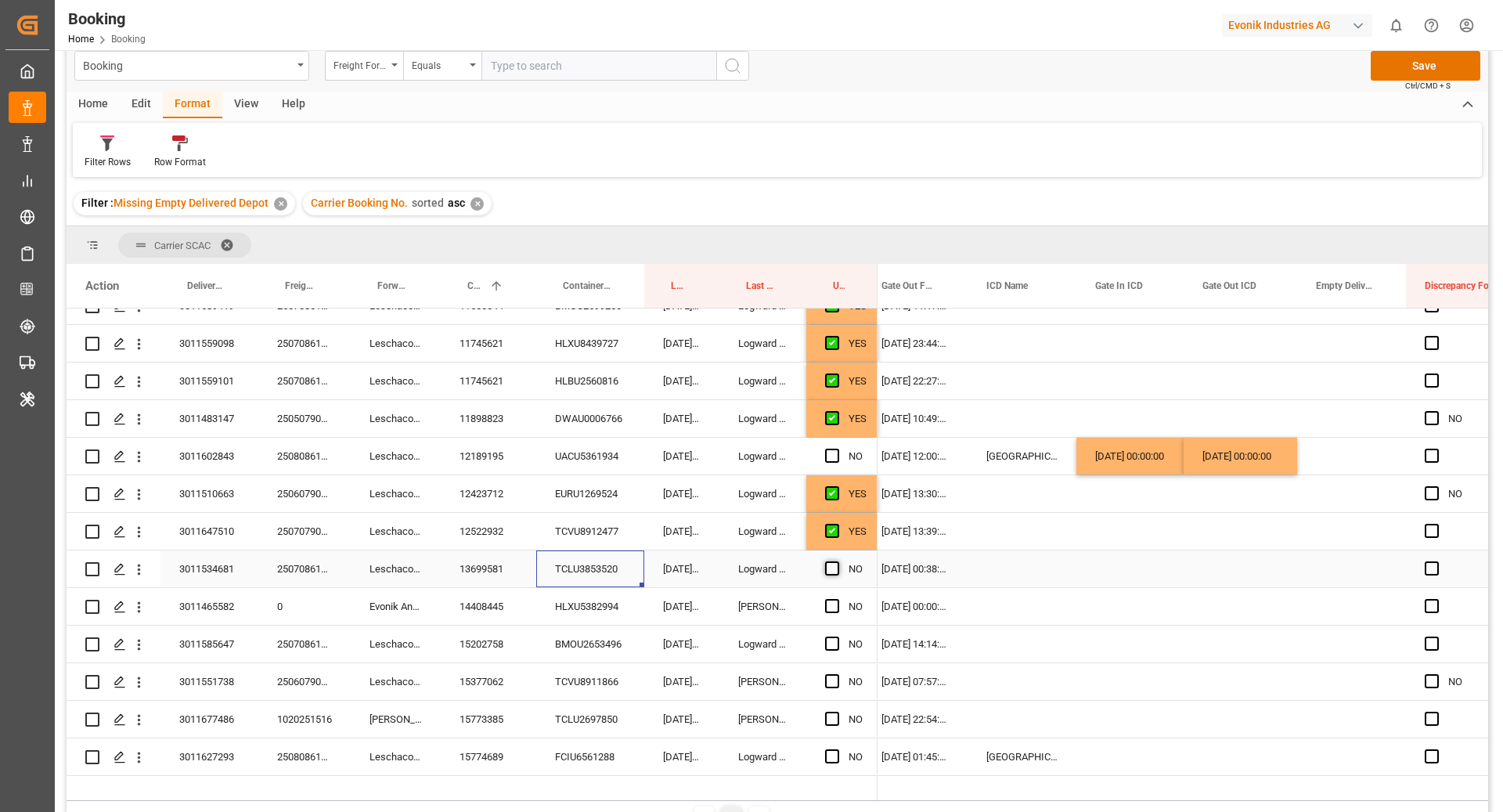
click at [830, 566] on span "Press SPACE to select this row." at bounding box center [832, 568] width 14 height 14
click at [837, 561] on input "Press SPACE to select this row." at bounding box center [837, 561] width 0 height 0
click at [612, 595] on div "HLXU5382994" at bounding box center [590, 606] width 108 height 36
drag, startPoint x: 829, startPoint y: 605, endPoint x: 593, endPoint y: 648, distance: 239.9
click at [829, 604] on span "Press SPACE to select this row." at bounding box center [832, 605] width 14 height 14
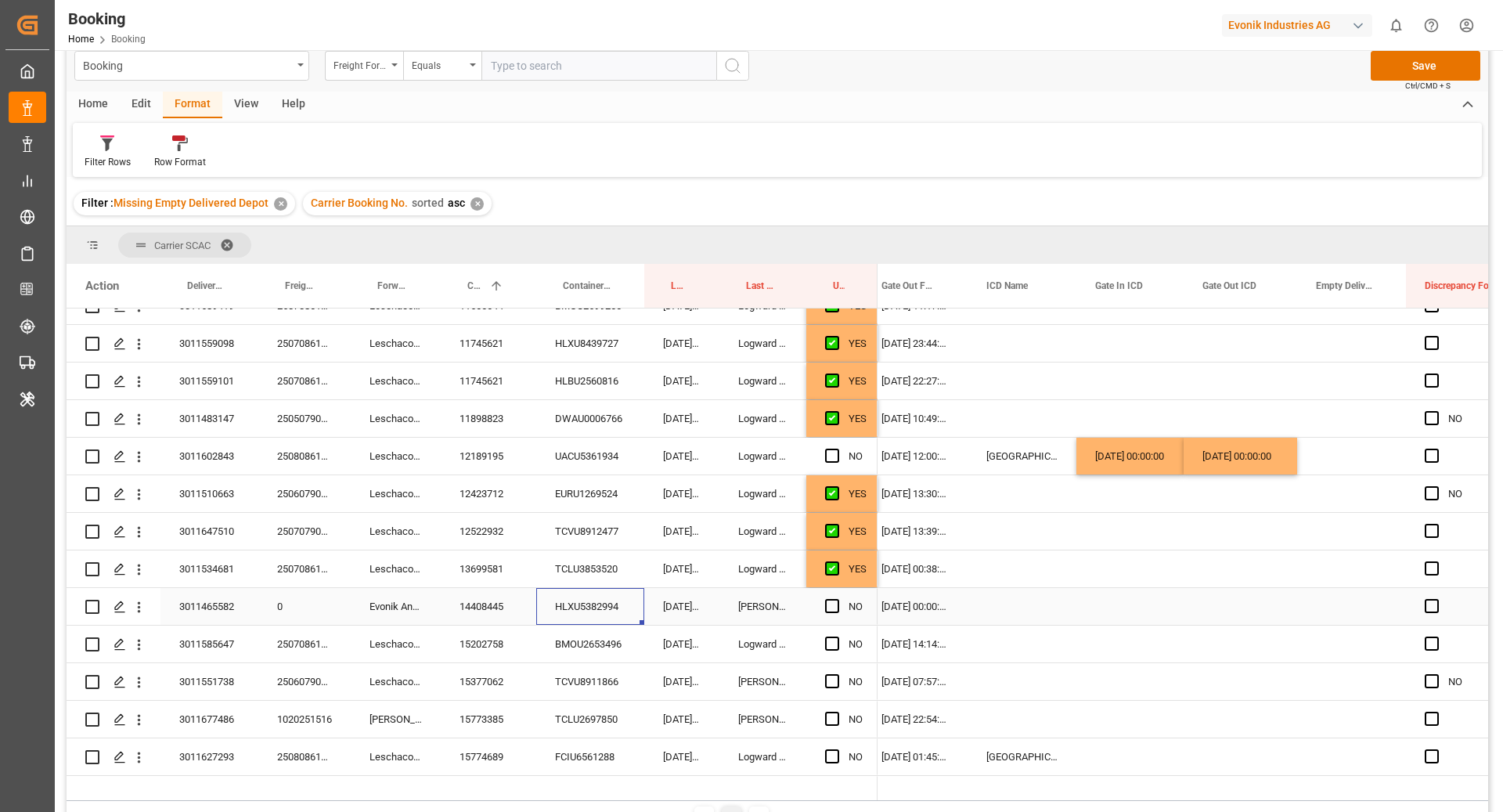
click at [837, 599] on input "Press SPACE to select this row." at bounding box center [837, 599] width 0 height 0
click at [563, 655] on div "BMOU2653496" at bounding box center [590, 644] width 108 height 36
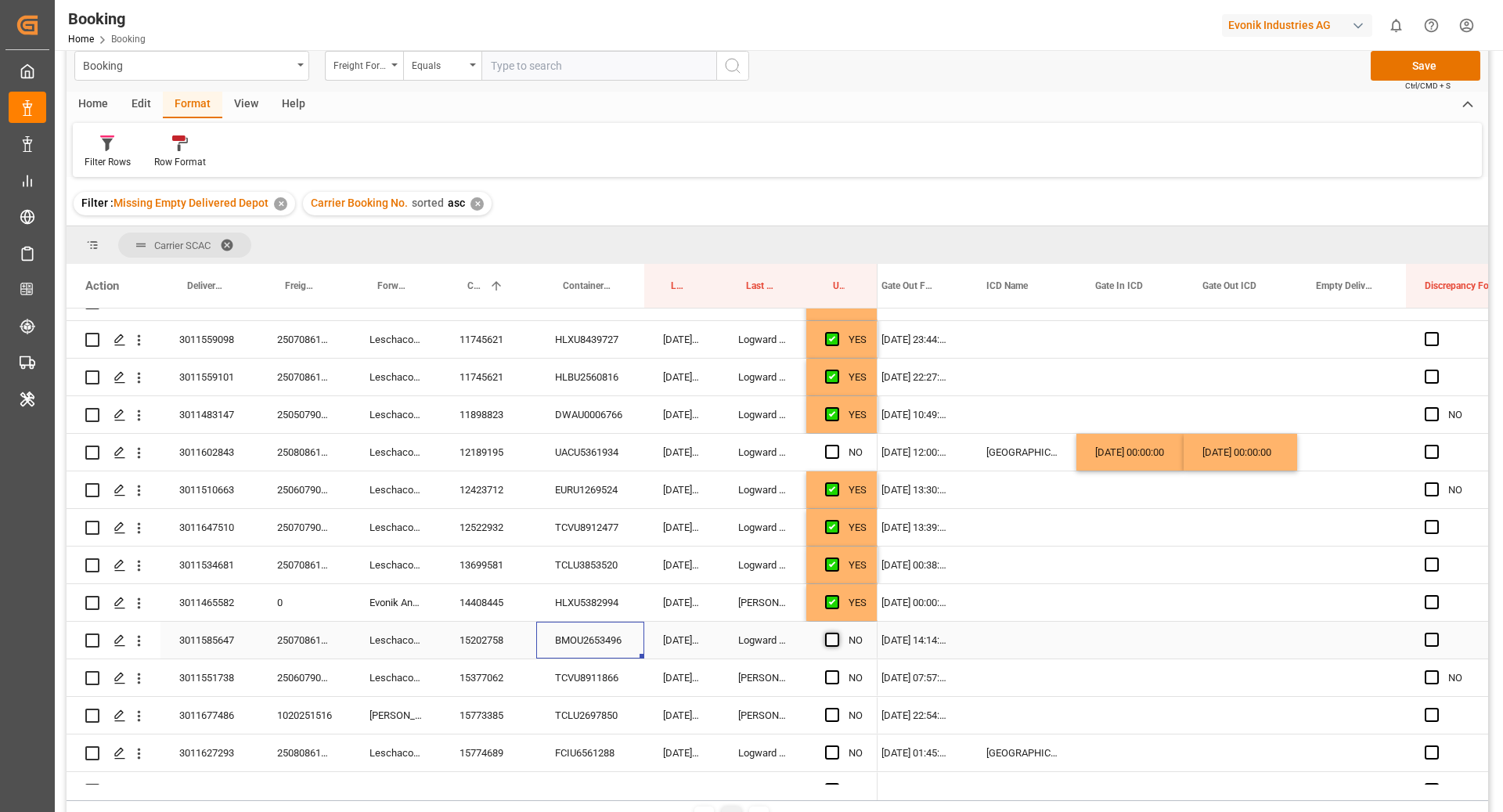
click at [834, 640] on span "Press SPACE to select this row." at bounding box center [832, 639] width 14 height 14
click at [837, 632] on input "Press SPACE to select this row." at bounding box center [837, 632] width 0 height 0
click at [597, 674] on div "TCVU8911866" at bounding box center [590, 677] width 108 height 36
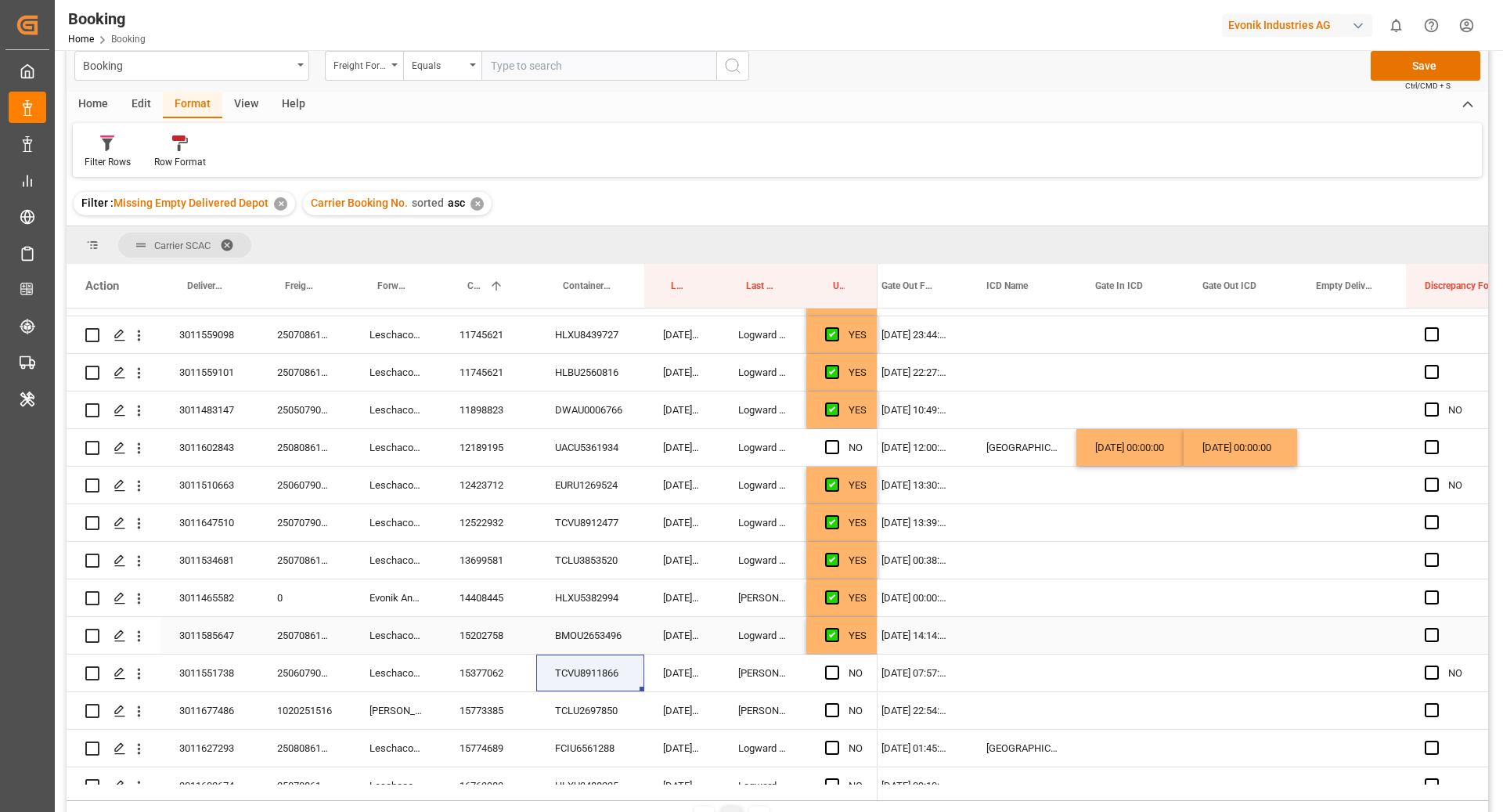
click at [799, 632] on div "Logward System" at bounding box center [763, 635] width 87 height 36
click at [608, 678] on div "TCVU8911866" at bounding box center [590, 672] width 108 height 36
click at [593, 625] on div "BMOU2653496" at bounding box center [590, 635] width 108 height 36
click at [586, 680] on div "TCVU8911866" at bounding box center [590, 672] width 108 height 36
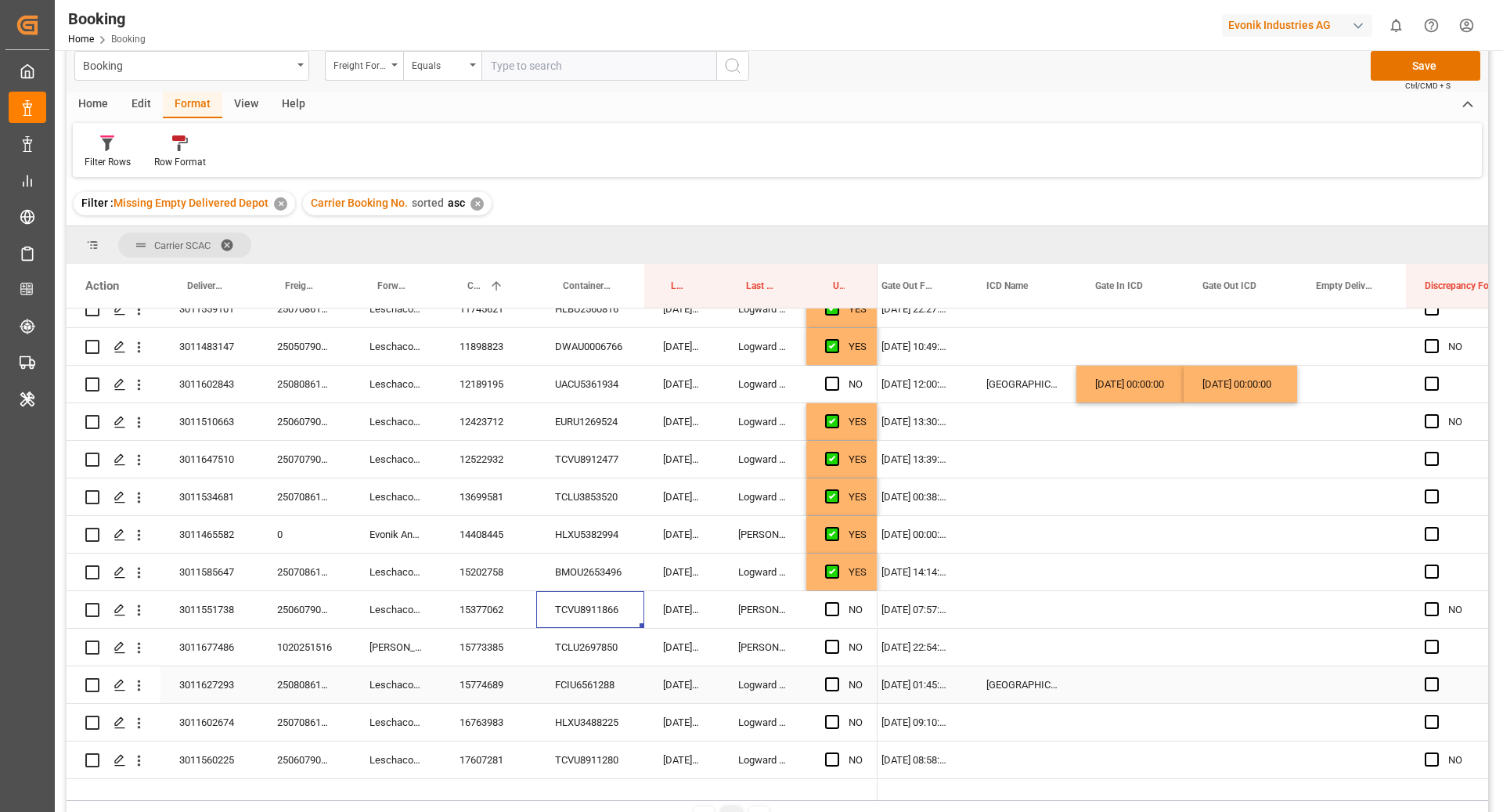
scroll to position [924, 0]
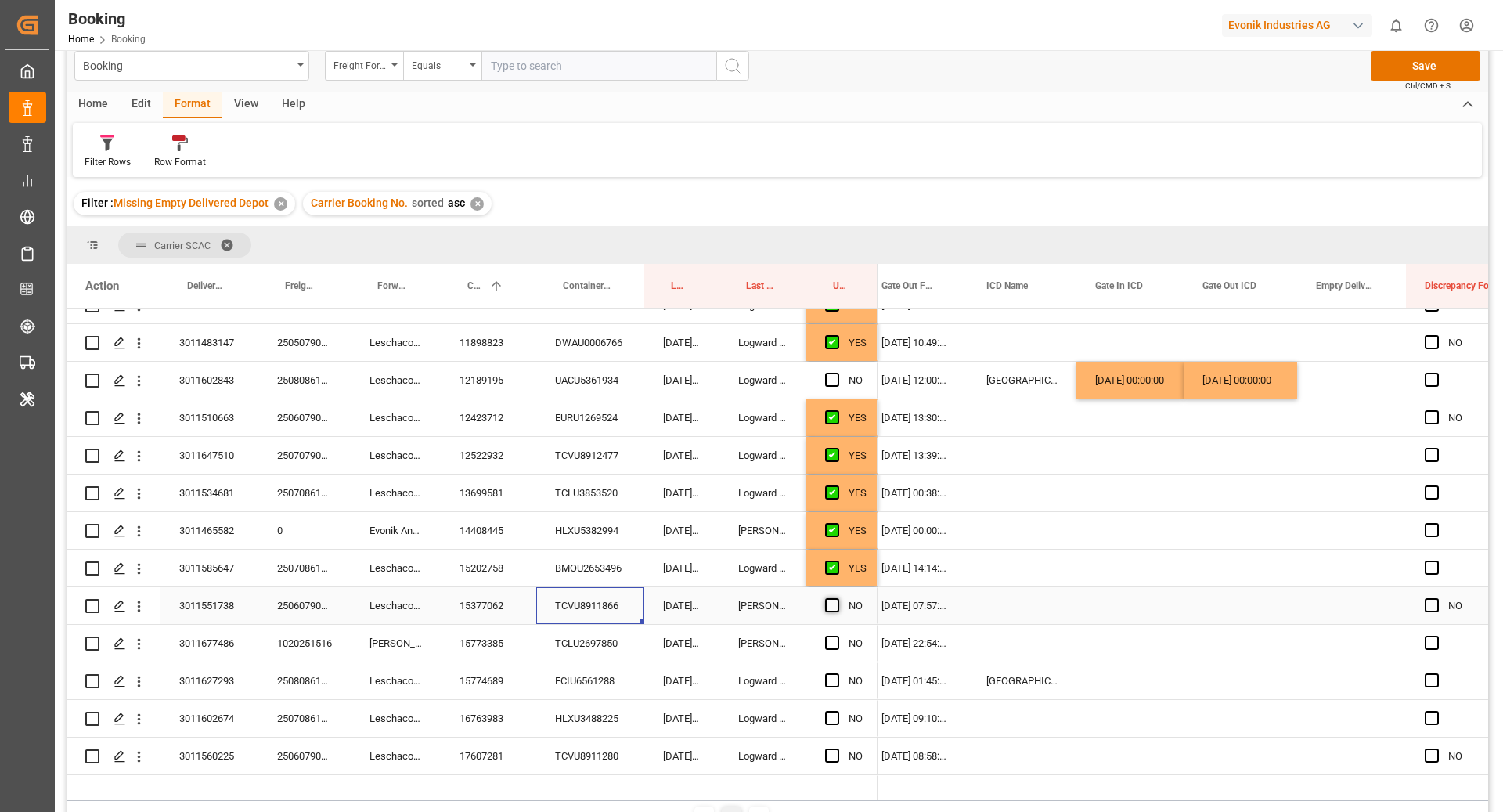
click at [833, 607] on span "Press SPACE to select this row." at bounding box center [832, 604] width 14 height 14
click at [837, 598] on input "Press SPACE to select this row." at bounding box center [837, 598] width 0 height 0
click at [580, 629] on div "TCLU2697850" at bounding box center [590, 643] width 108 height 36
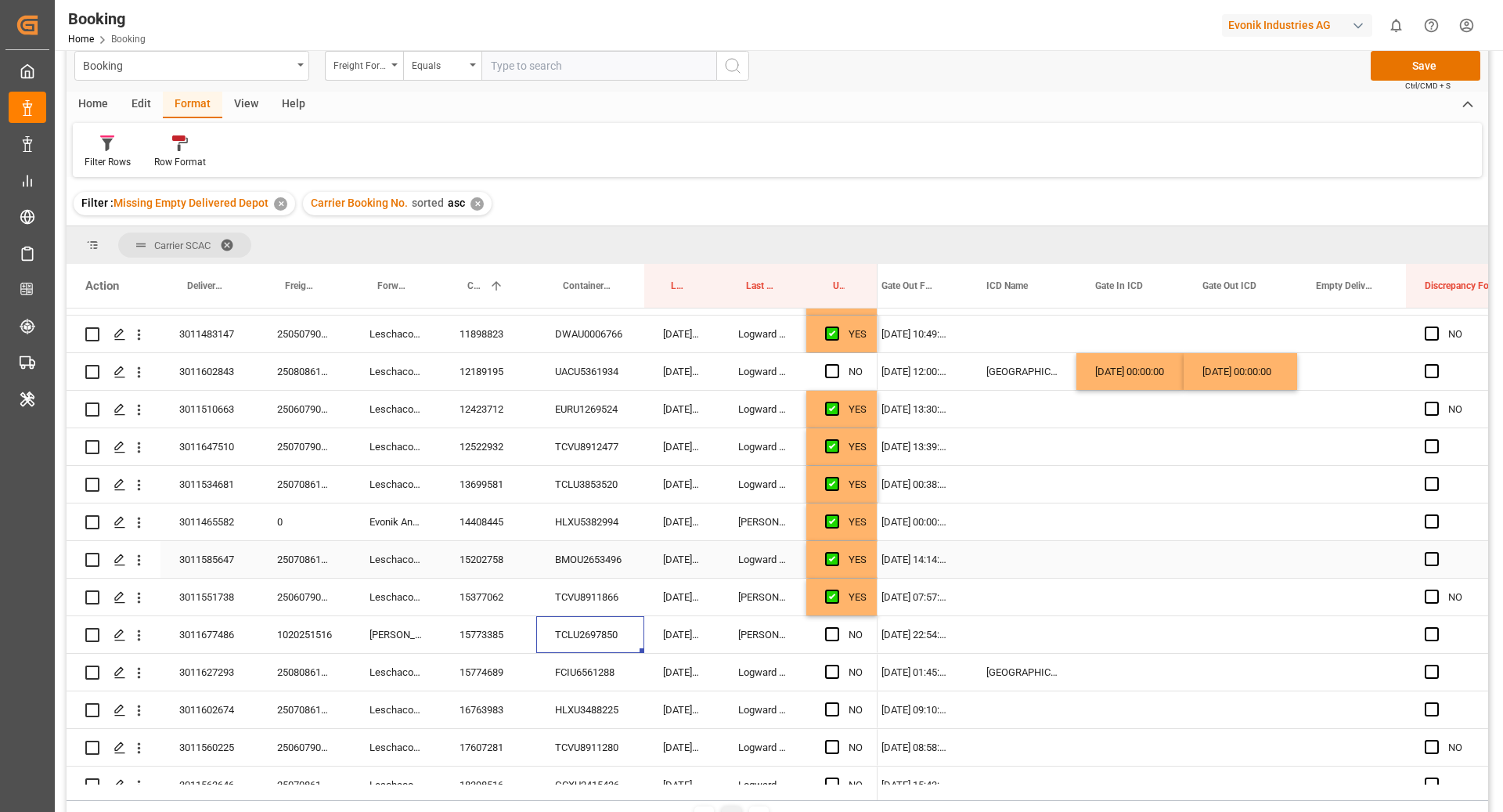
scroll to position [937, 0]
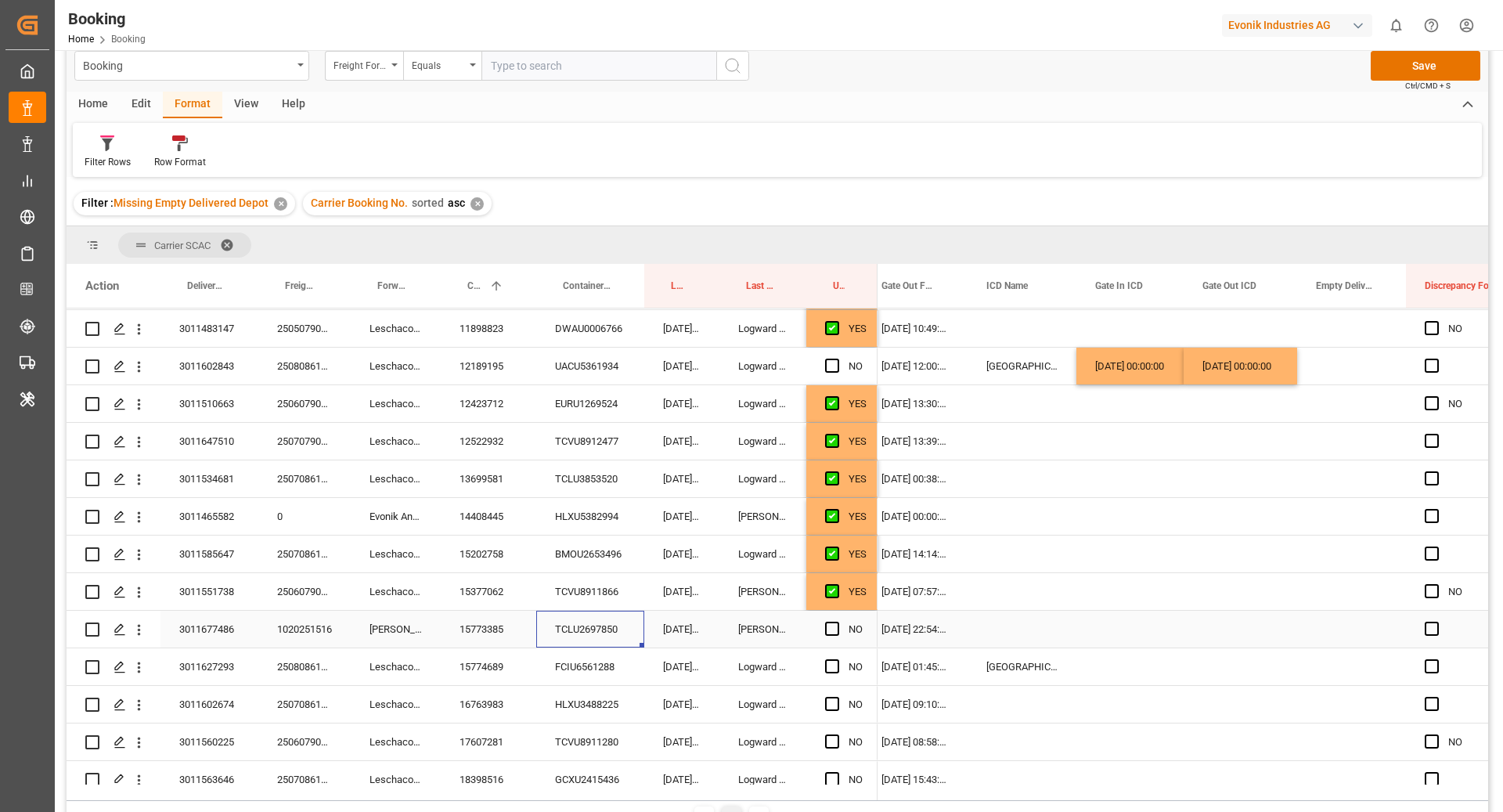
click at [828, 627] on span "Press SPACE to select this row." at bounding box center [832, 628] width 14 height 14
click at [837, 622] on input "Press SPACE to select this row." at bounding box center [837, 622] width 0 height 0
click at [542, 678] on div "FCIU6561288" at bounding box center [590, 667] width 108 height 36
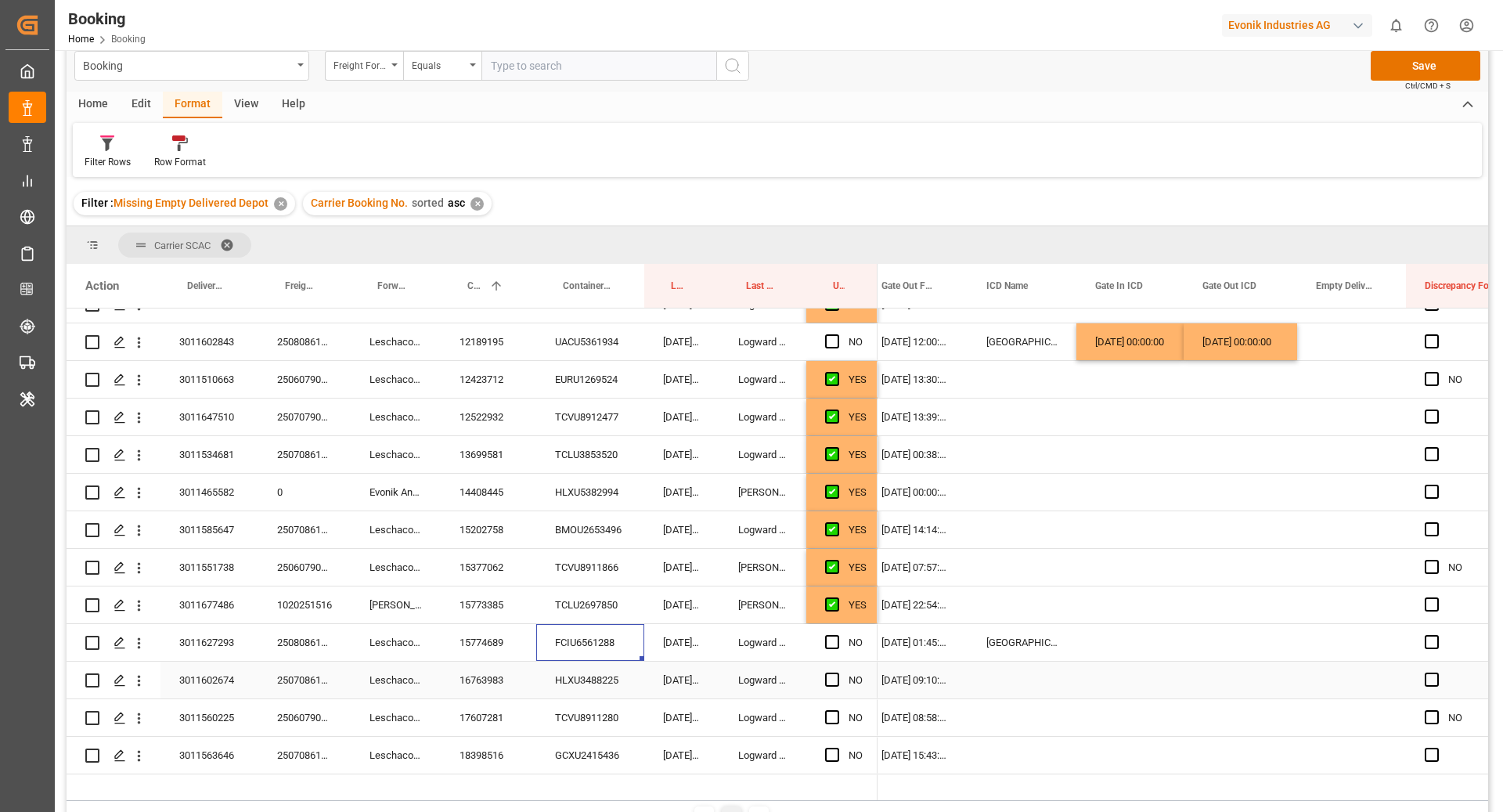
scroll to position [983, 0]
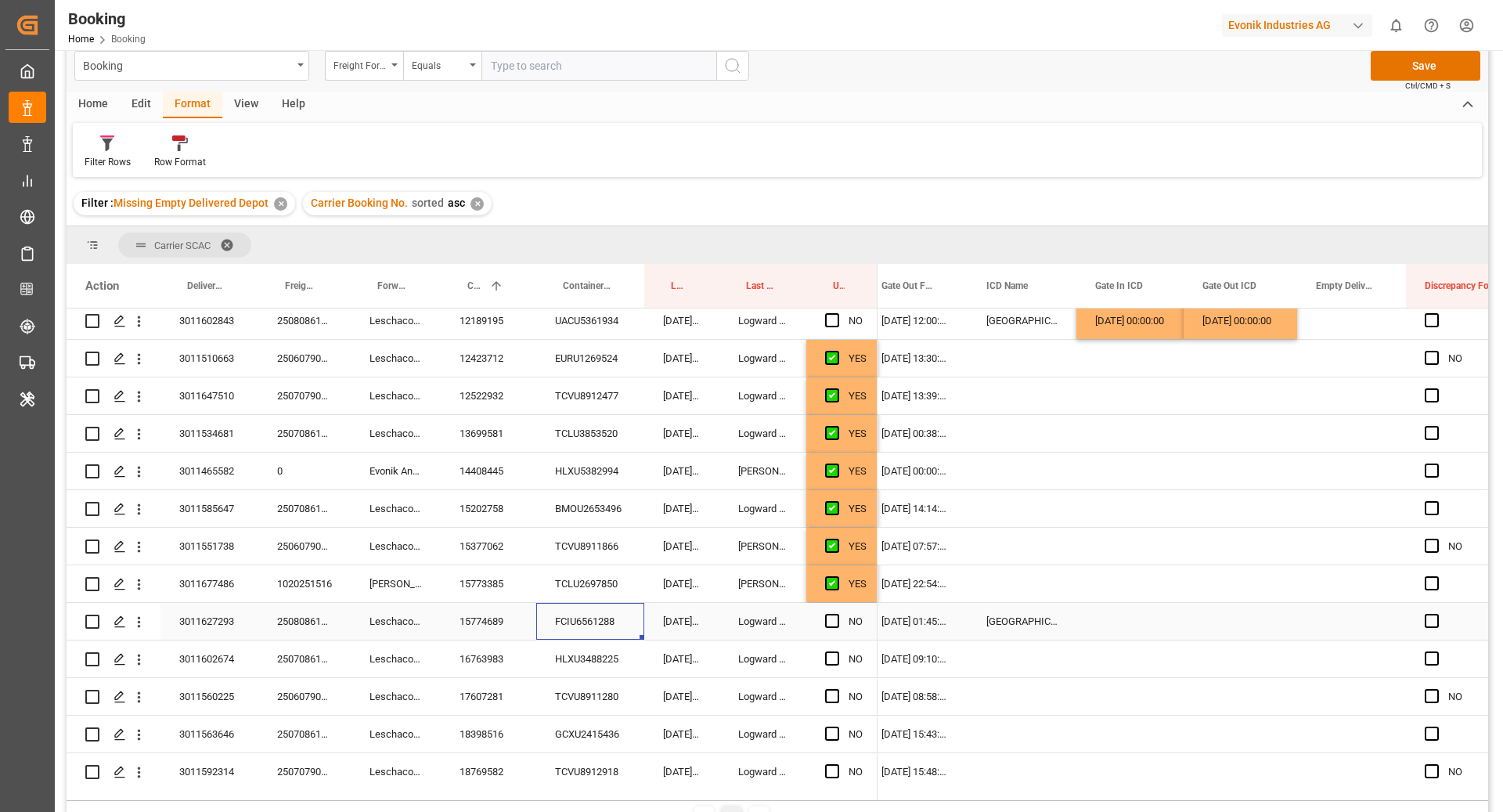
click at [830, 622] on span "Press SPACE to select this row." at bounding box center [832, 621] width 14 height 14
click at [837, 614] on input "Press SPACE to select this row." at bounding box center [837, 614] width 0 height 0
click at [569, 661] on div "HLXU3488225" at bounding box center [590, 658] width 108 height 36
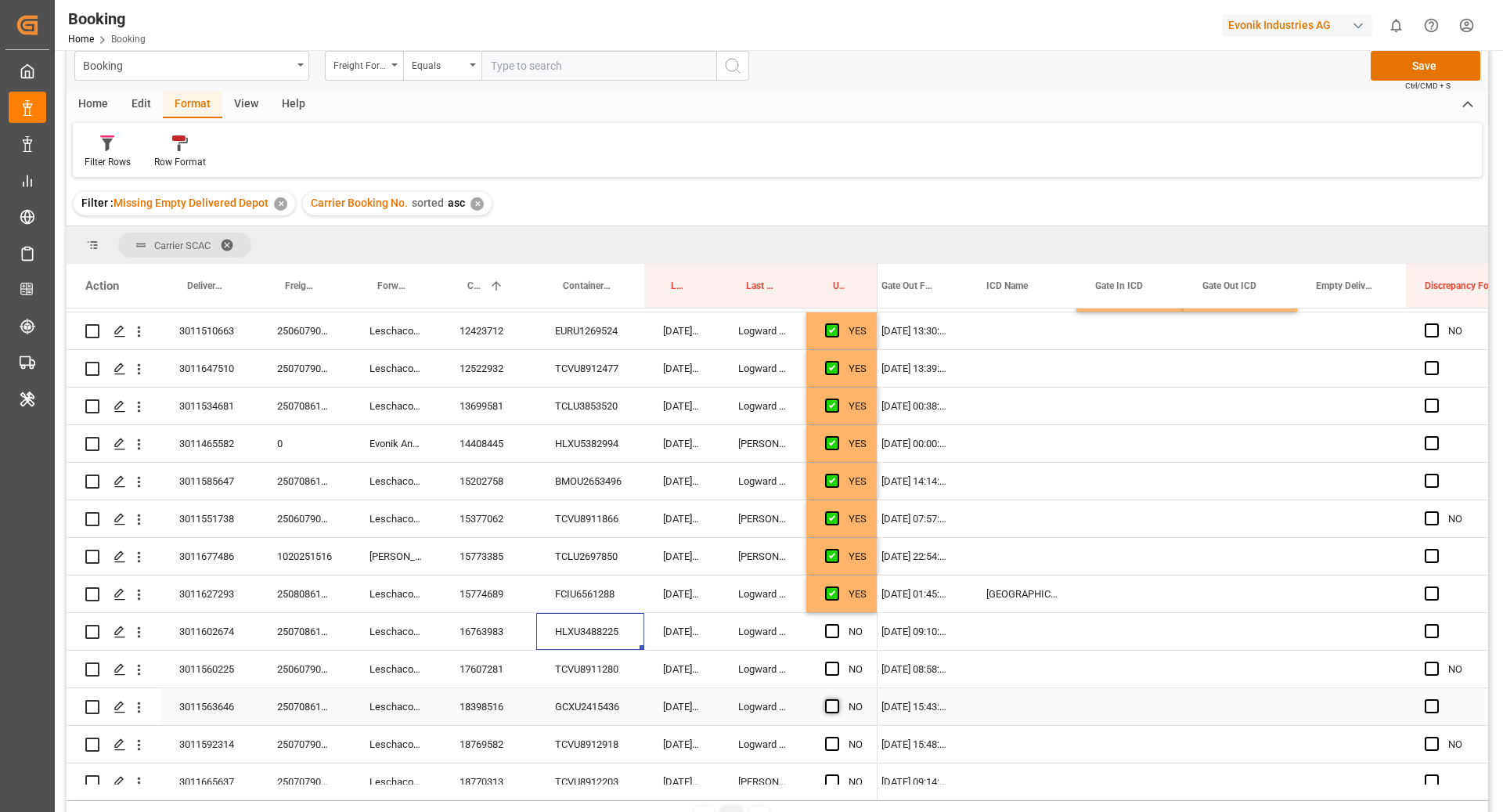
scroll to position [1106, 0]
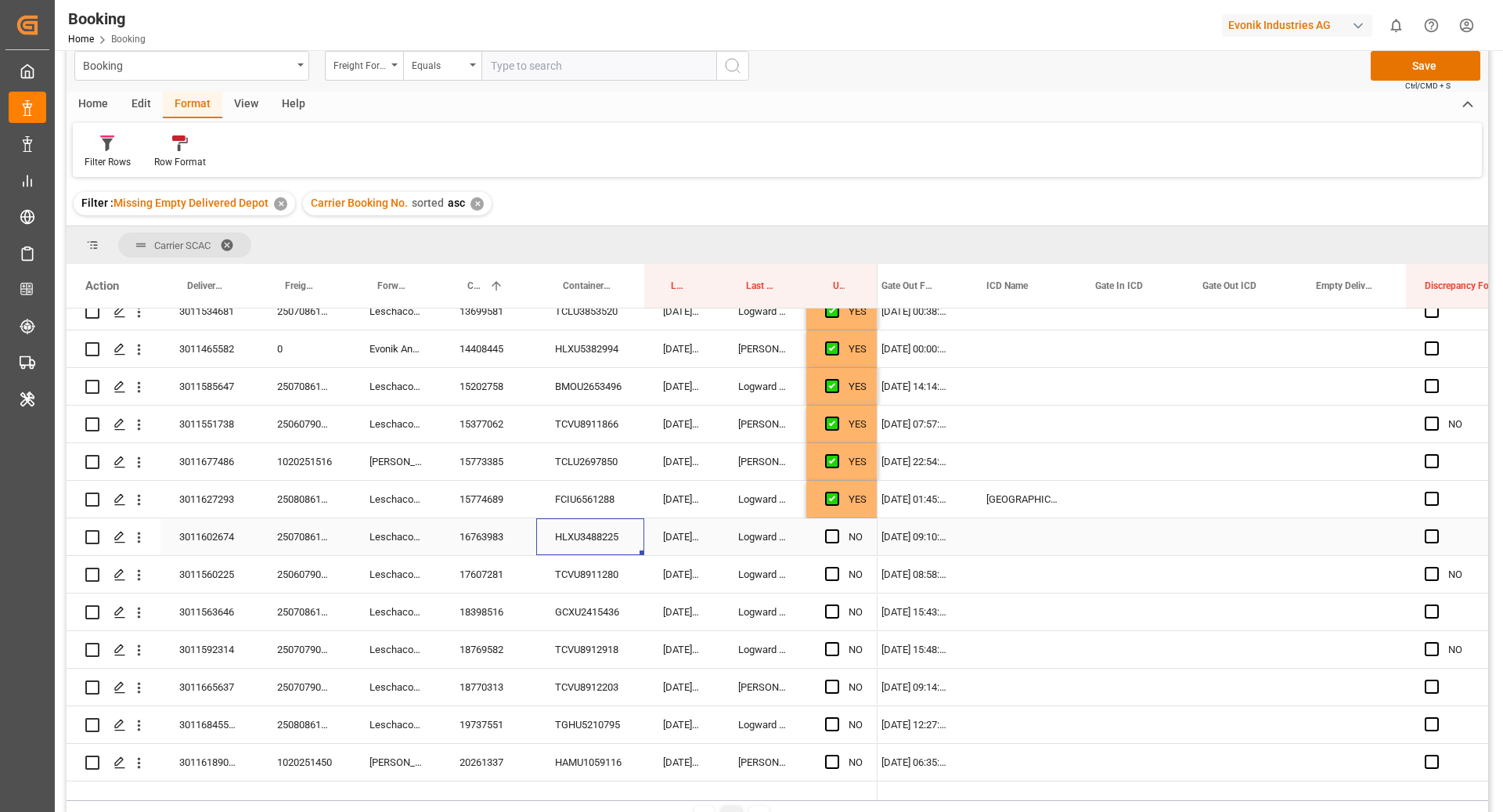
drag, startPoint x: 834, startPoint y: 531, endPoint x: 741, endPoint y: 598, distance: 114.6
click at [834, 531] on span "Press SPACE to select this row." at bounding box center [832, 536] width 14 height 14
click at [837, 529] on input "Press SPACE to select this row." at bounding box center [837, 529] width 0 height 0
click at [598, 565] on div "TCVU8911280" at bounding box center [590, 574] width 108 height 36
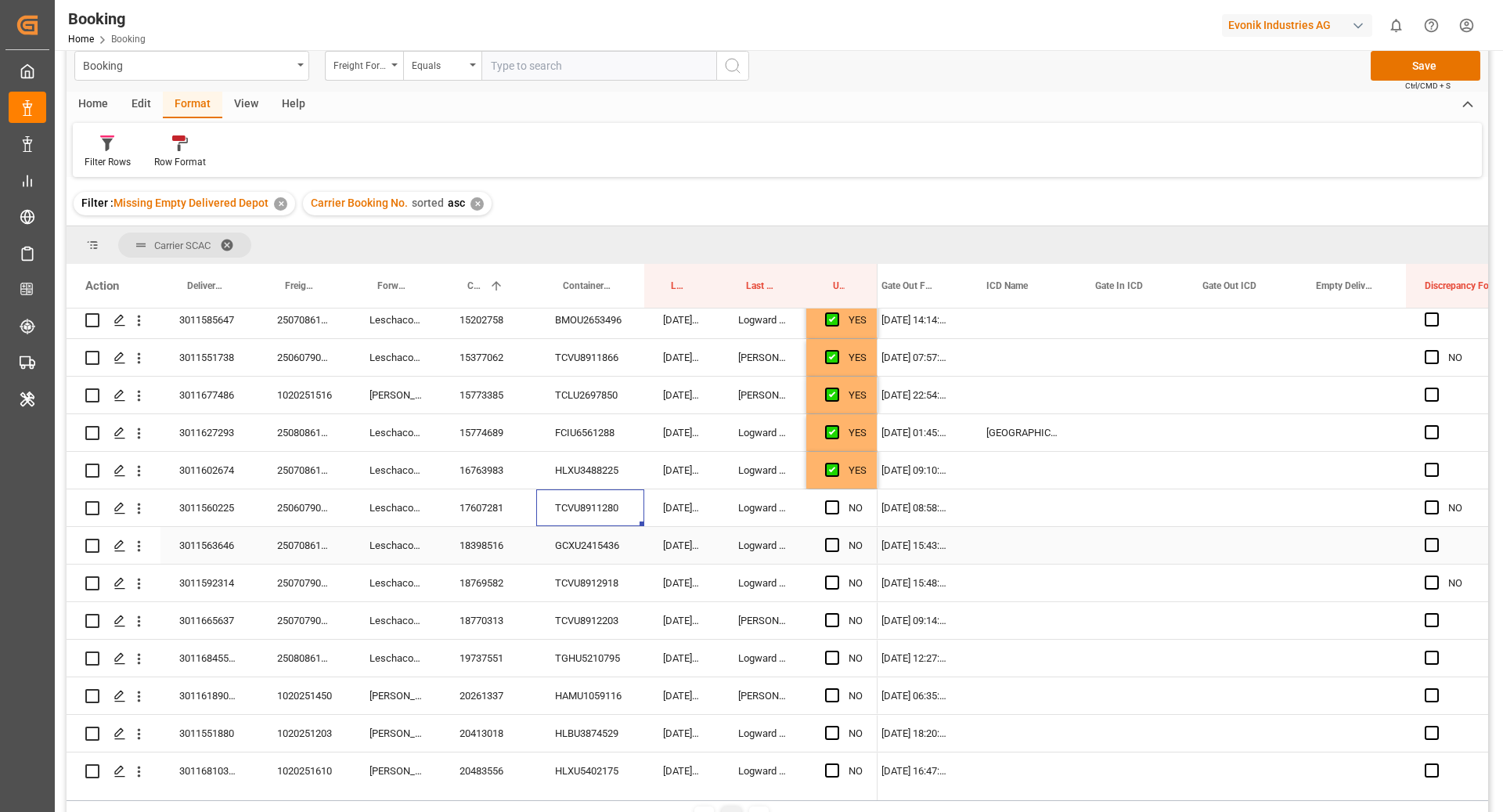
scroll to position [1173, 0]
click at [834, 504] on span "Press SPACE to select this row." at bounding box center [832, 506] width 14 height 14
click at [837, 499] on input "Press SPACE to select this row." at bounding box center [837, 499] width 0 height 0
click at [587, 541] on div "GCXU2415436" at bounding box center [590, 544] width 108 height 36
click at [831, 542] on span "Press SPACE to select this row." at bounding box center [832, 543] width 14 height 14
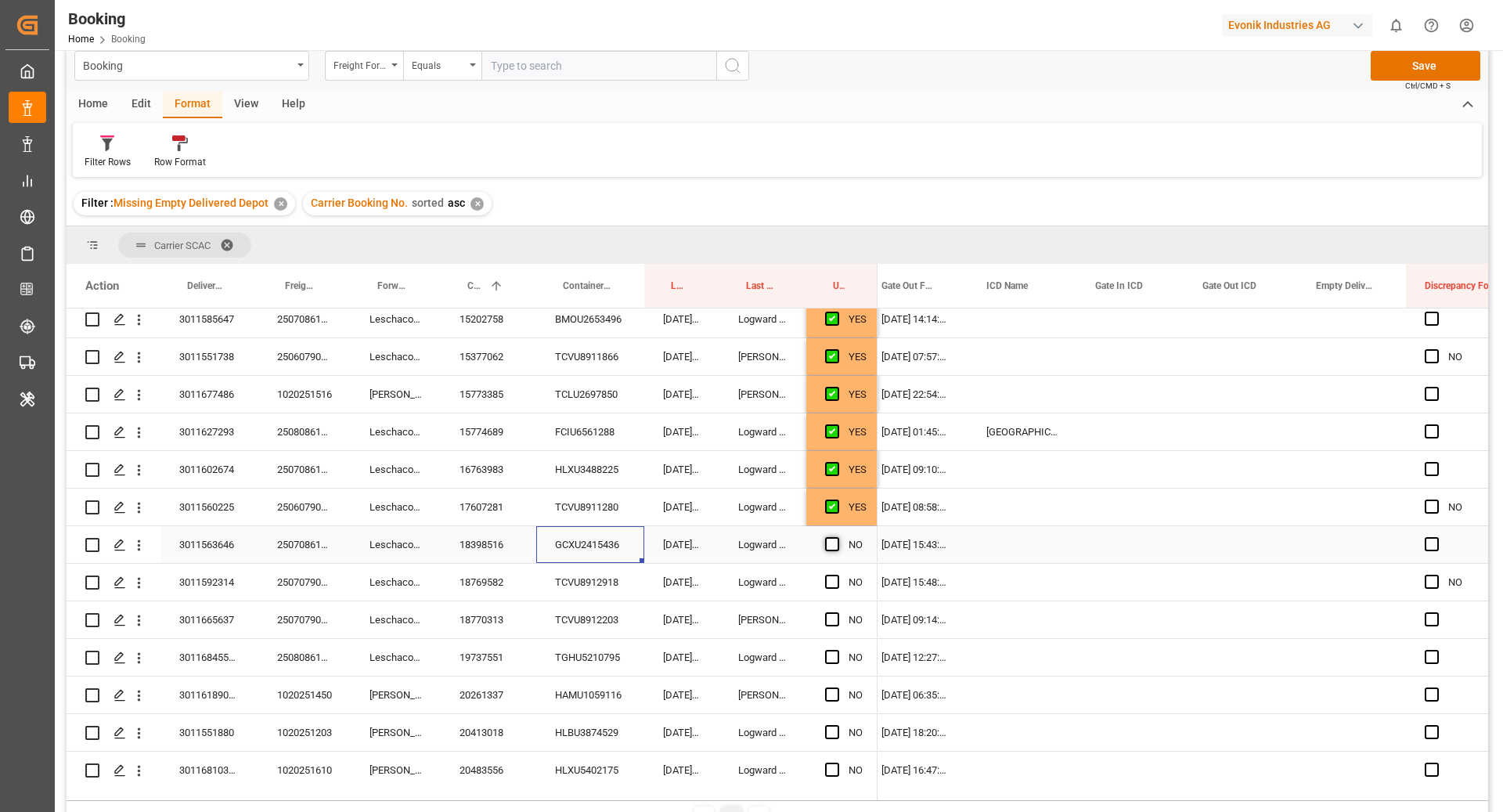
click at [837, 537] on input "Press SPACE to select this row." at bounding box center [837, 537] width 0 height 0
click at [602, 574] on div "TCVU8912918" at bounding box center [590, 582] width 108 height 36
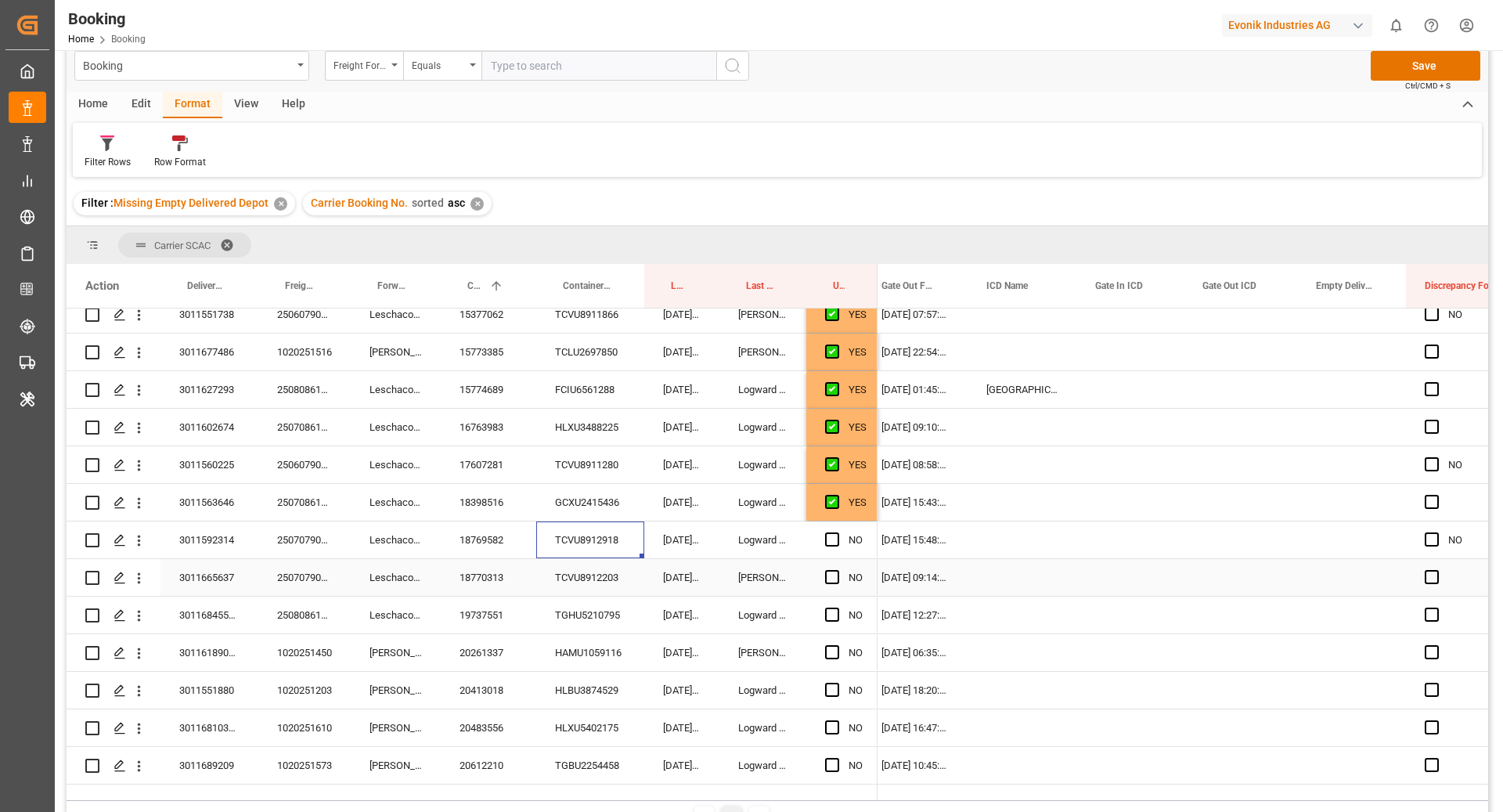
scroll to position [1219, 0]
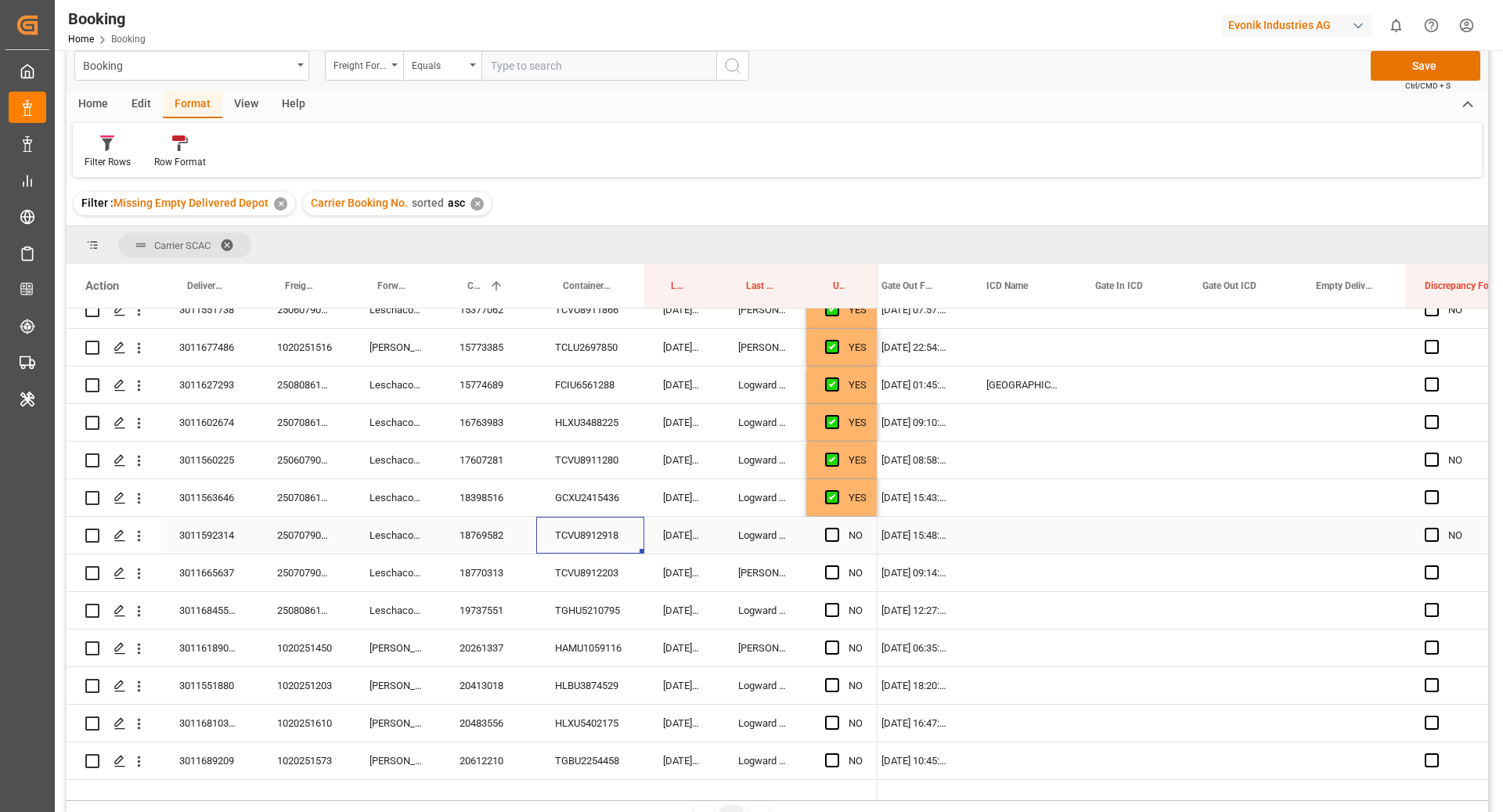
click at [834, 528] on span "Press SPACE to select this row." at bounding box center [832, 535] width 14 height 14
click at [837, 528] on input "Press SPACE to select this row." at bounding box center [837, 528] width 0 height 0
click at [537, 581] on div "TCVU8912203" at bounding box center [590, 572] width 108 height 36
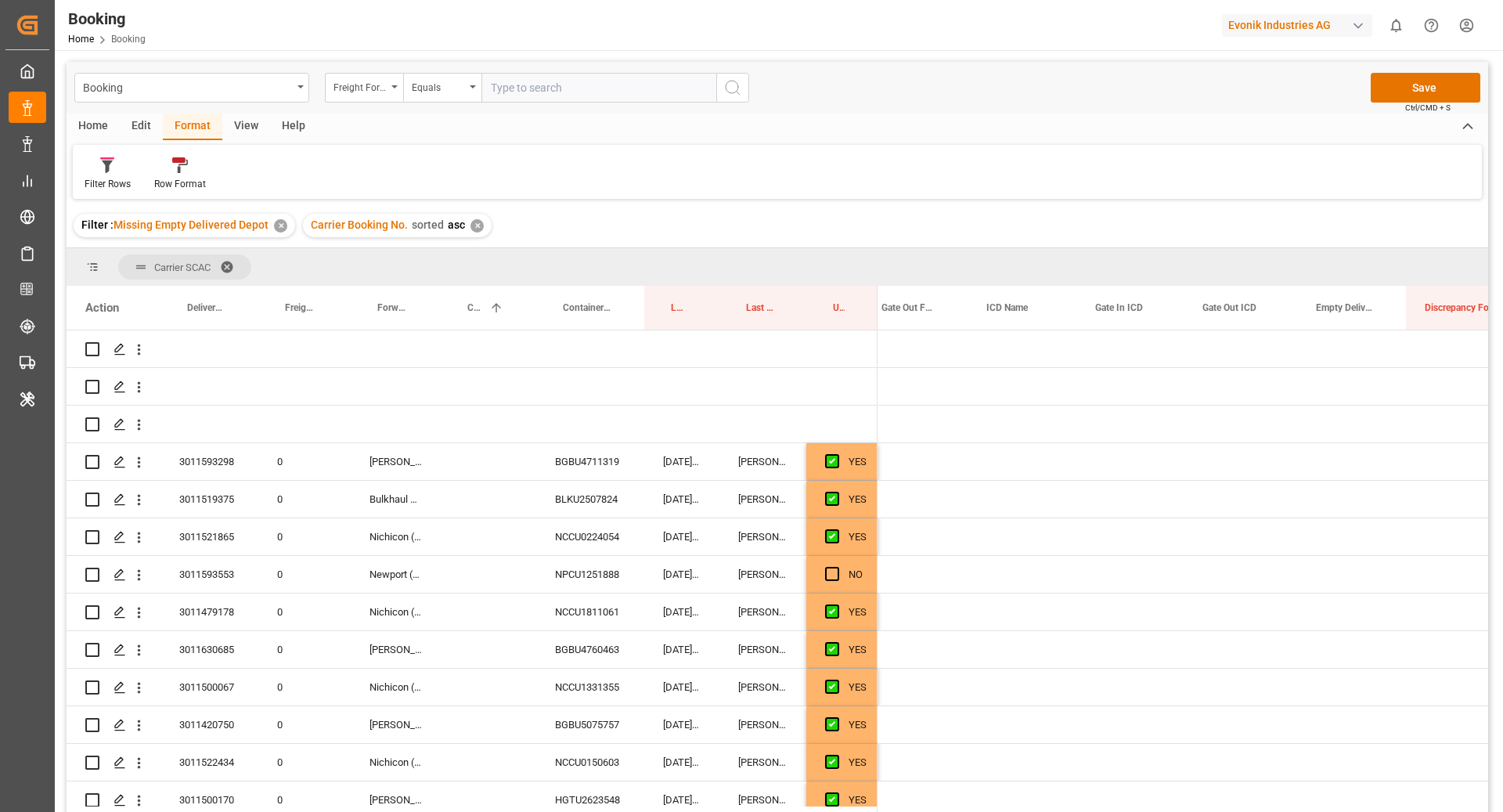
scroll to position [0, 2858]
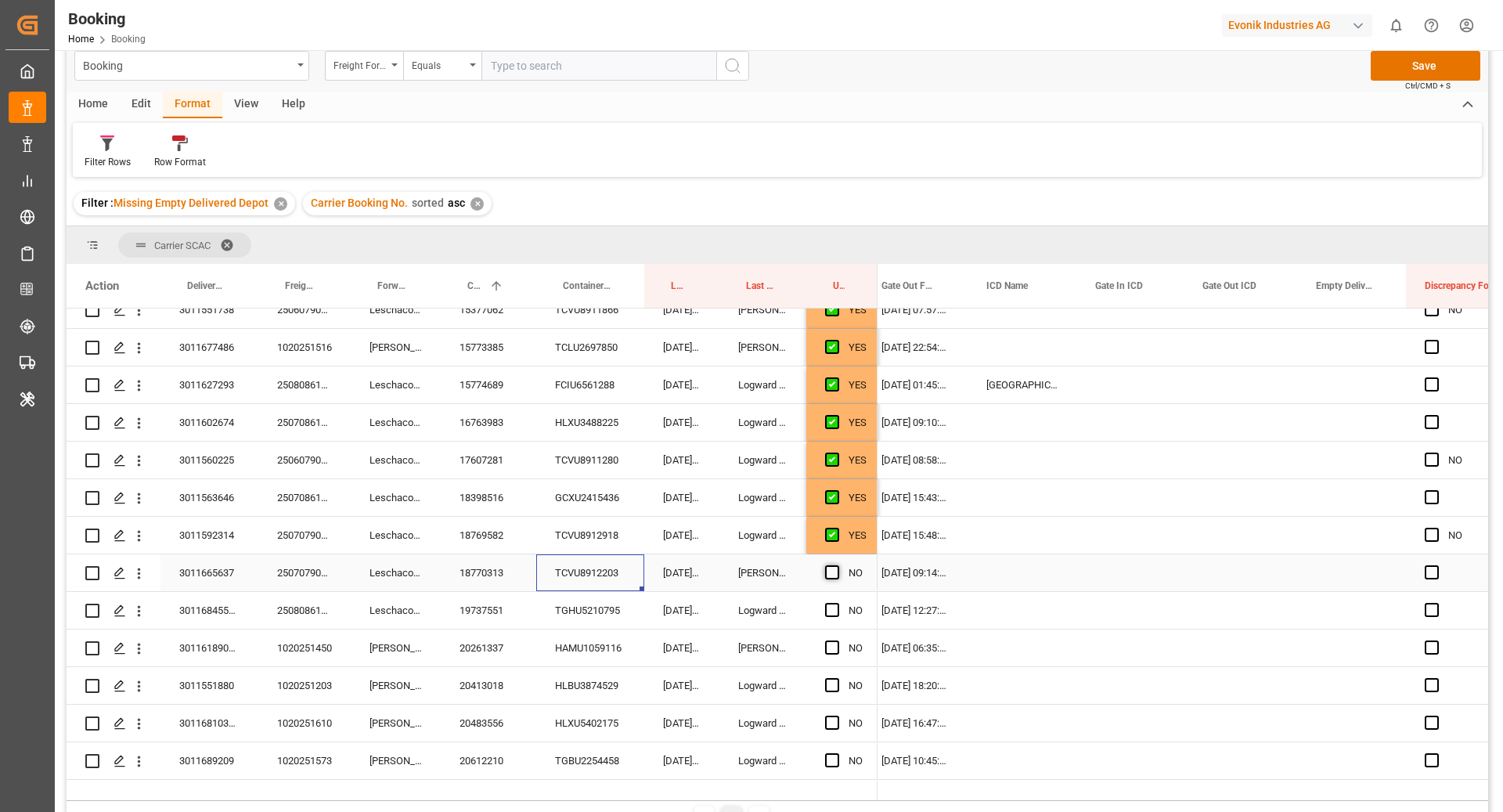
click at [838, 575] on span "Press SPACE to select this row." at bounding box center [832, 572] width 14 height 14
click at [837, 565] on input "Press SPACE to select this row." at bounding box center [837, 565] width 0 height 0
click at [649, 618] on div "[DATE] 13:57:37" at bounding box center [682, 610] width 76 height 36
click at [585, 625] on div "TGHU5210795" at bounding box center [590, 610] width 108 height 36
click at [834, 606] on span "Press SPACE to select this row." at bounding box center [832, 609] width 14 height 14
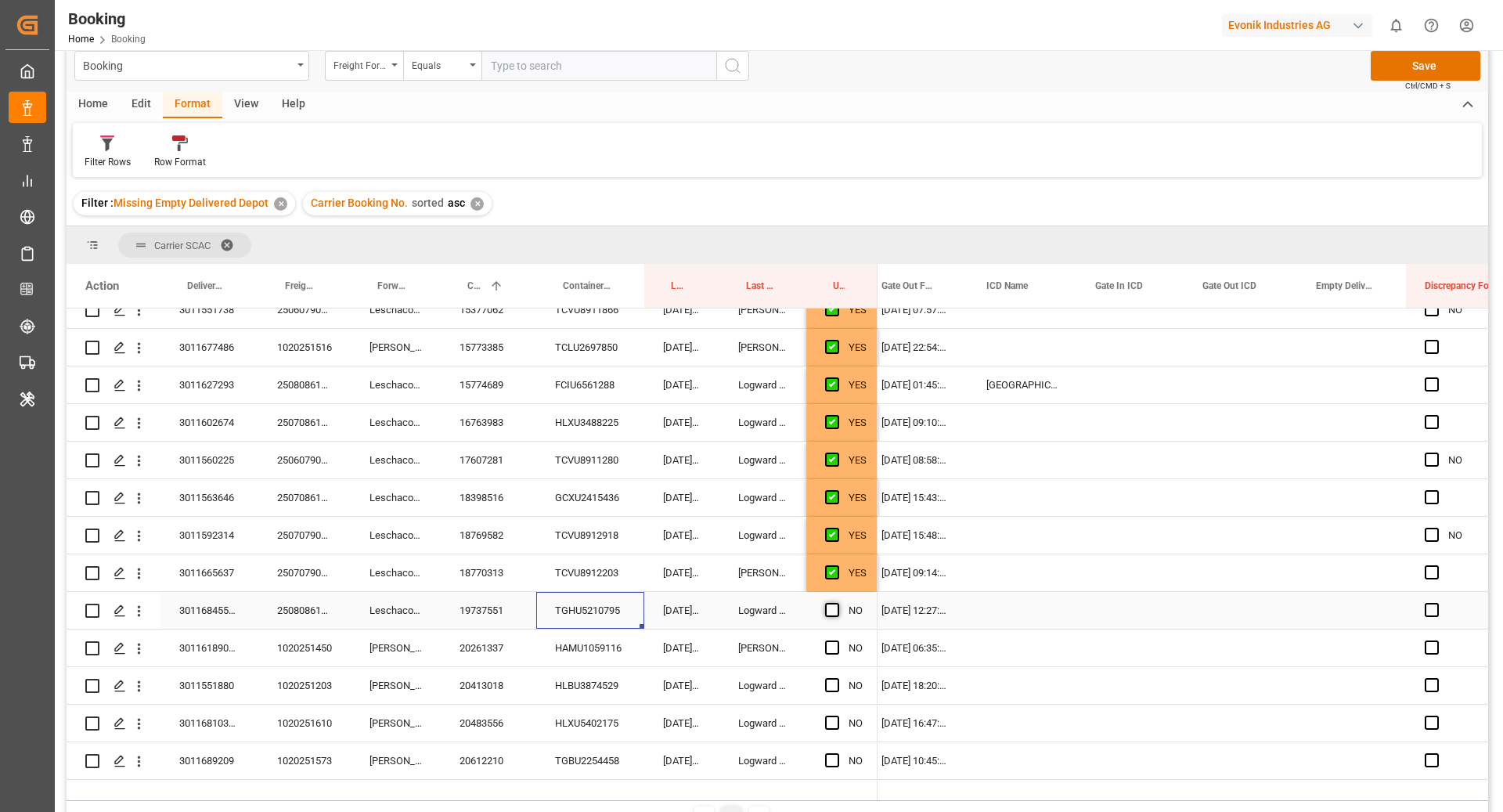
click at [837, 603] on input "Press SPACE to select this row." at bounding box center [837, 603] width 0 height 0
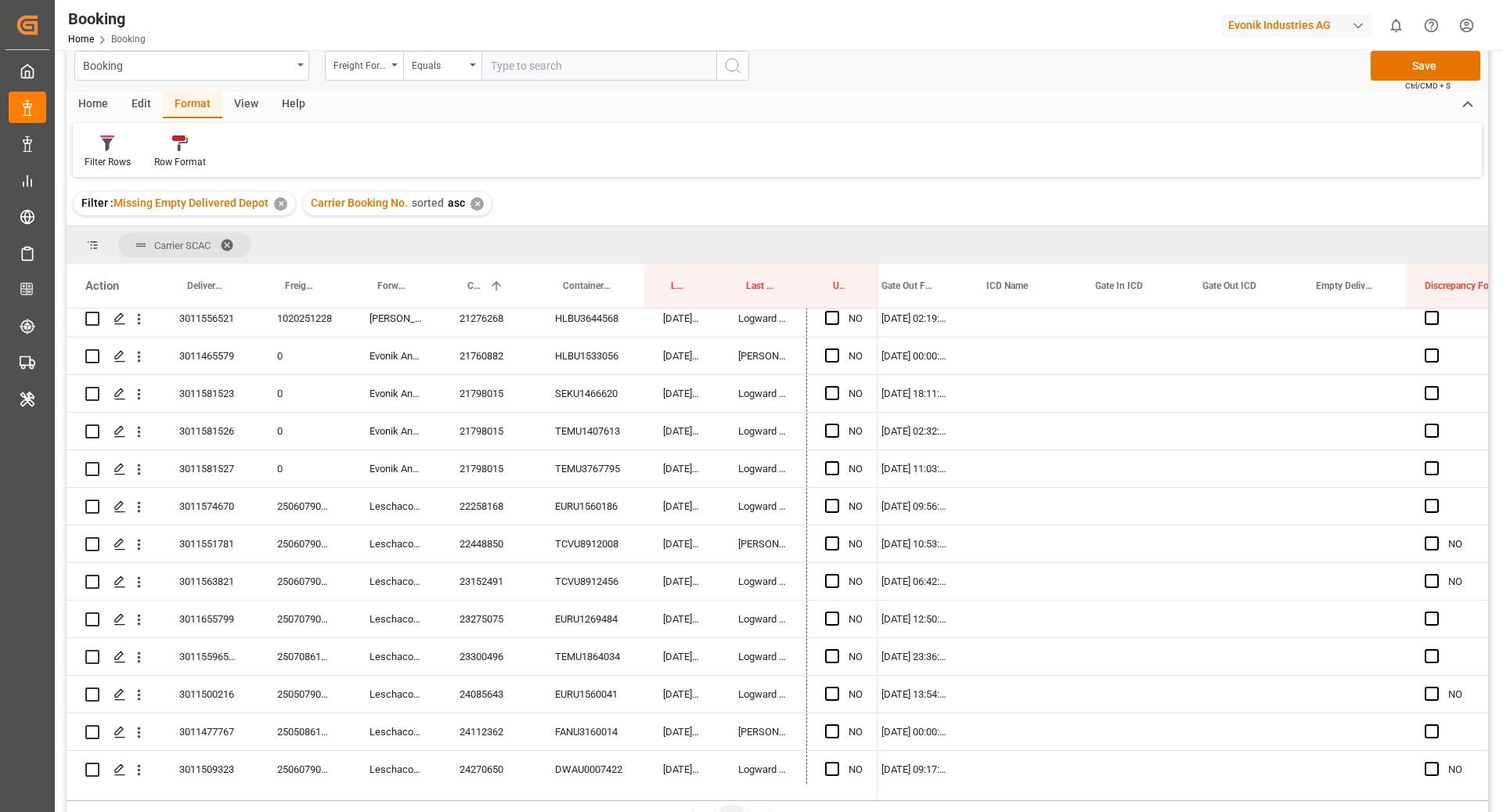
scroll to position [2353, 0]
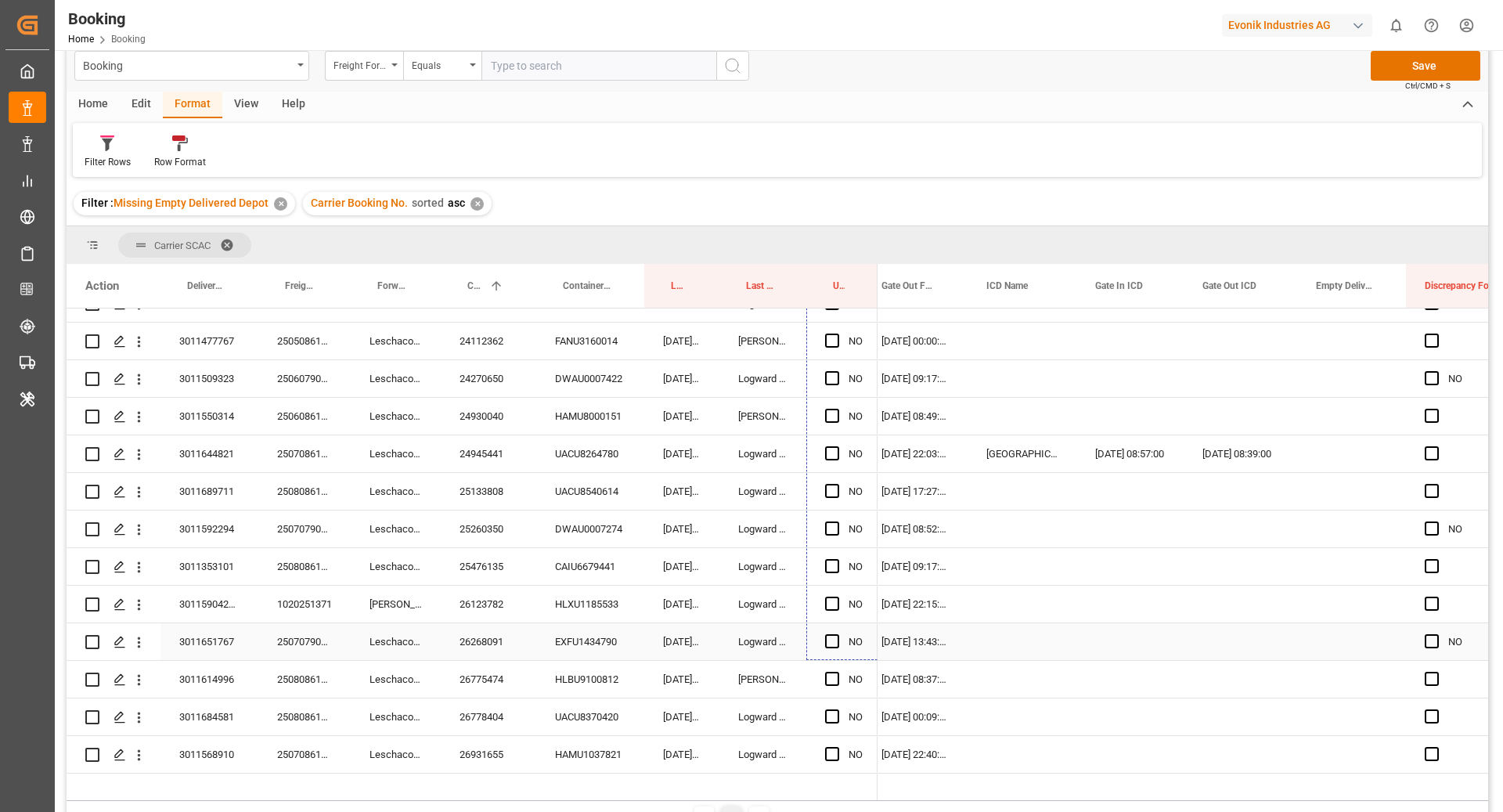
drag, startPoint x: 874, startPoint y: 459, endPoint x: 850, endPoint y: 636, distance: 178.6
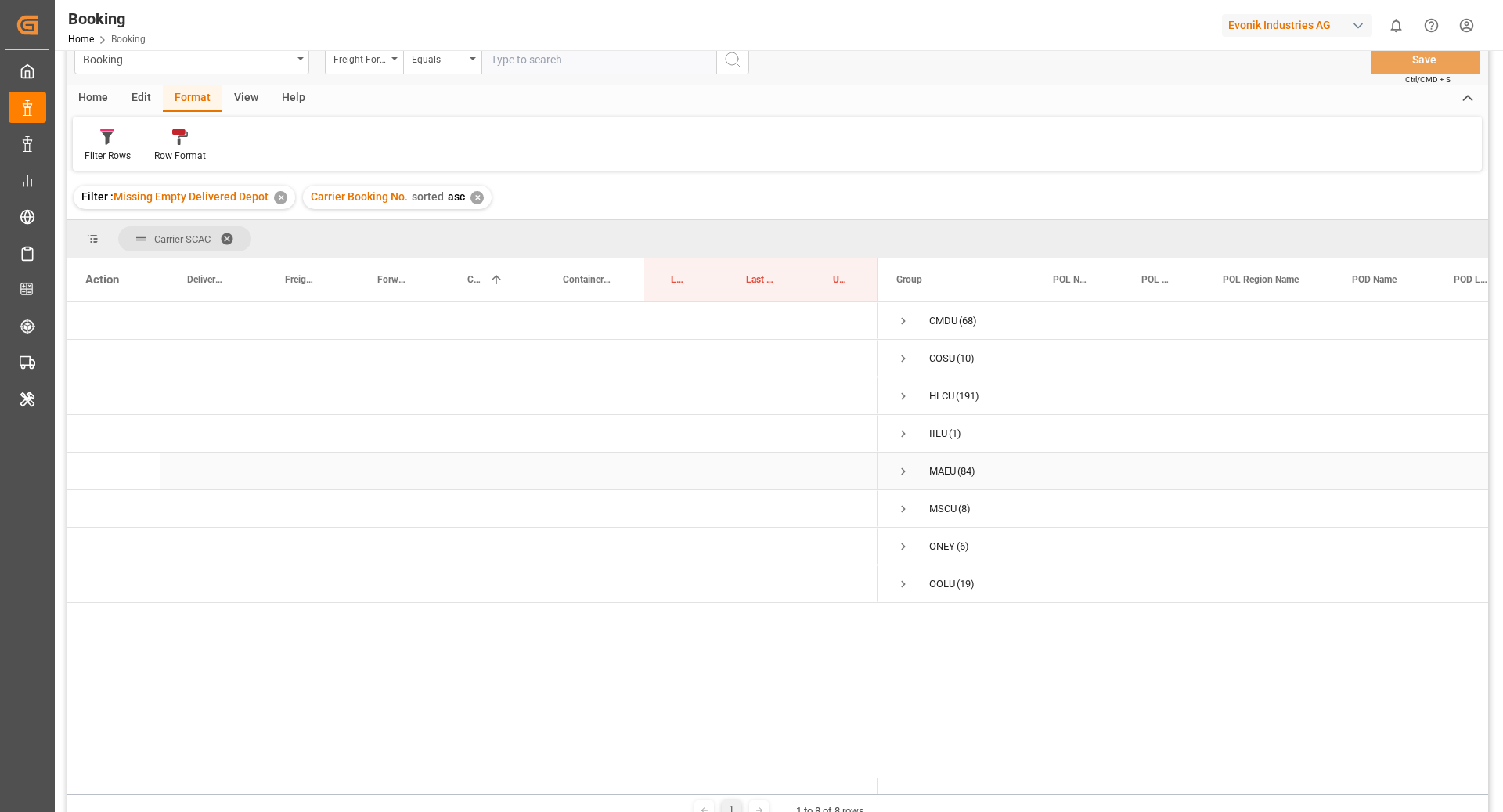
scroll to position [33, 0]
click at [903, 390] on span "Press SPACE to select this row." at bounding box center [903, 391] width 14 height 14
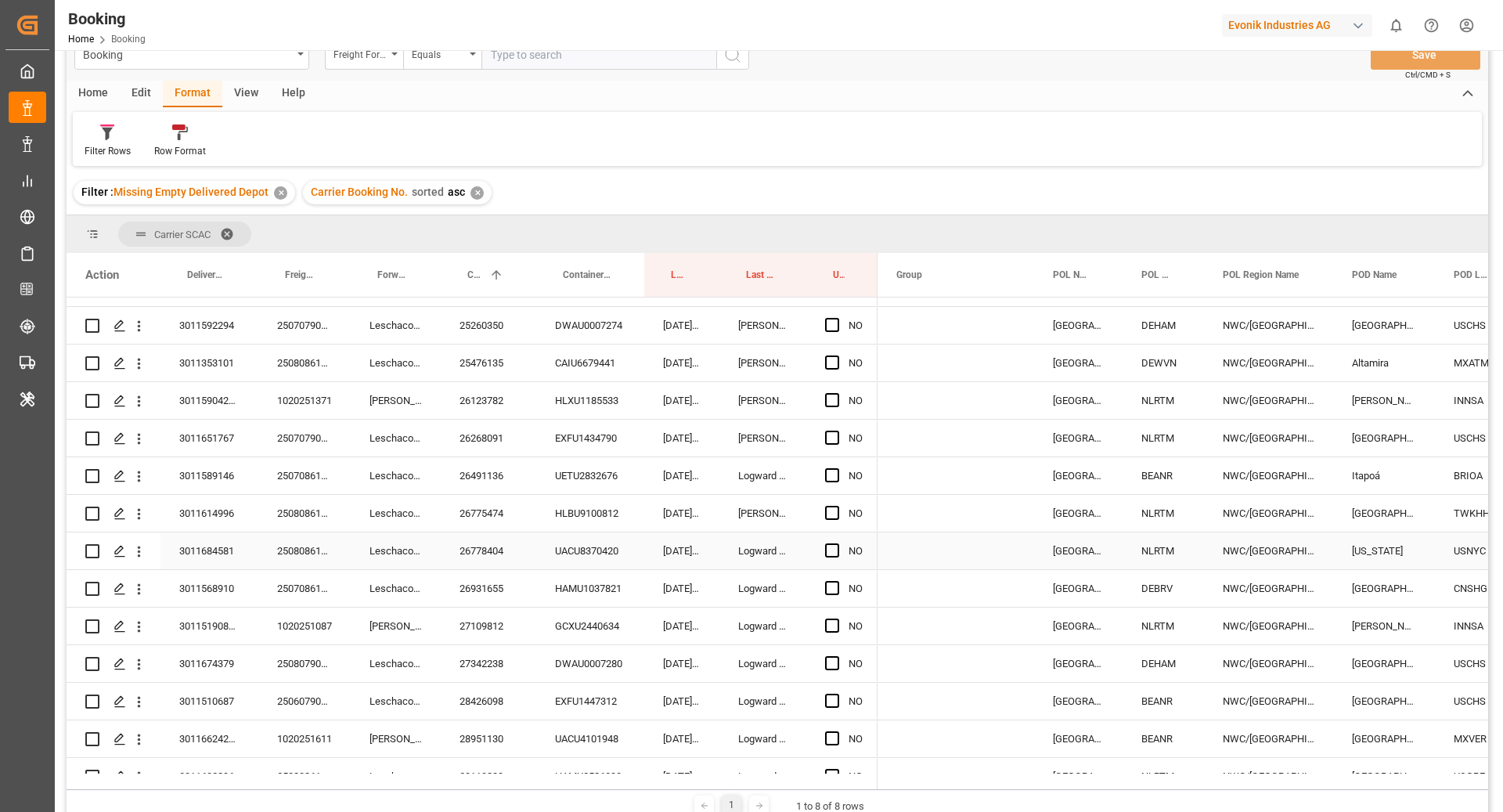
scroll to position [2513, 0]
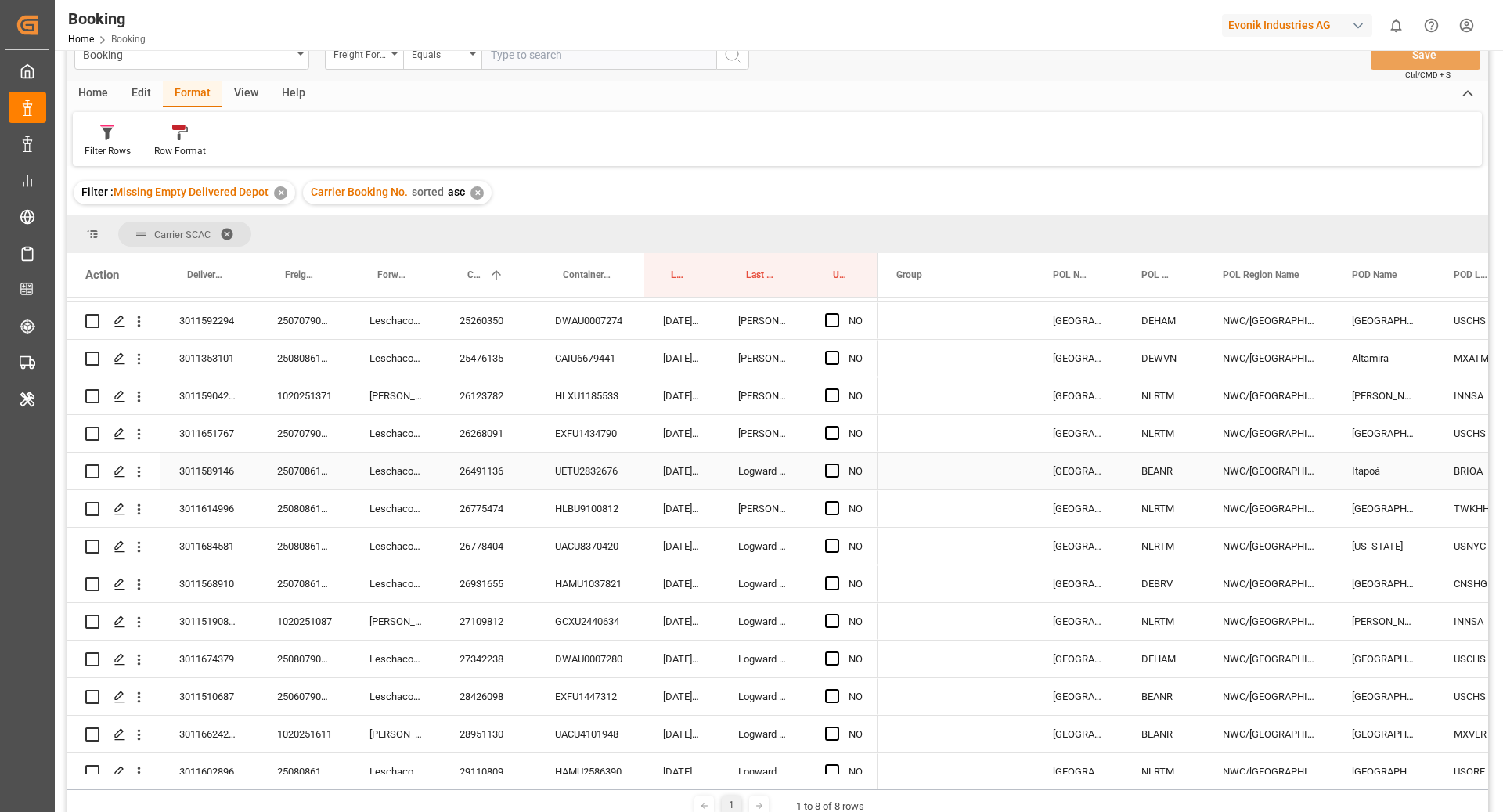
click at [829, 472] on span "Press SPACE to select this row." at bounding box center [832, 471] width 14 height 14
click at [837, 464] on input "Press SPACE to select this row." at bounding box center [837, 464] width 0 height 0
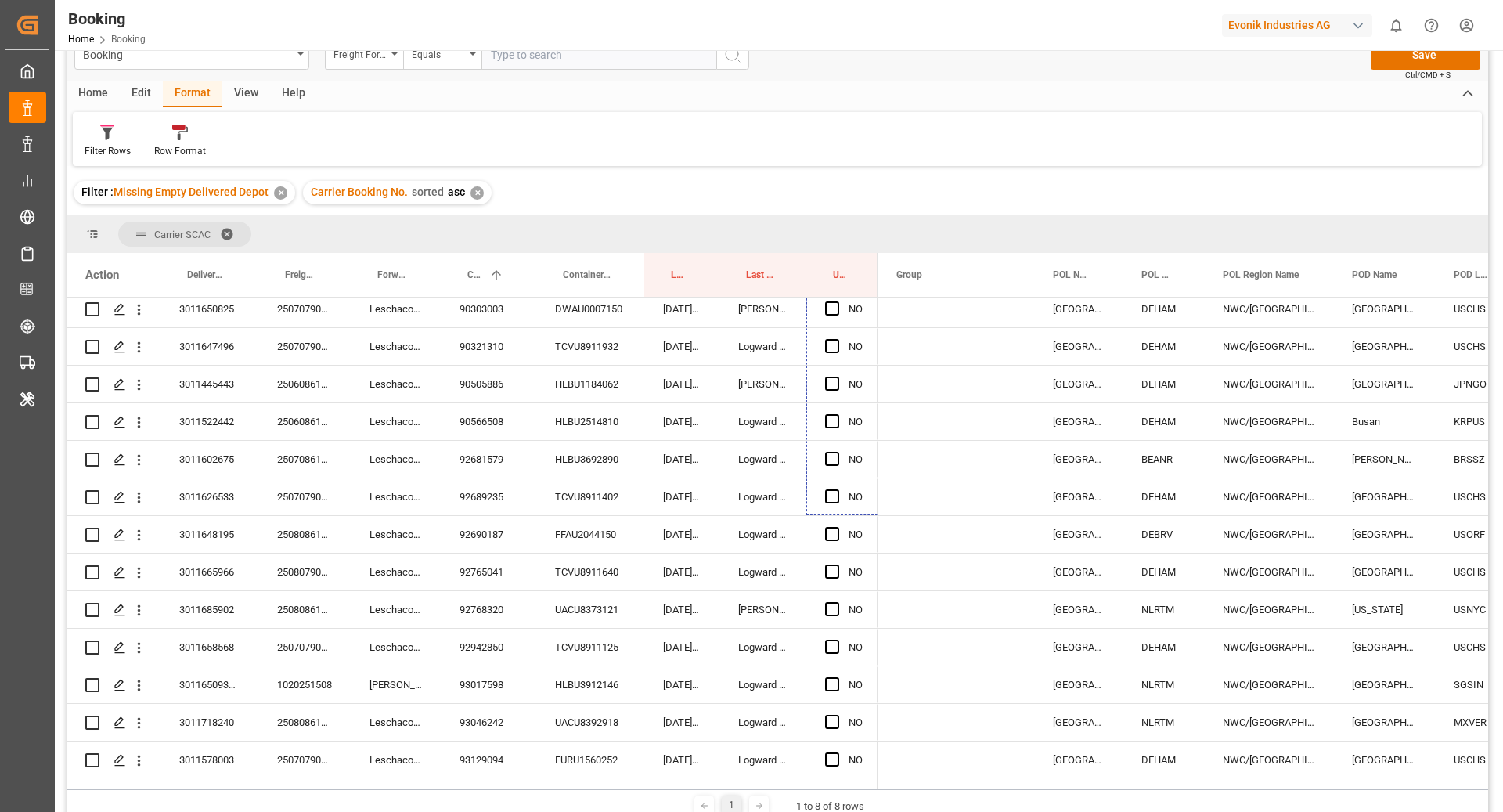
scroll to position [6581, 0]
drag, startPoint x: 873, startPoint y: 488, endPoint x: 850, endPoint y: 648, distance: 161.6
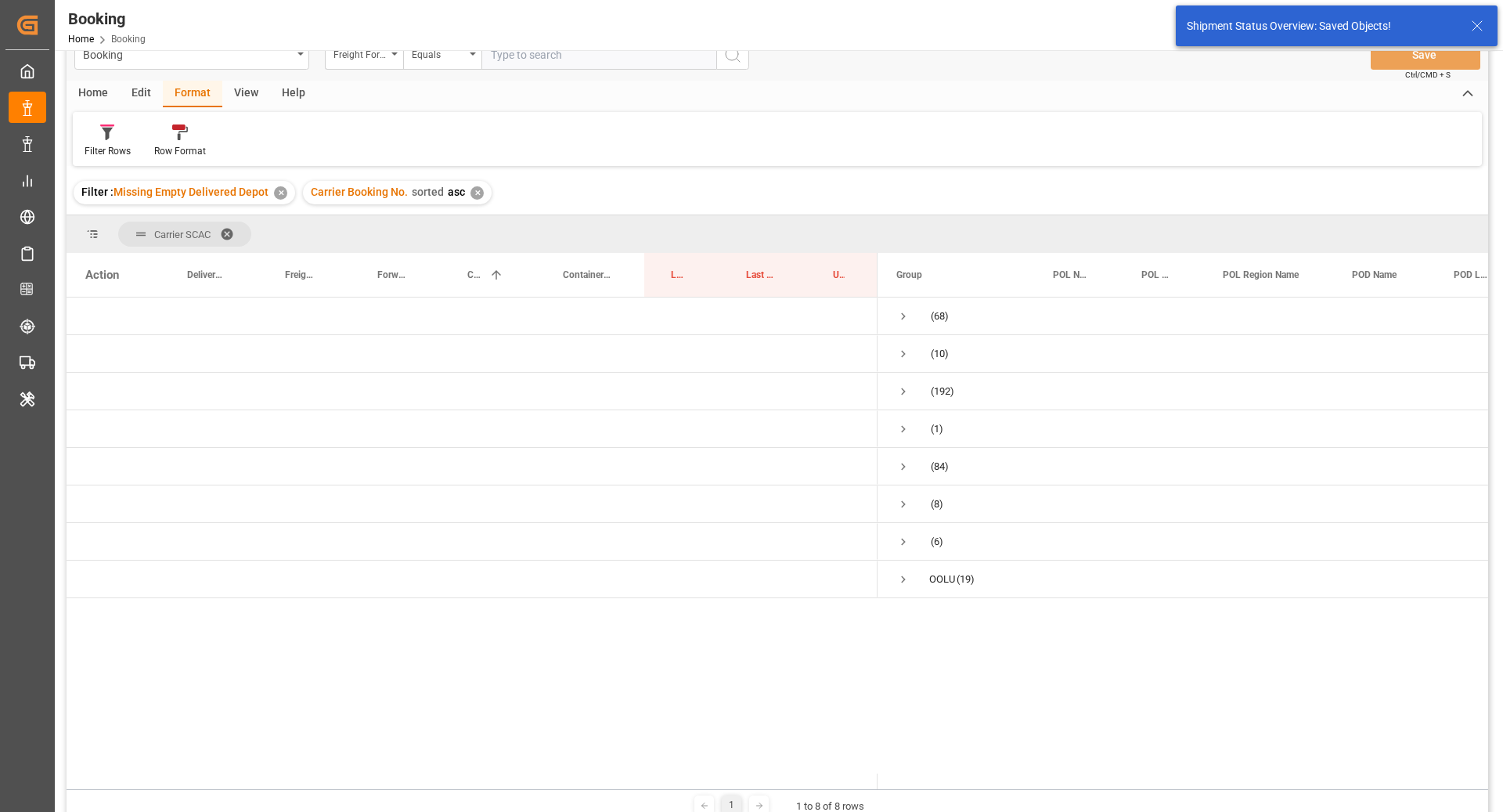
scroll to position [0, 0]
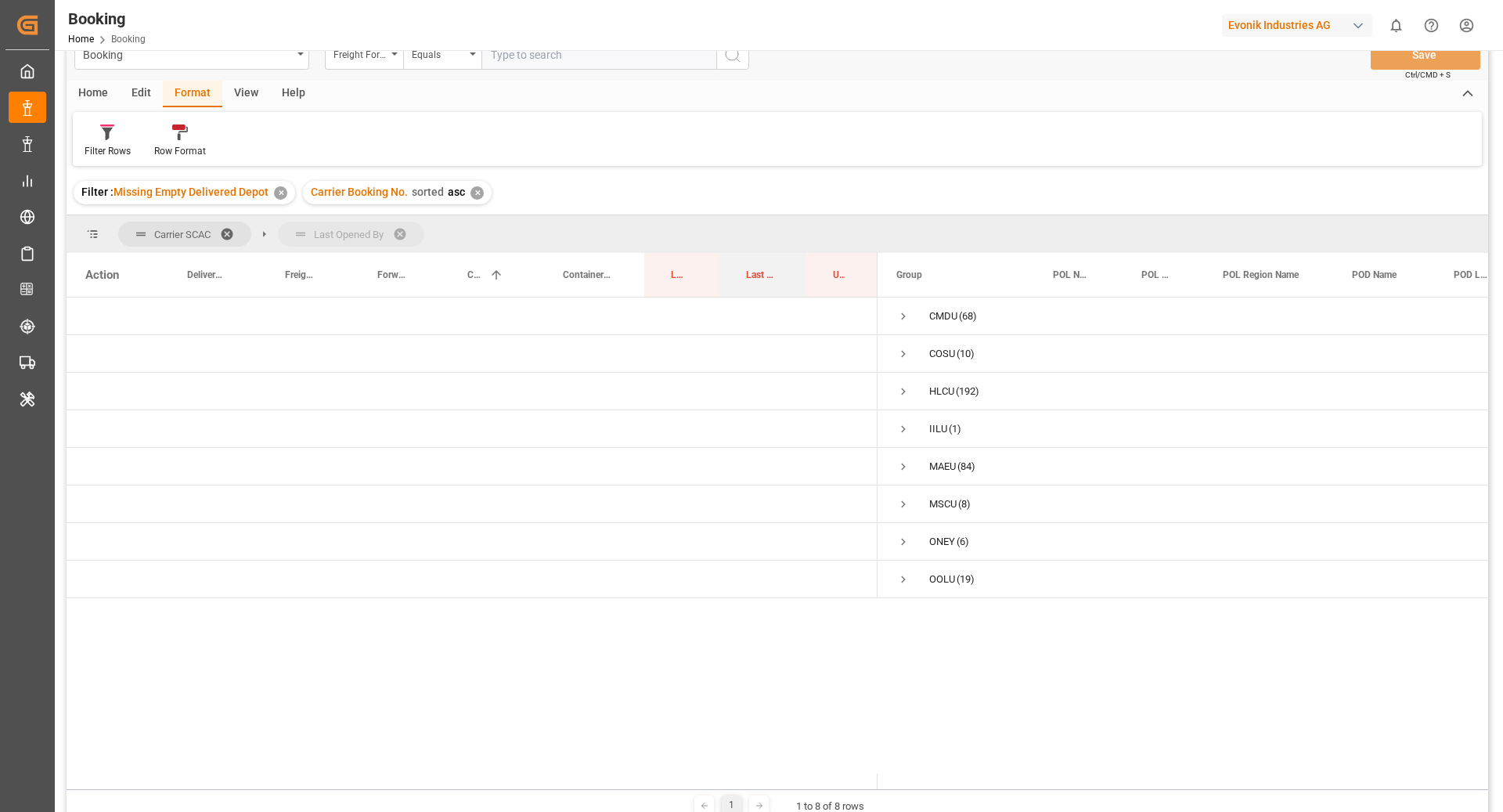
drag, startPoint x: 765, startPoint y: 274, endPoint x: 757, endPoint y: 237, distance: 37.9
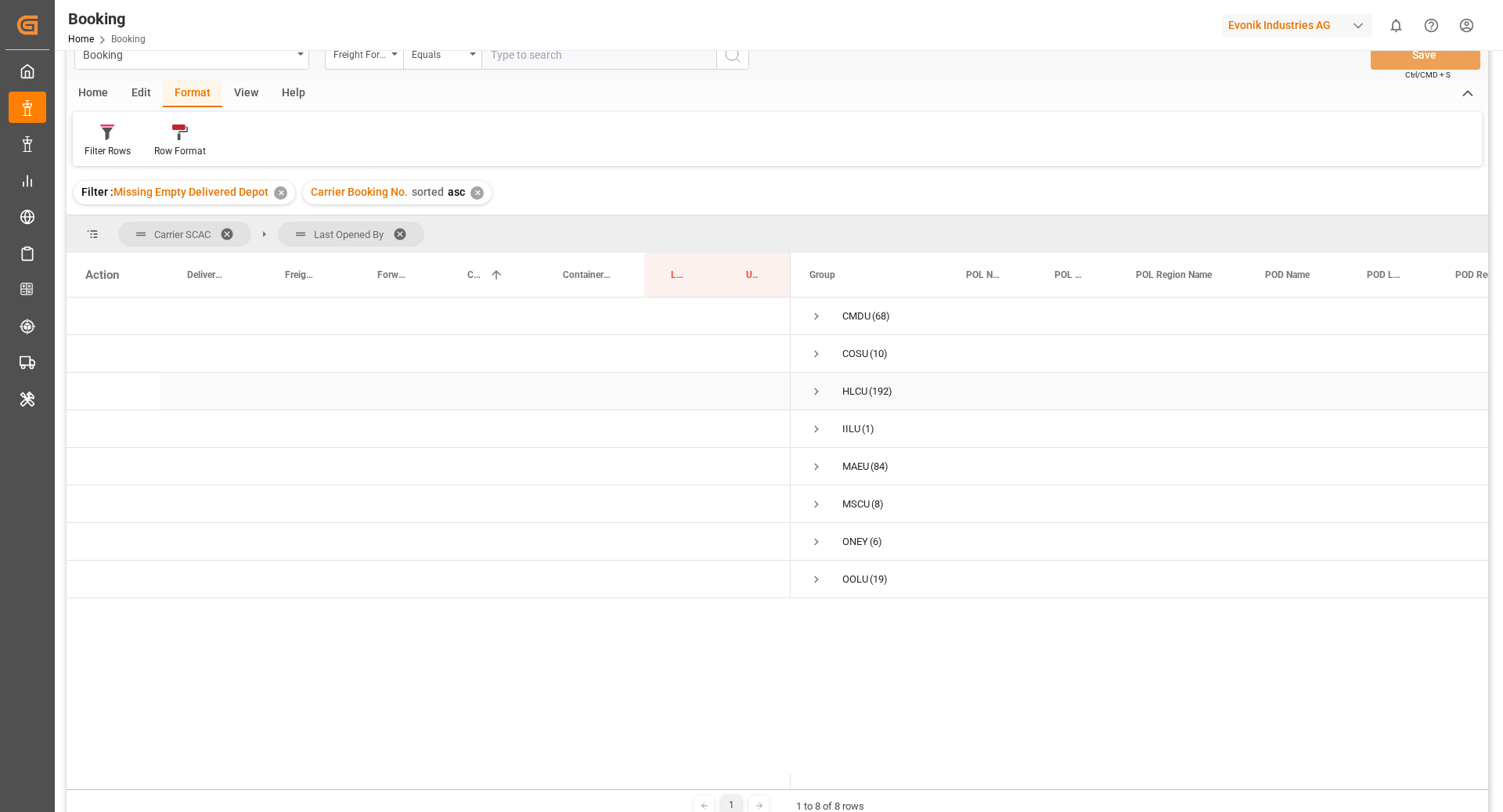
click at [816, 399] on span "Press SPACE to select this row." at bounding box center [816, 391] width 14 height 36
click at [851, 435] on span "Press SPACE to select this row." at bounding box center [850, 429] width 14 height 36
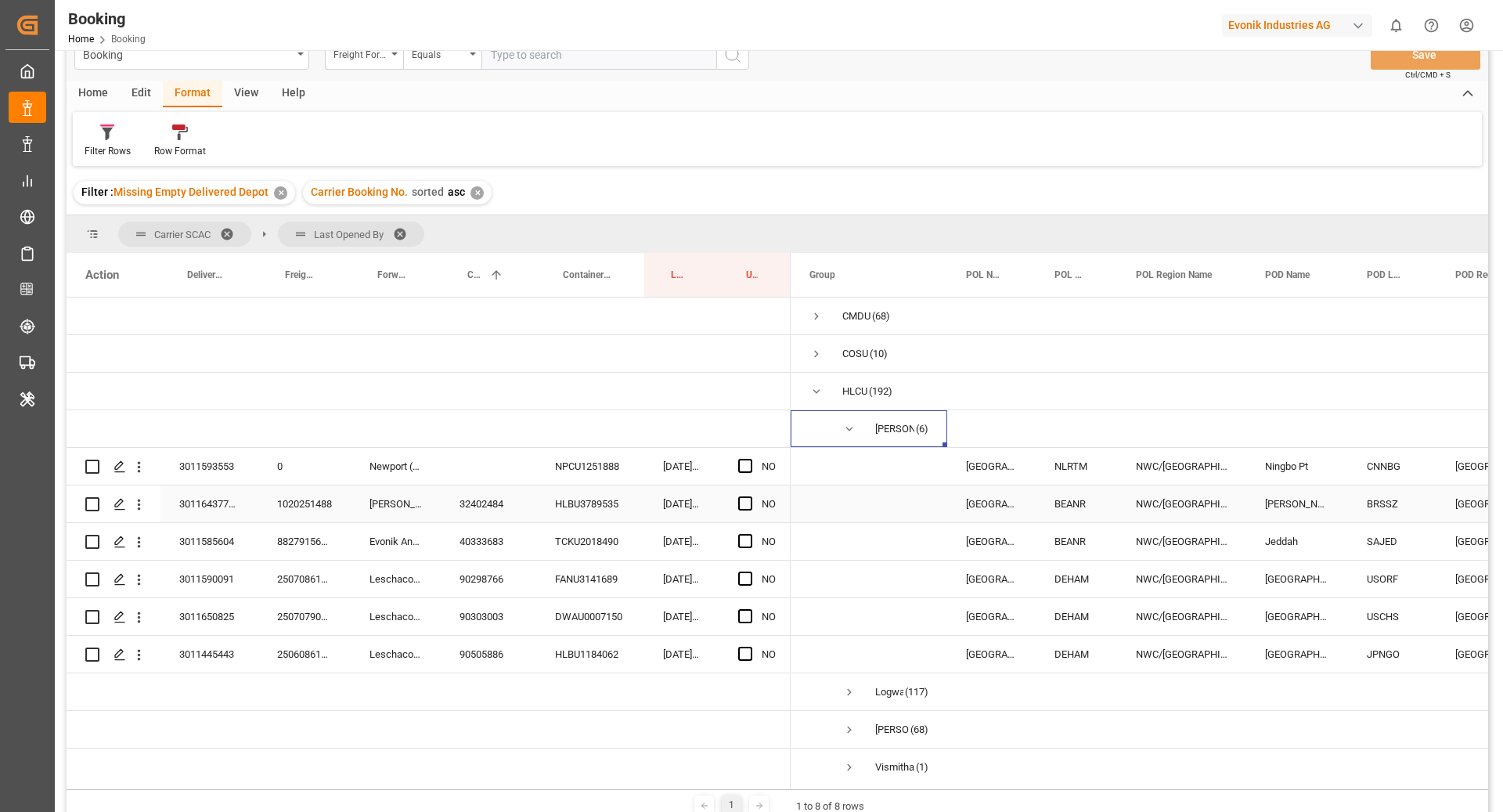
click at [742, 513] on div "Press SPACE to select this row." at bounding box center [750, 504] width 24 height 36
click at [744, 508] on span "Press SPACE to select this row." at bounding box center [745, 503] width 14 height 14
click at [750, 496] on input "Press SPACE to select this row." at bounding box center [750, 496] width 0 height 0
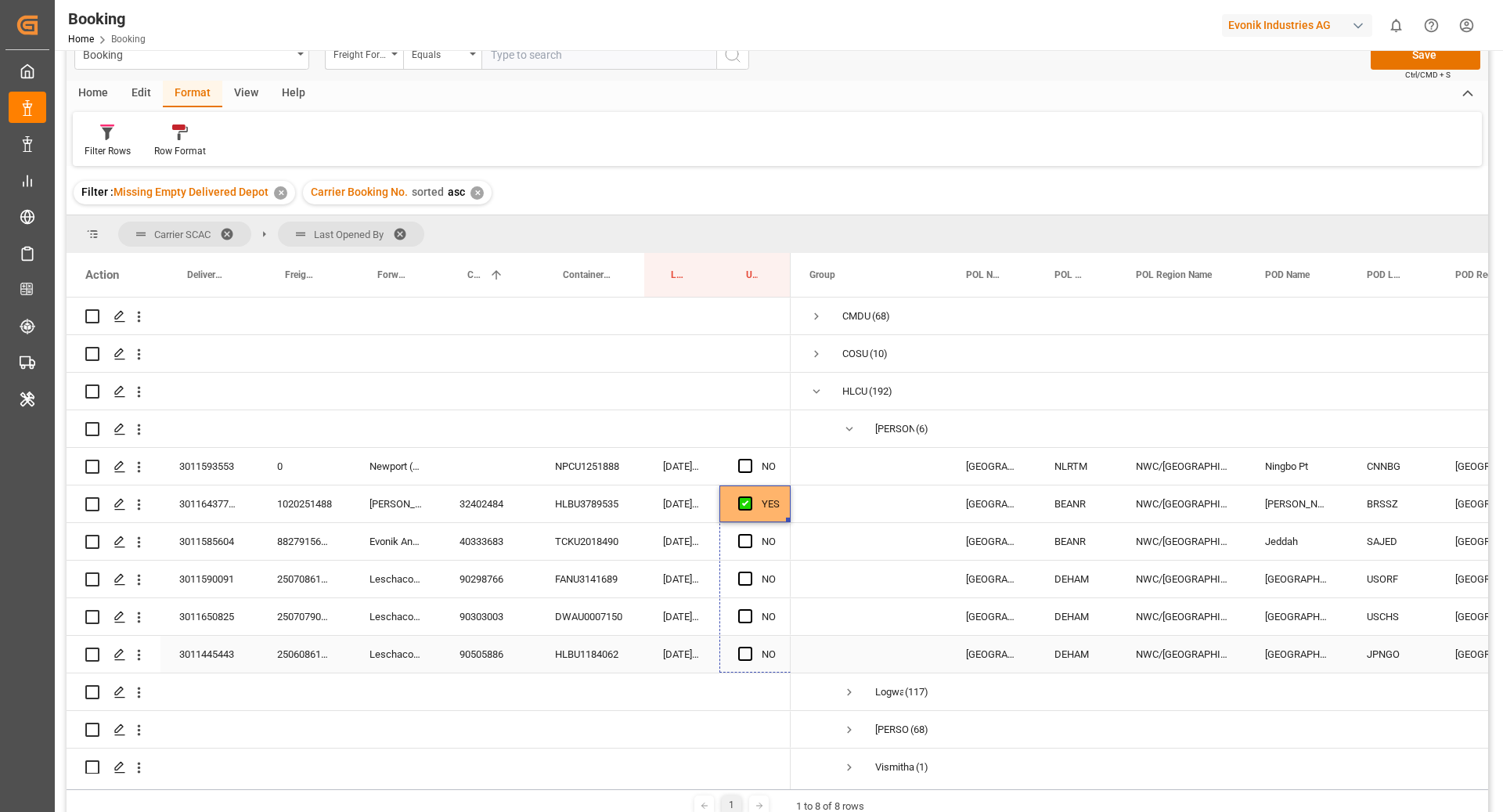
drag, startPoint x: 787, startPoint y: 518, endPoint x: 783, endPoint y: 653, distance: 135.1
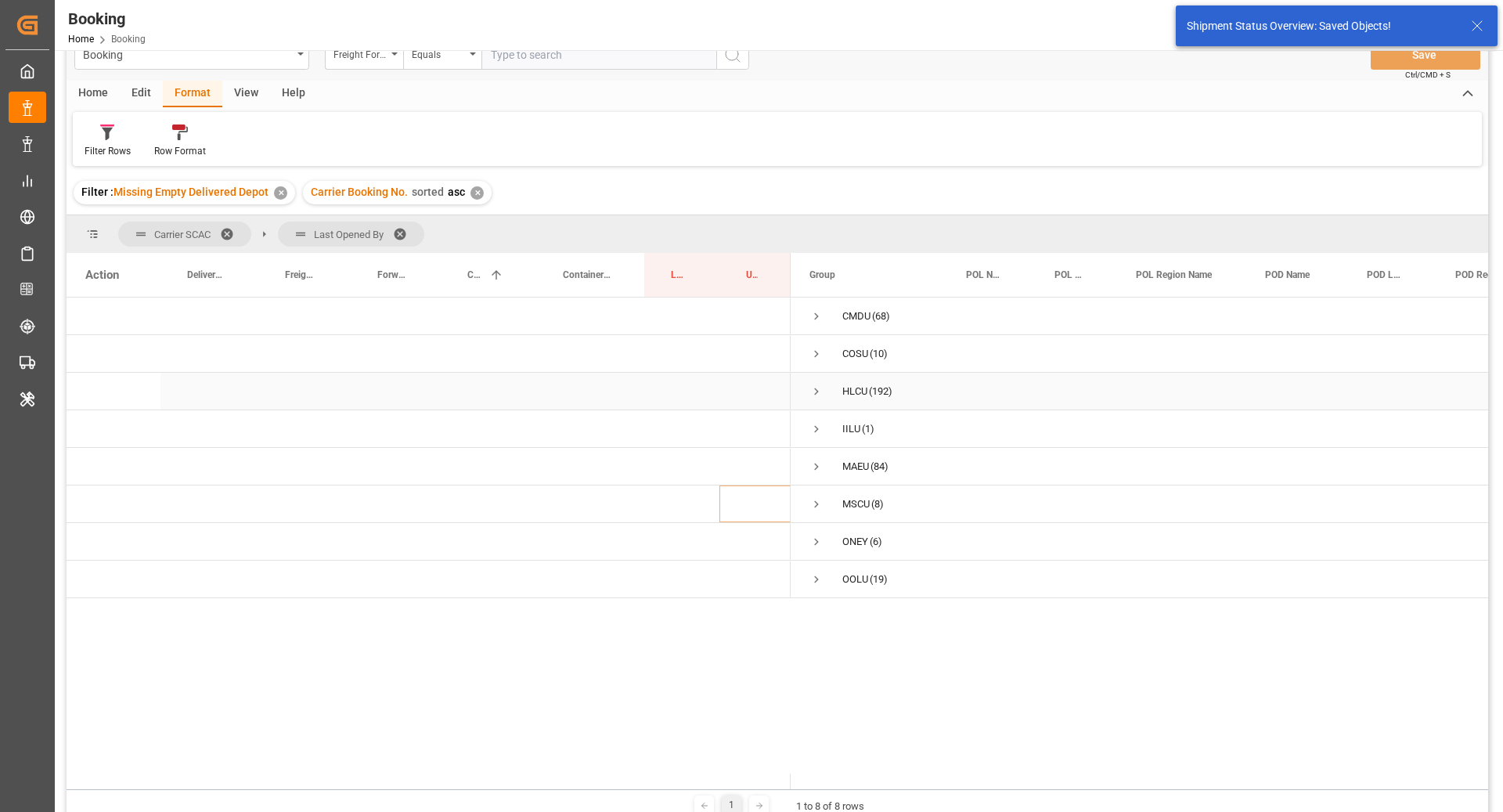
click at [806, 400] on div "HLCU (192)" at bounding box center [870, 391] width 157 height 36
click at [815, 399] on span "Press SPACE to select this row." at bounding box center [816, 391] width 14 height 36
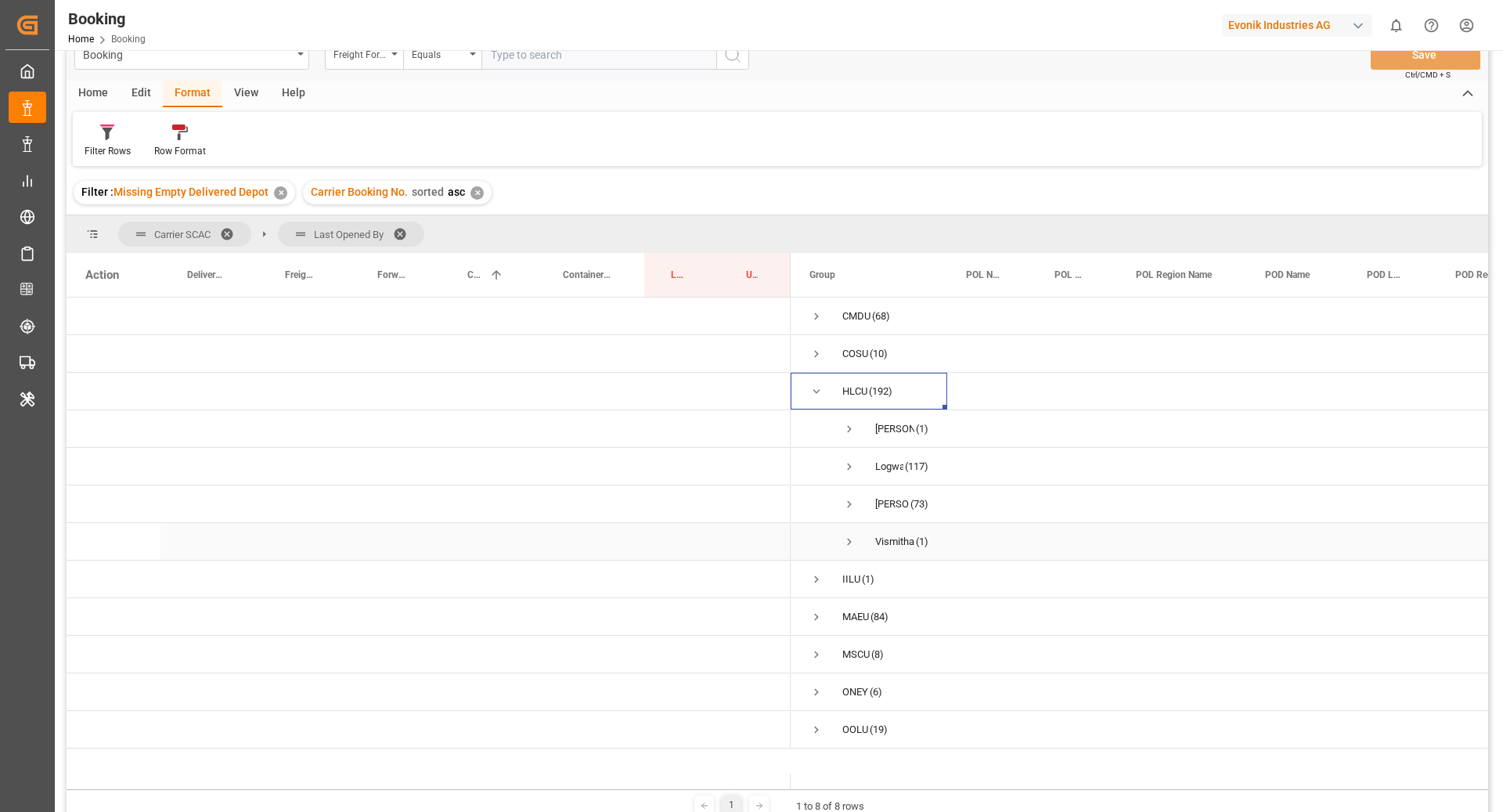
click at [845, 541] on span "Press SPACE to select this row." at bounding box center [850, 541] width 14 height 14
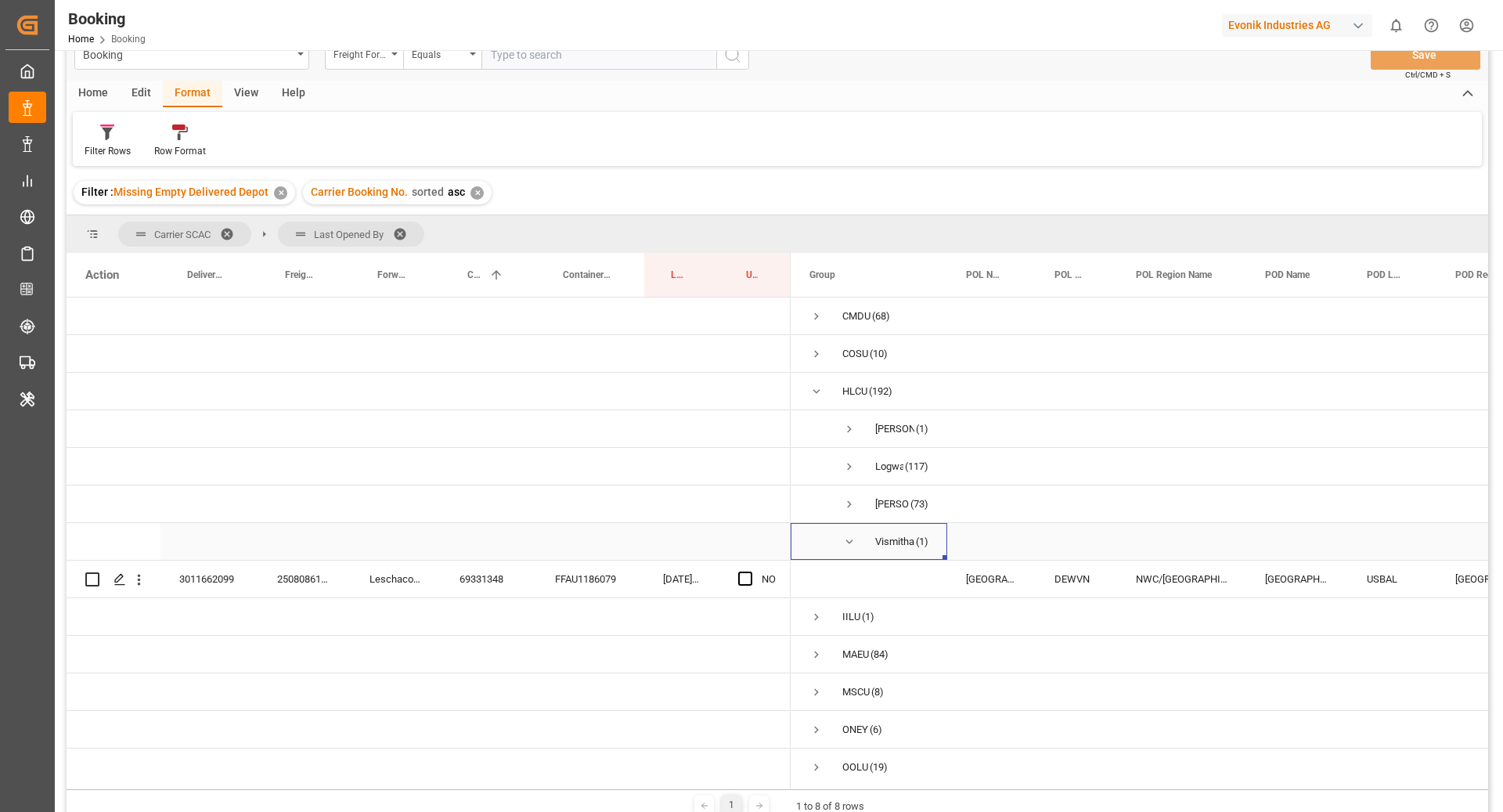
click at [848, 541] on span "Press SPACE to select this row." at bounding box center [850, 541] width 14 height 14
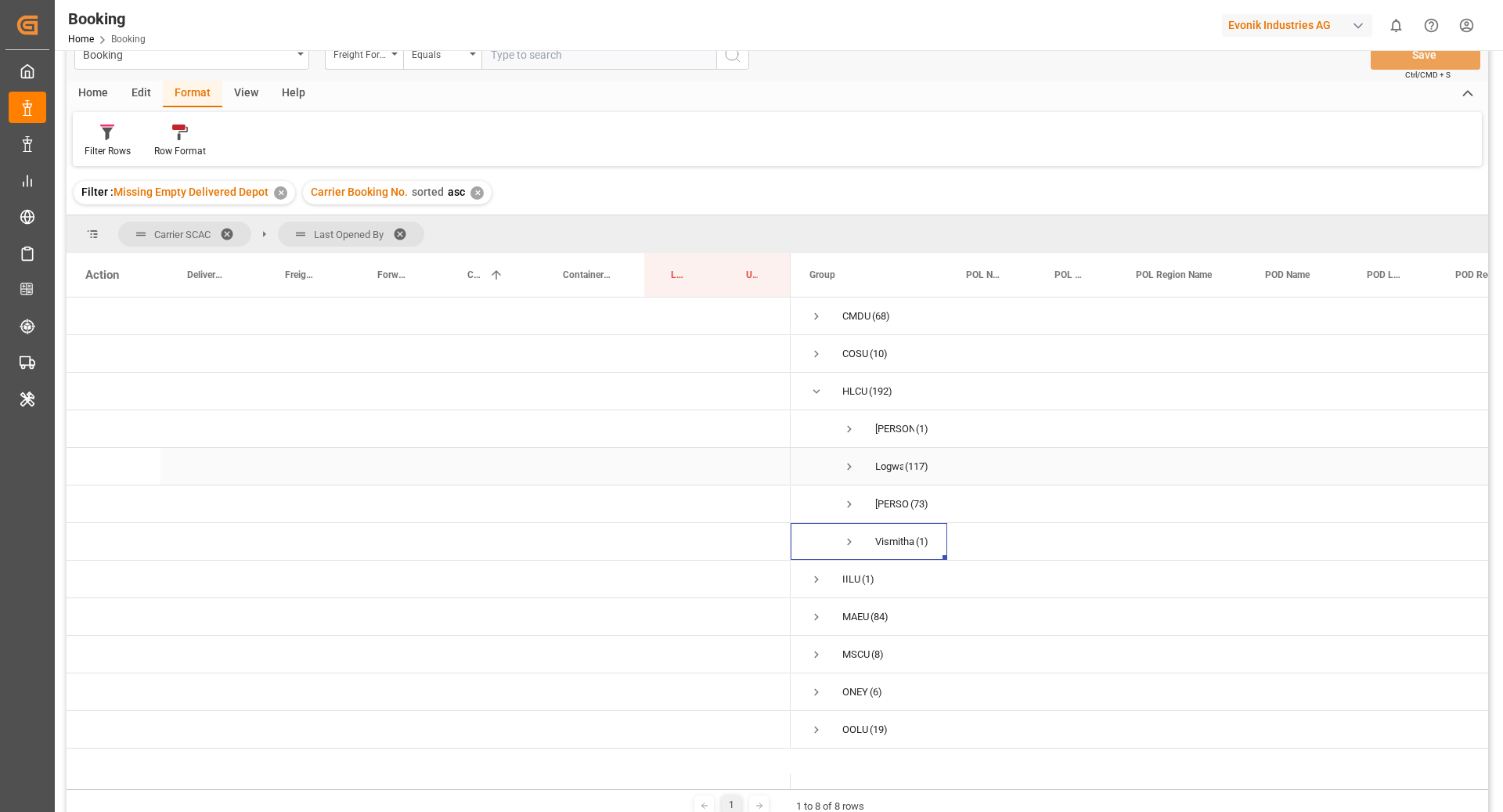
click at [851, 463] on span "Press SPACE to select this row." at bounding box center [850, 466] width 14 height 14
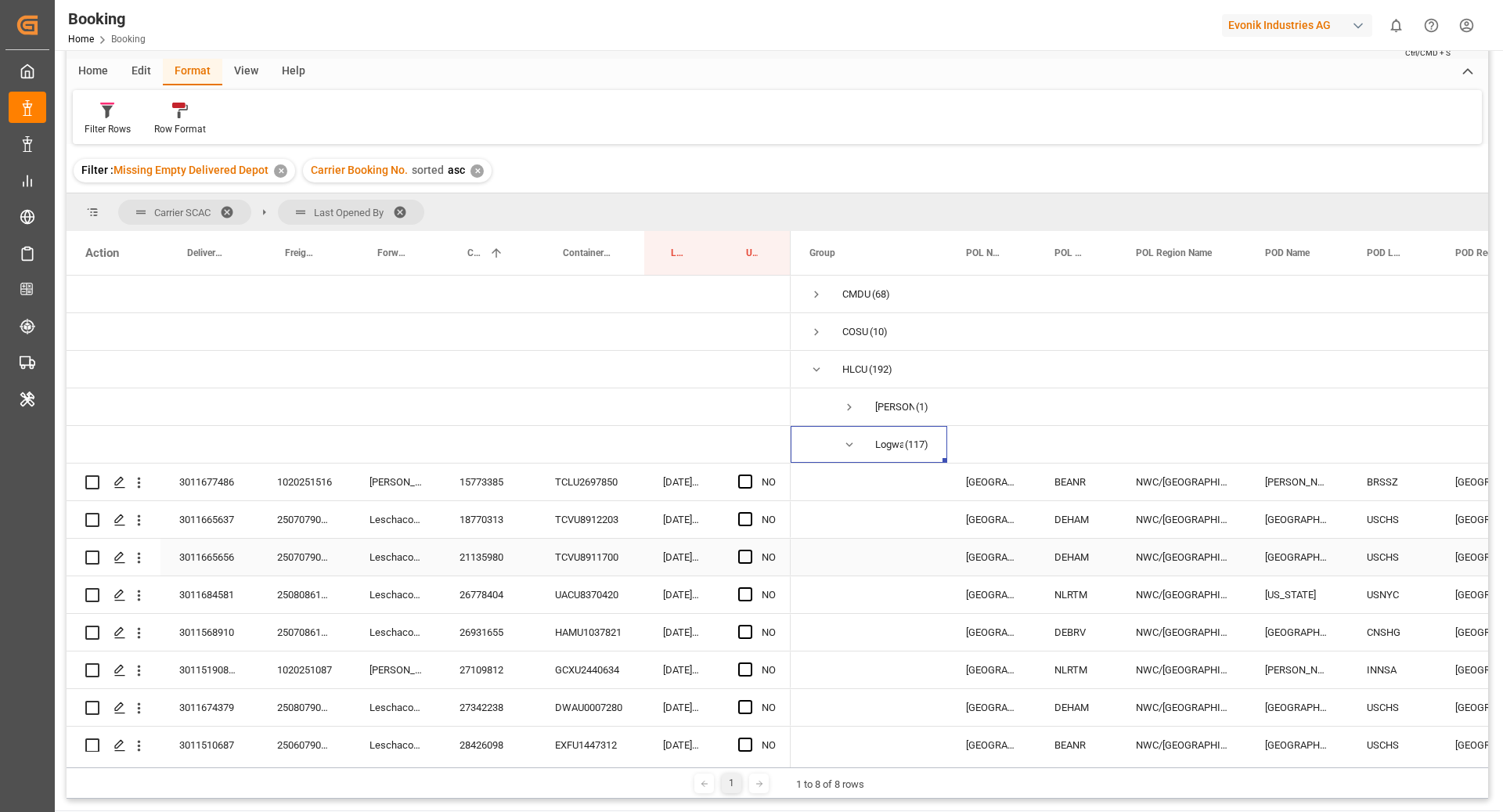
scroll to position [4, 0]
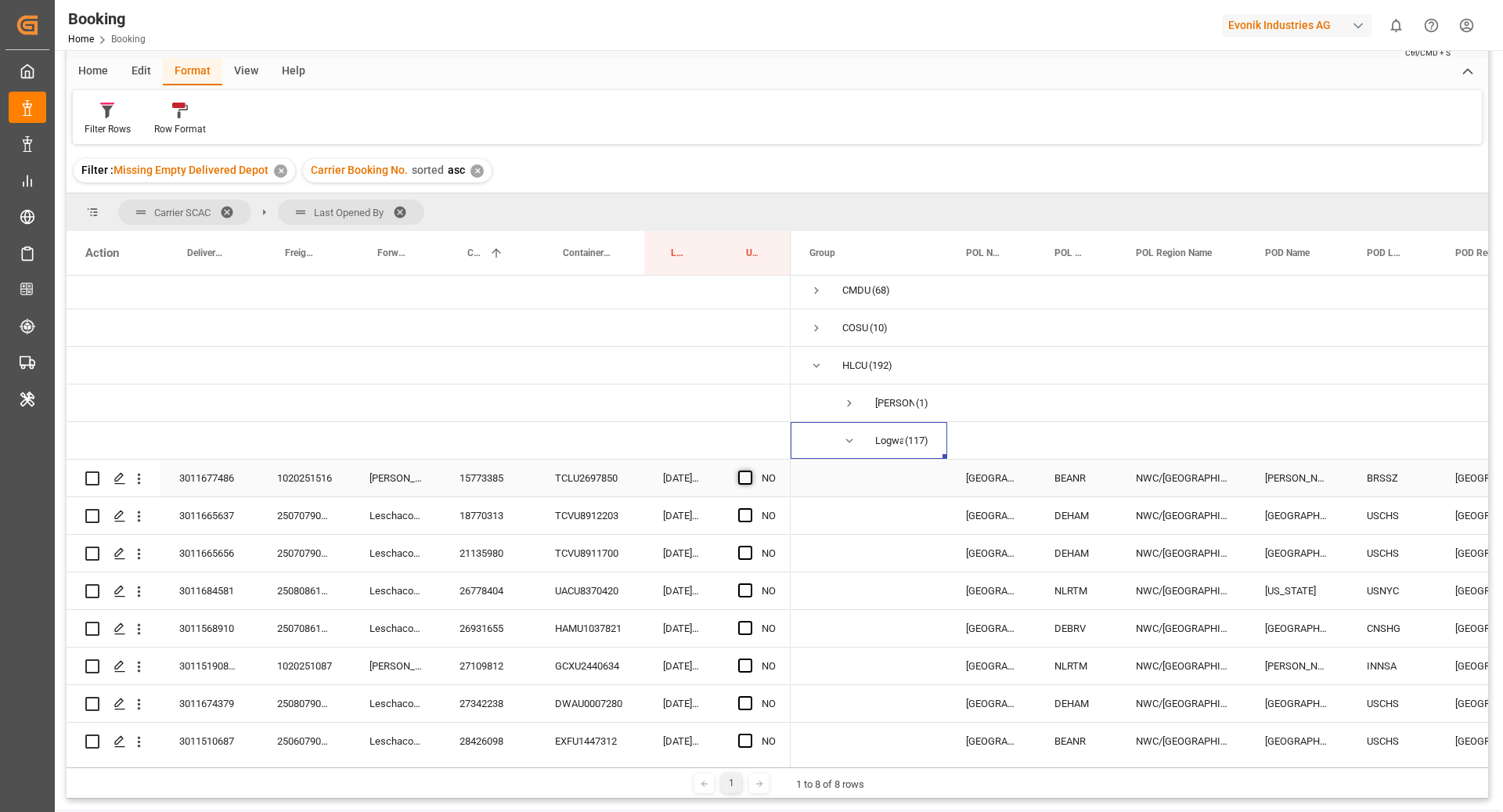
click at [748, 478] on span "Press SPACE to select this row." at bounding box center [745, 477] width 14 height 14
click at [750, 471] on input "Press SPACE to select this row." at bounding box center [750, 471] width 0 height 0
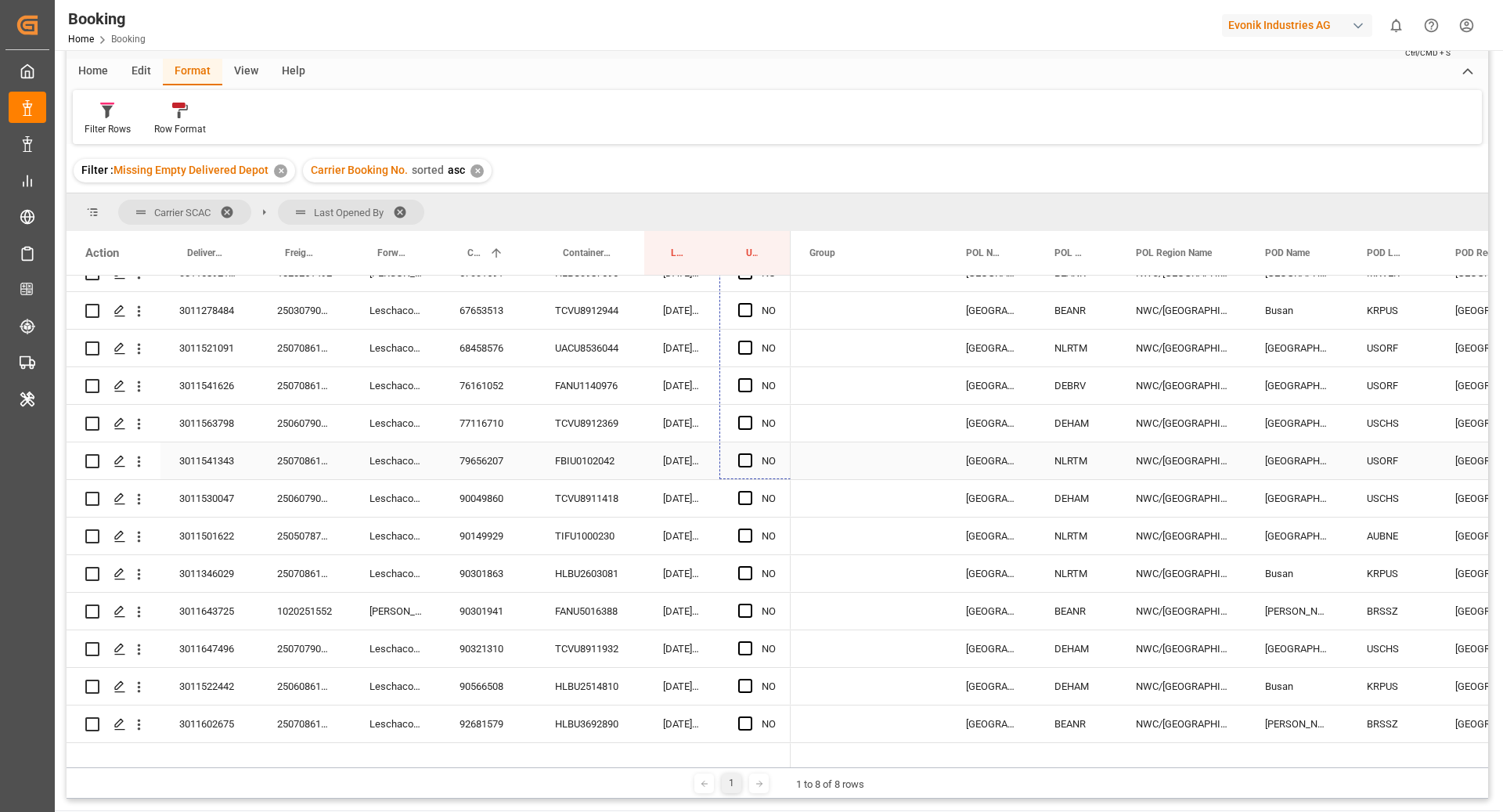
scroll to position [2692, 0]
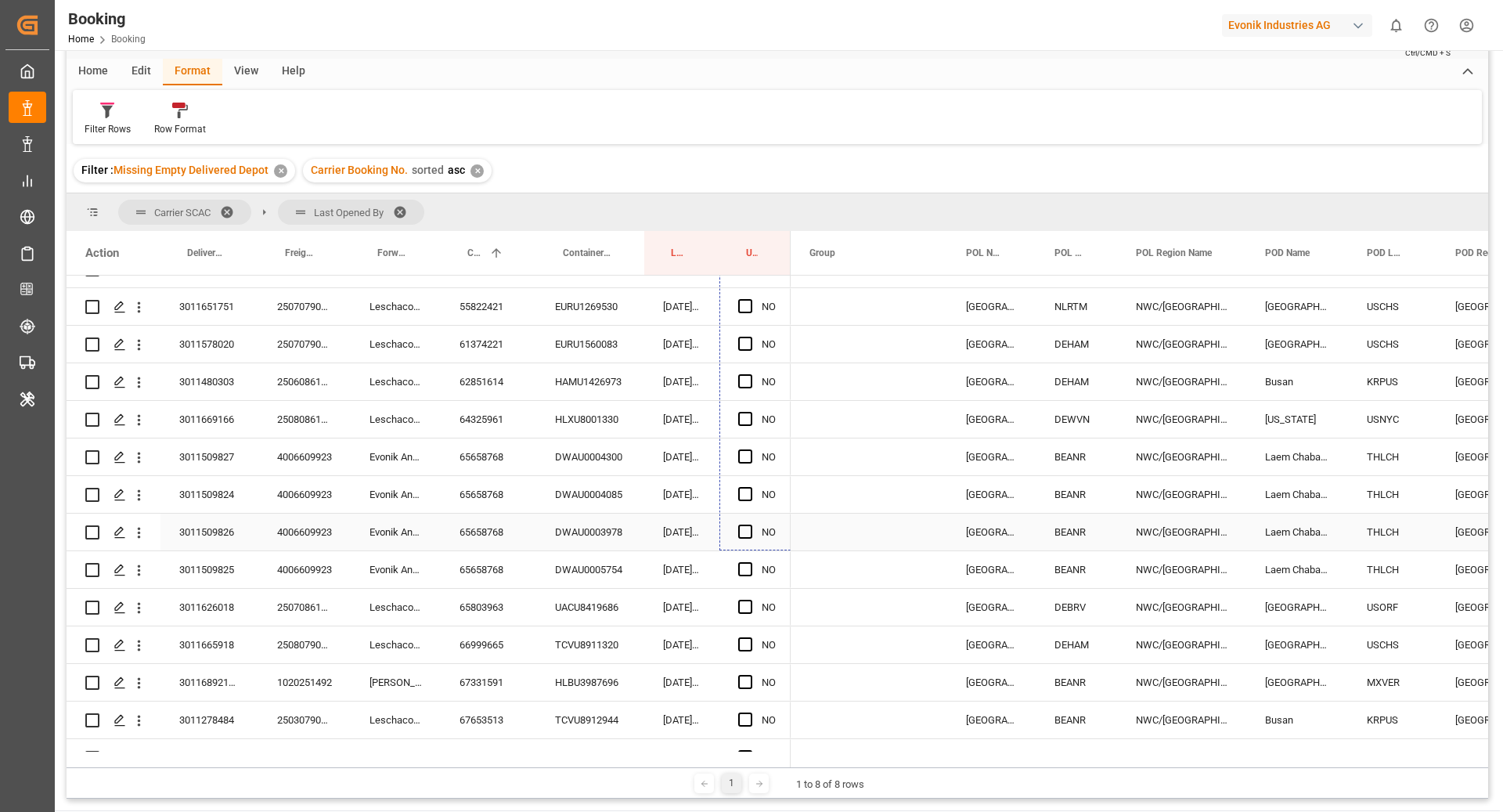
drag, startPoint x: 788, startPoint y: 494, endPoint x: 753, endPoint y: 549, distance: 65.2
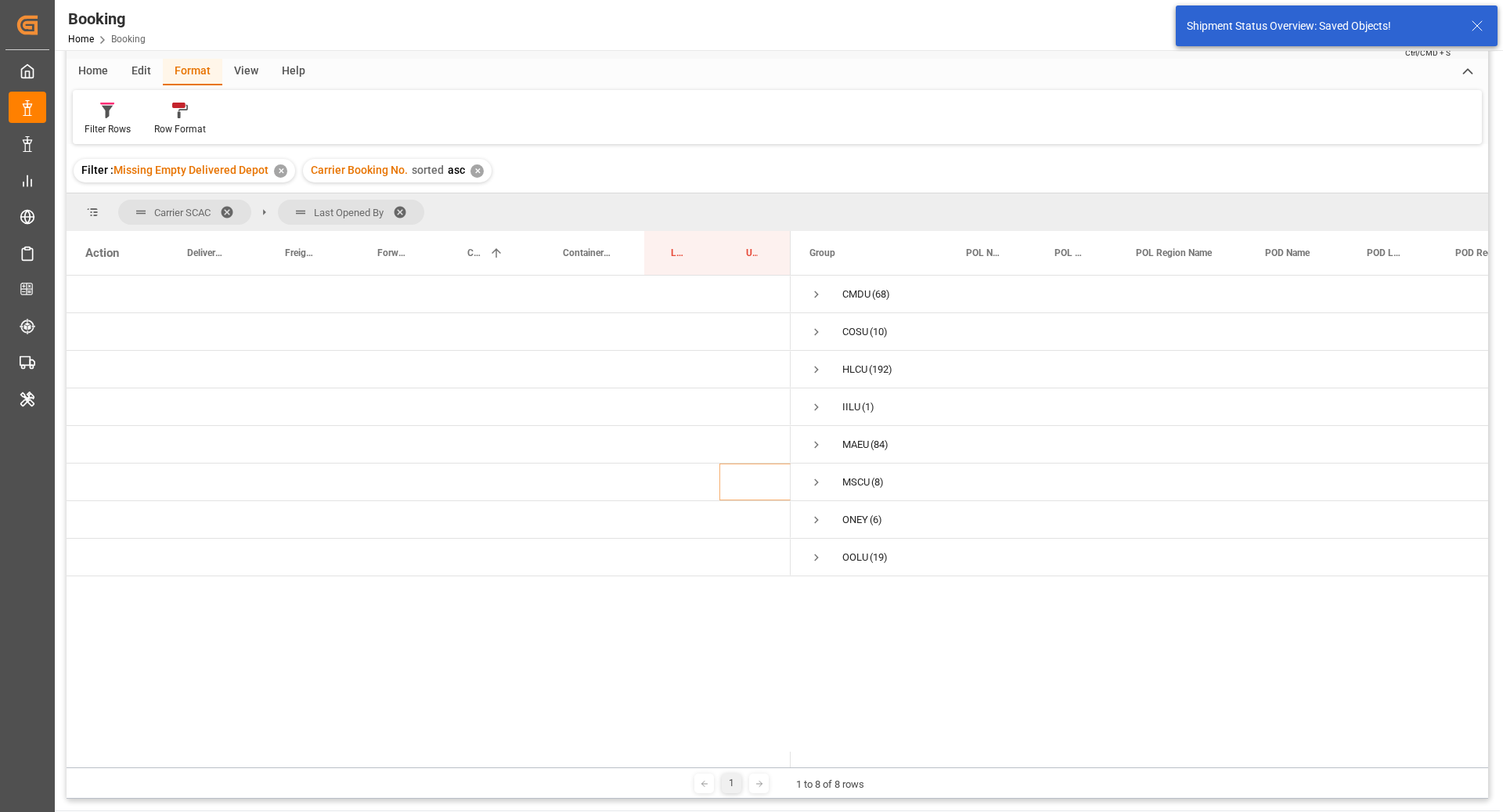
scroll to position [0, 0]
click at [820, 364] on span "Press SPACE to select this row." at bounding box center [816, 369] width 14 height 14
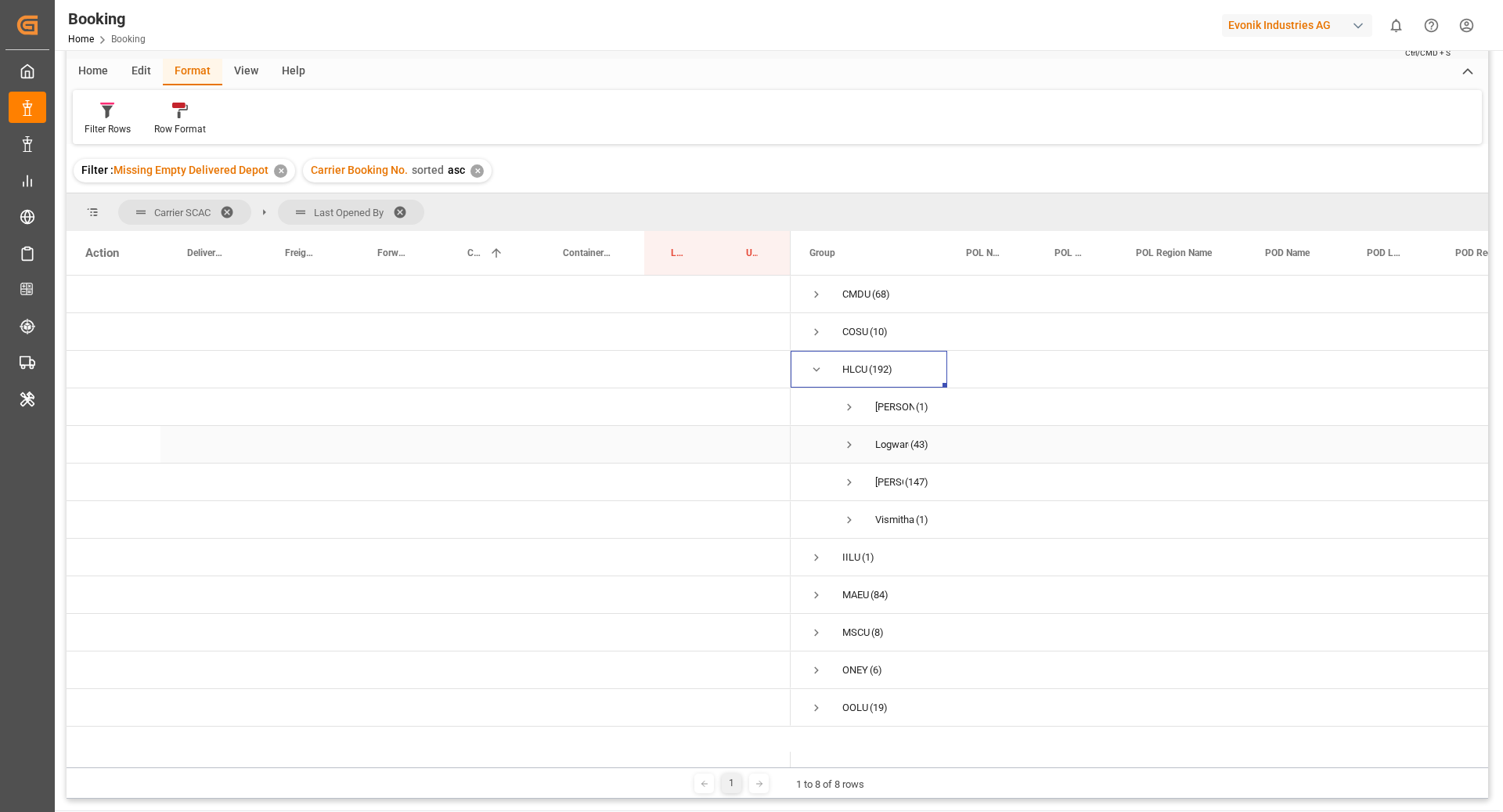
click at [844, 447] on span "Press SPACE to select this row." at bounding box center [850, 445] width 14 height 14
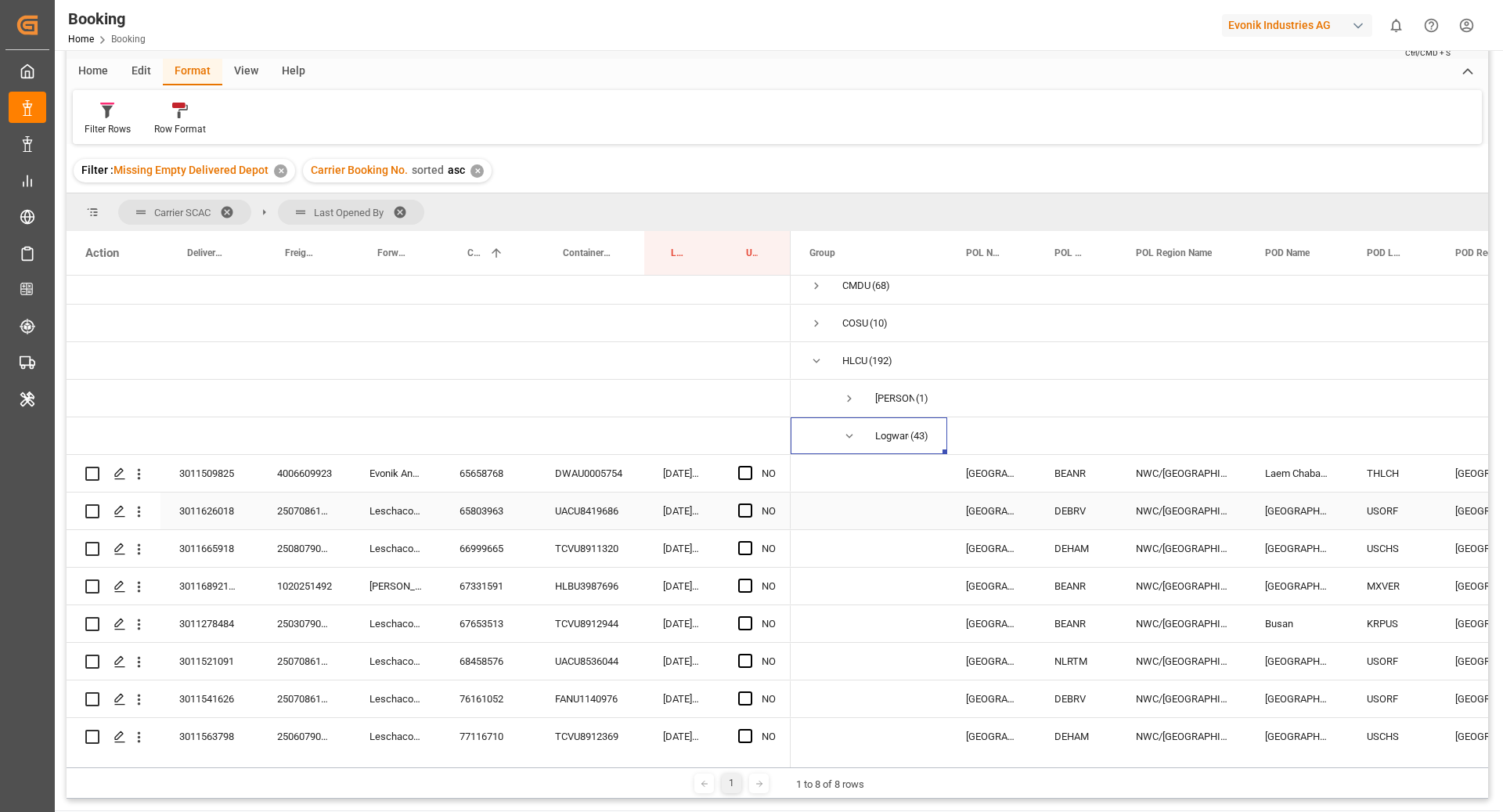
scroll to position [27, 0]
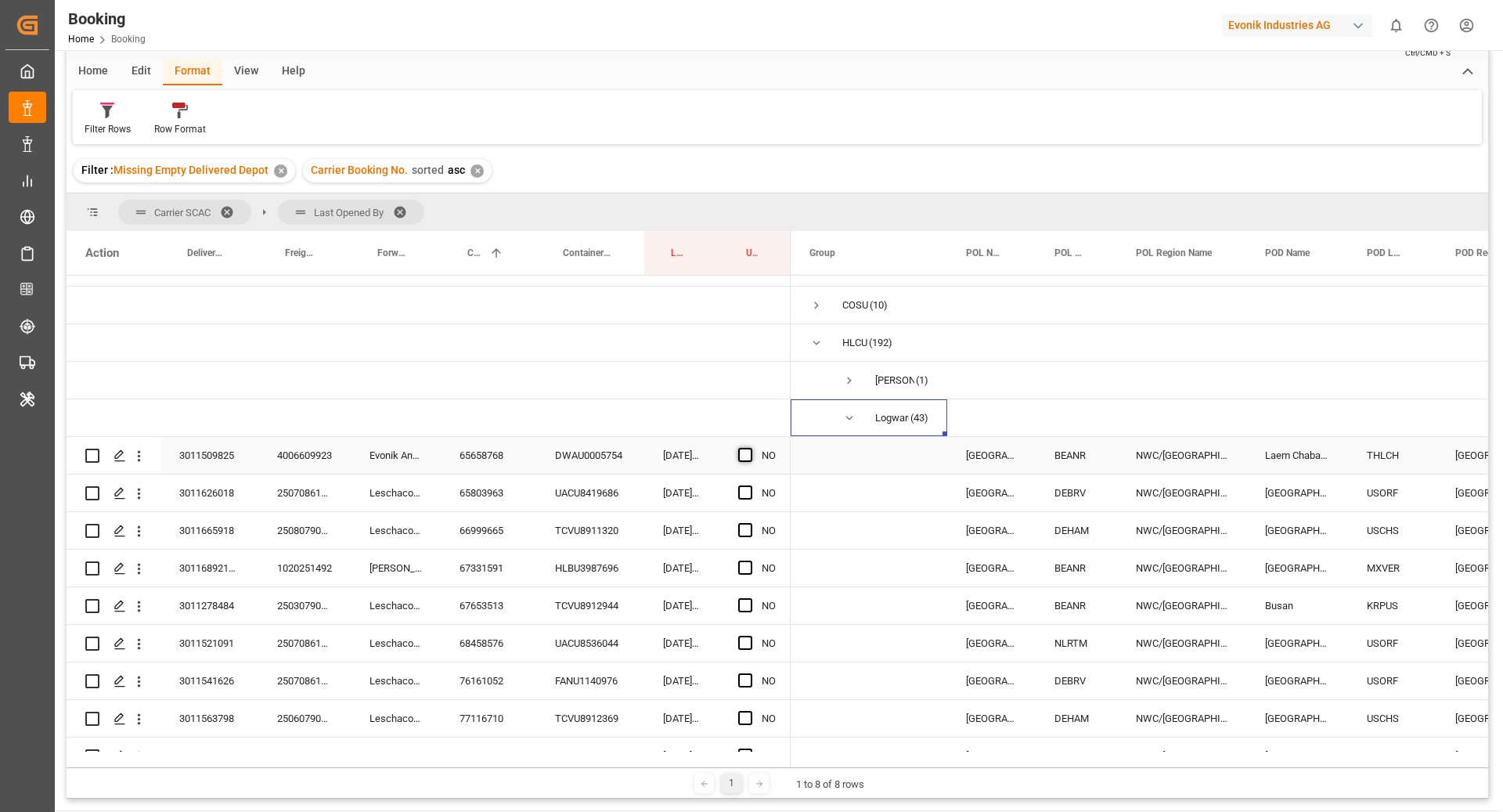
click at [748, 456] on span "Press SPACE to select this row." at bounding box center [745, 454] width 14 height 14
click at [750, 448] on input "Press SPACE to select this row." at bounding box center [750, 448] width 0 height 0
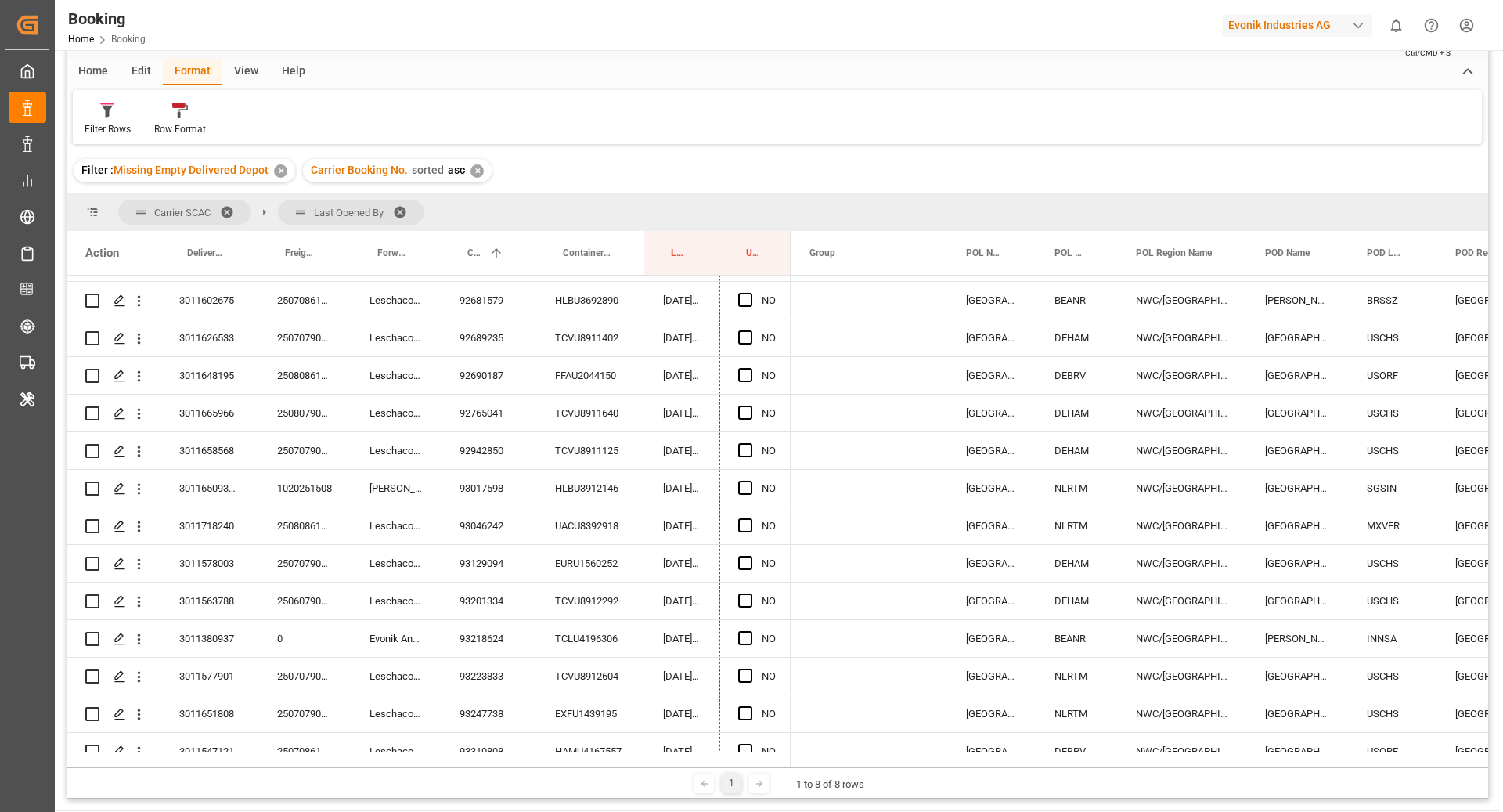
scroll to position [1606, 0]
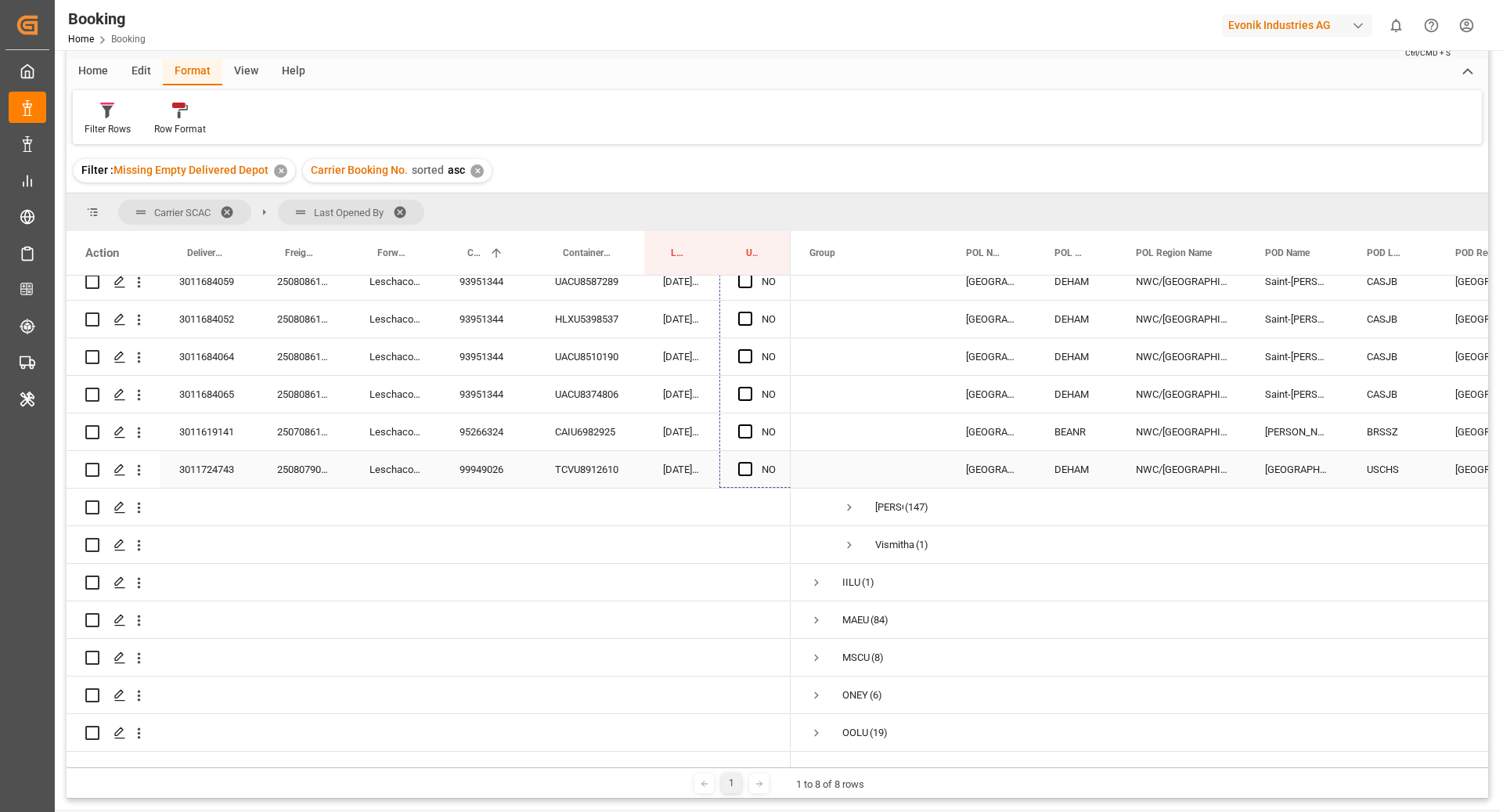
drag, startPoint x: 787, startPoint y: 472, endPoint x: 756, endPoint y: 466, distance: 31.6
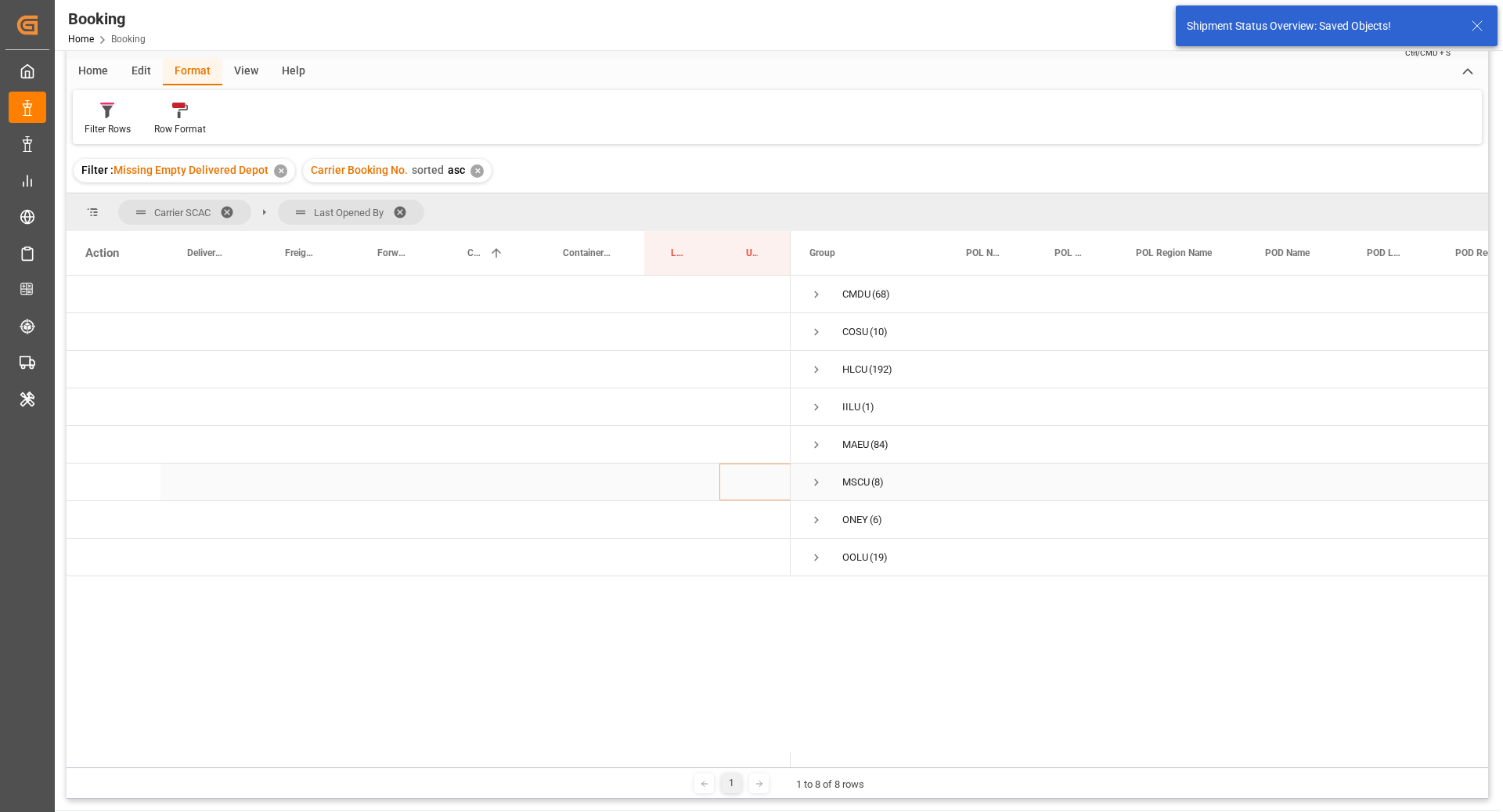
scroll to position [0, 0]
